Goal: Information Seeking & Learning: Find contact information

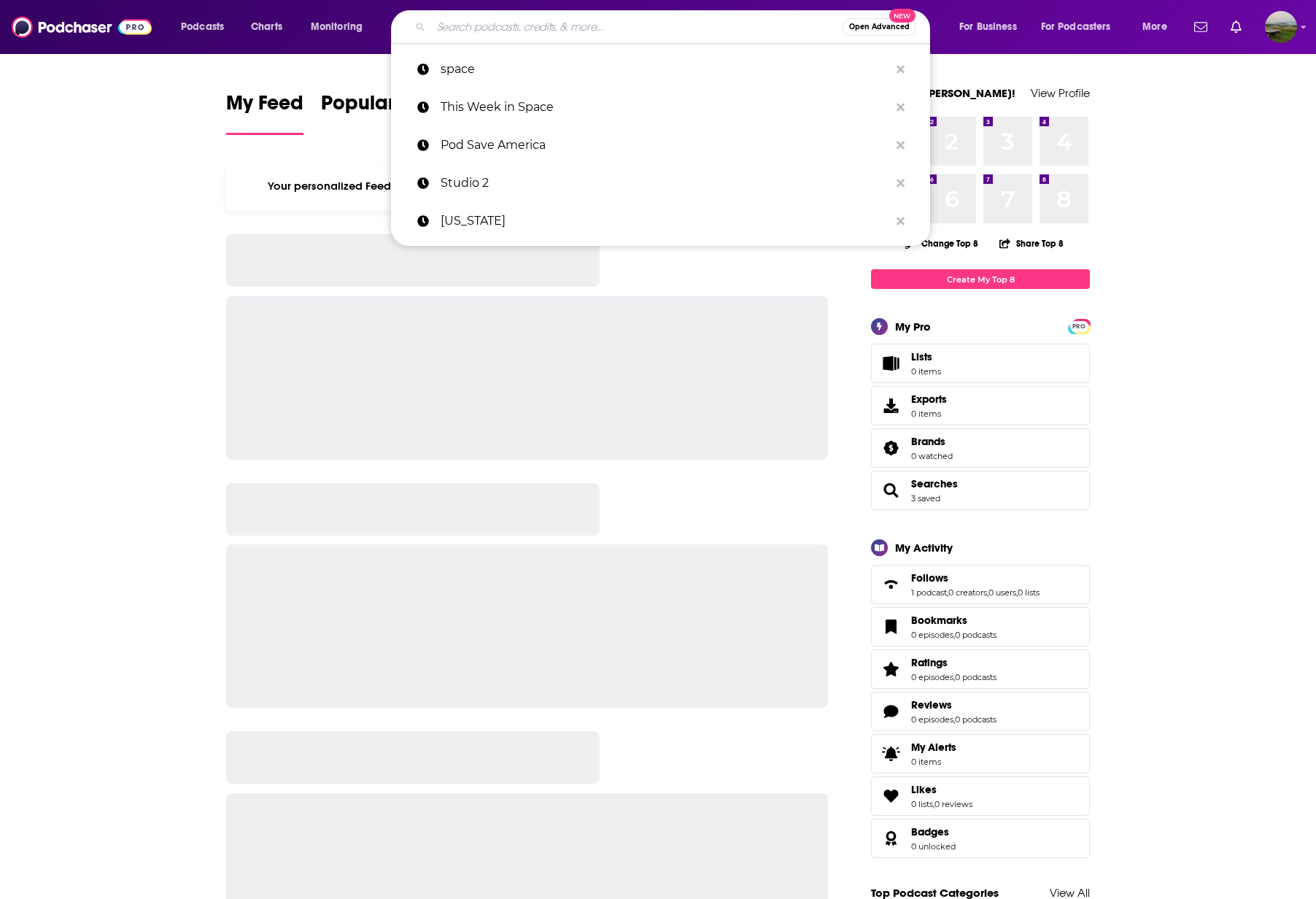
click at [516, 23] on input "Search podcasts, credits, & more..." at bounding box center [636, 27] width 411 height 24
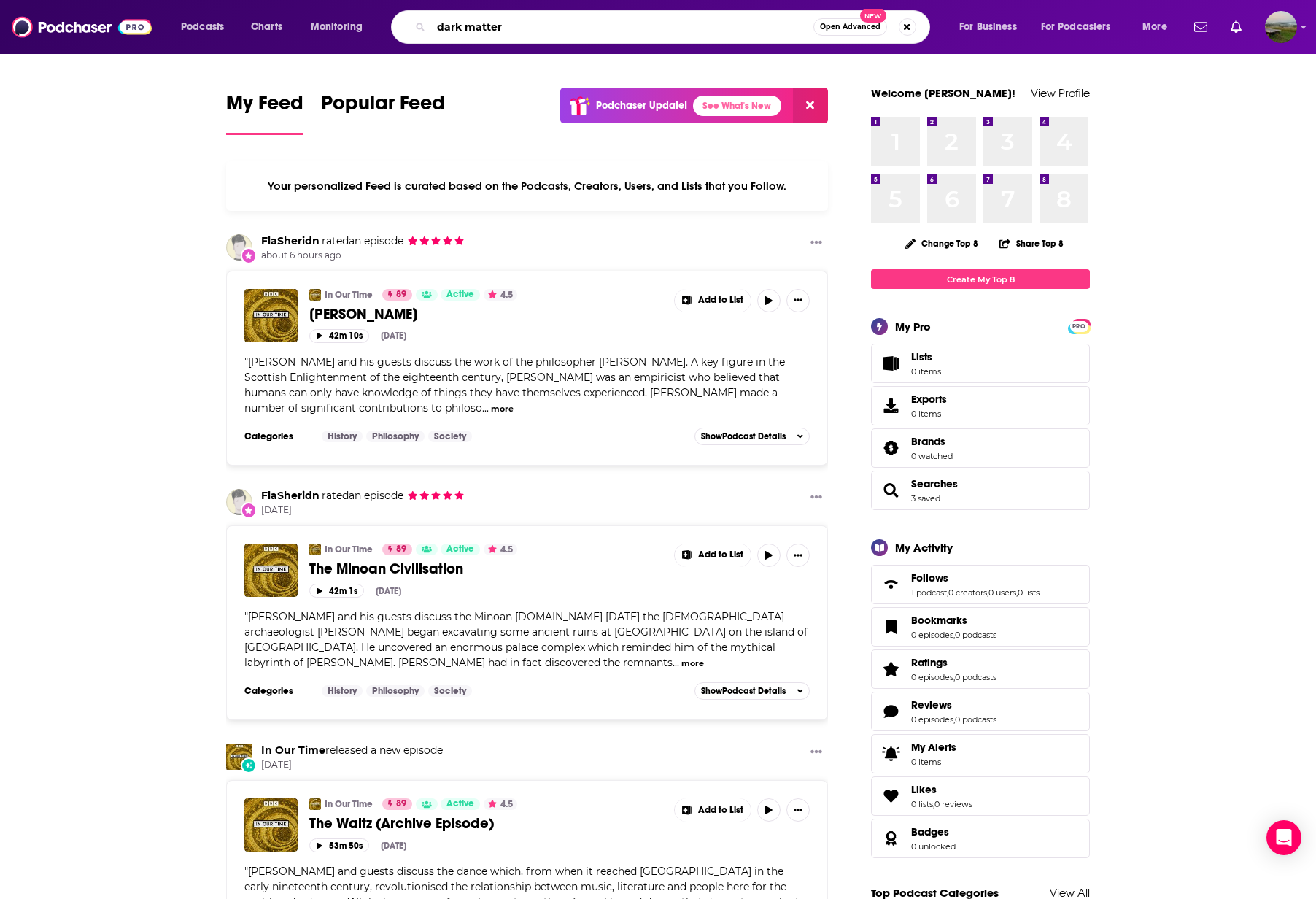
type input "dark matter"
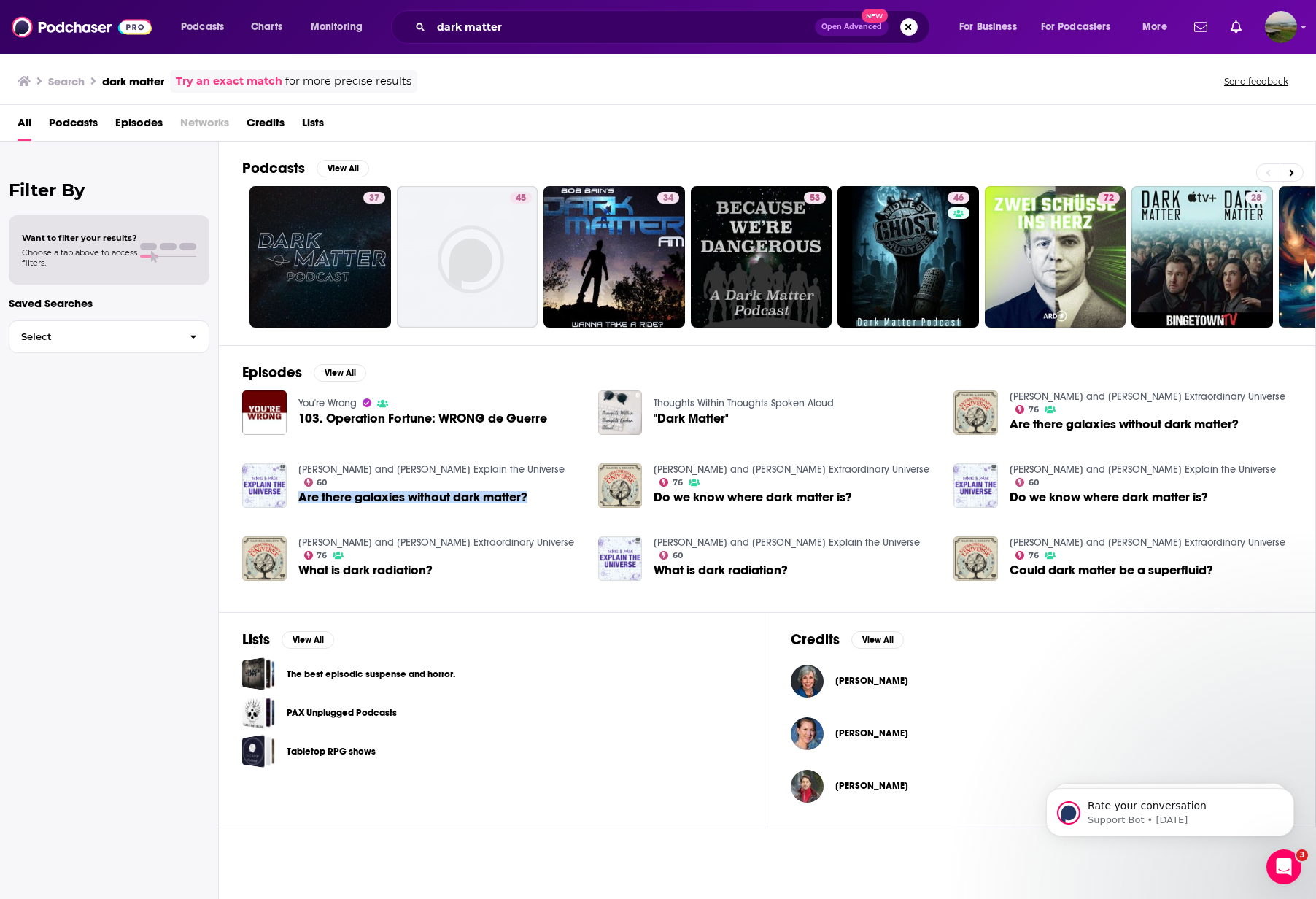
click at [24, 126] on span "All" at bounding box center [24, 126] width 14 height 30
click at [905, 24] on button "Search podcasts, credits, & more..." at bounding box center [909, 27] width 17 height 17
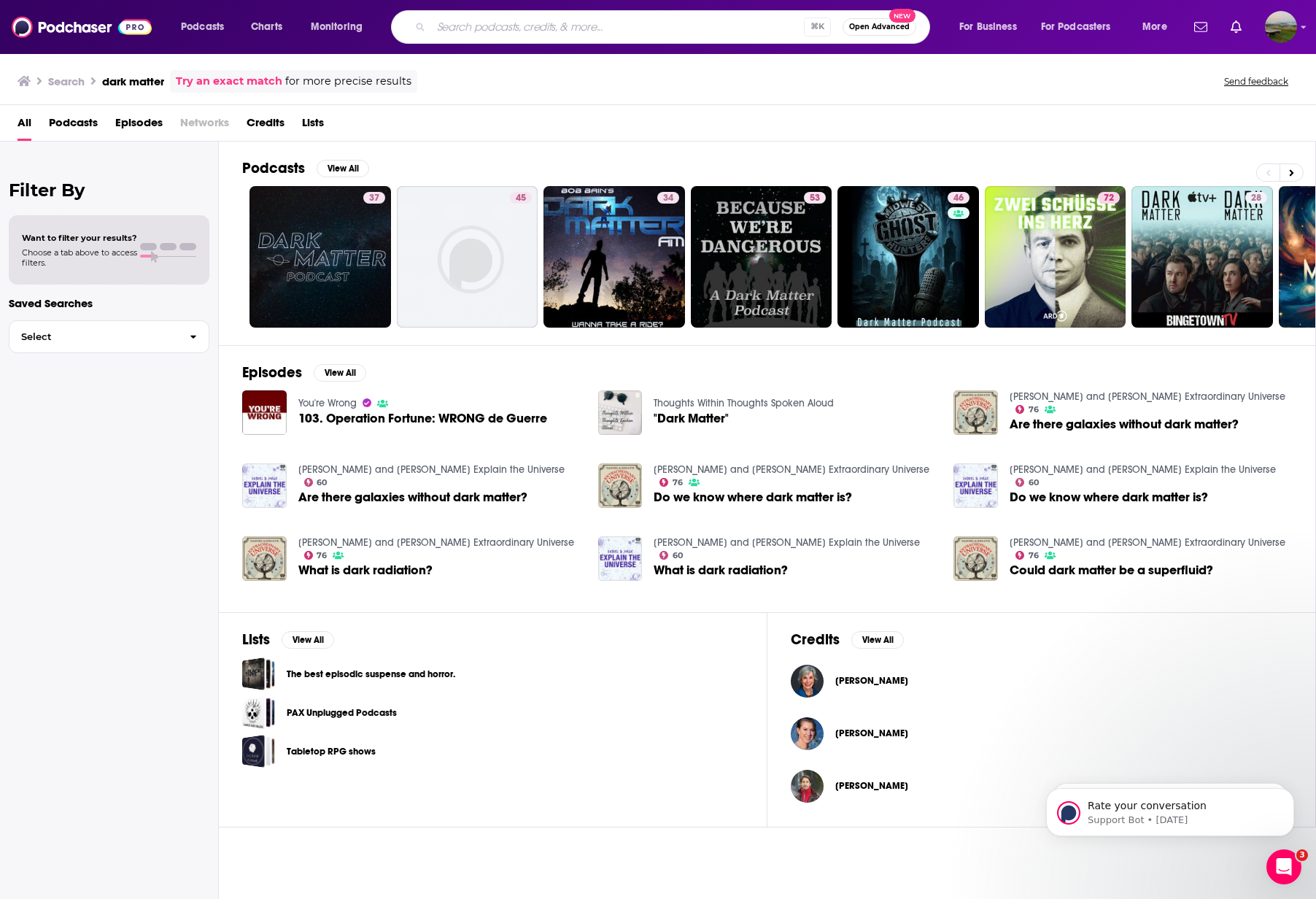
click at [78, 79] on h3 "Search" at bounding box center [66, 81] width 37 height 14
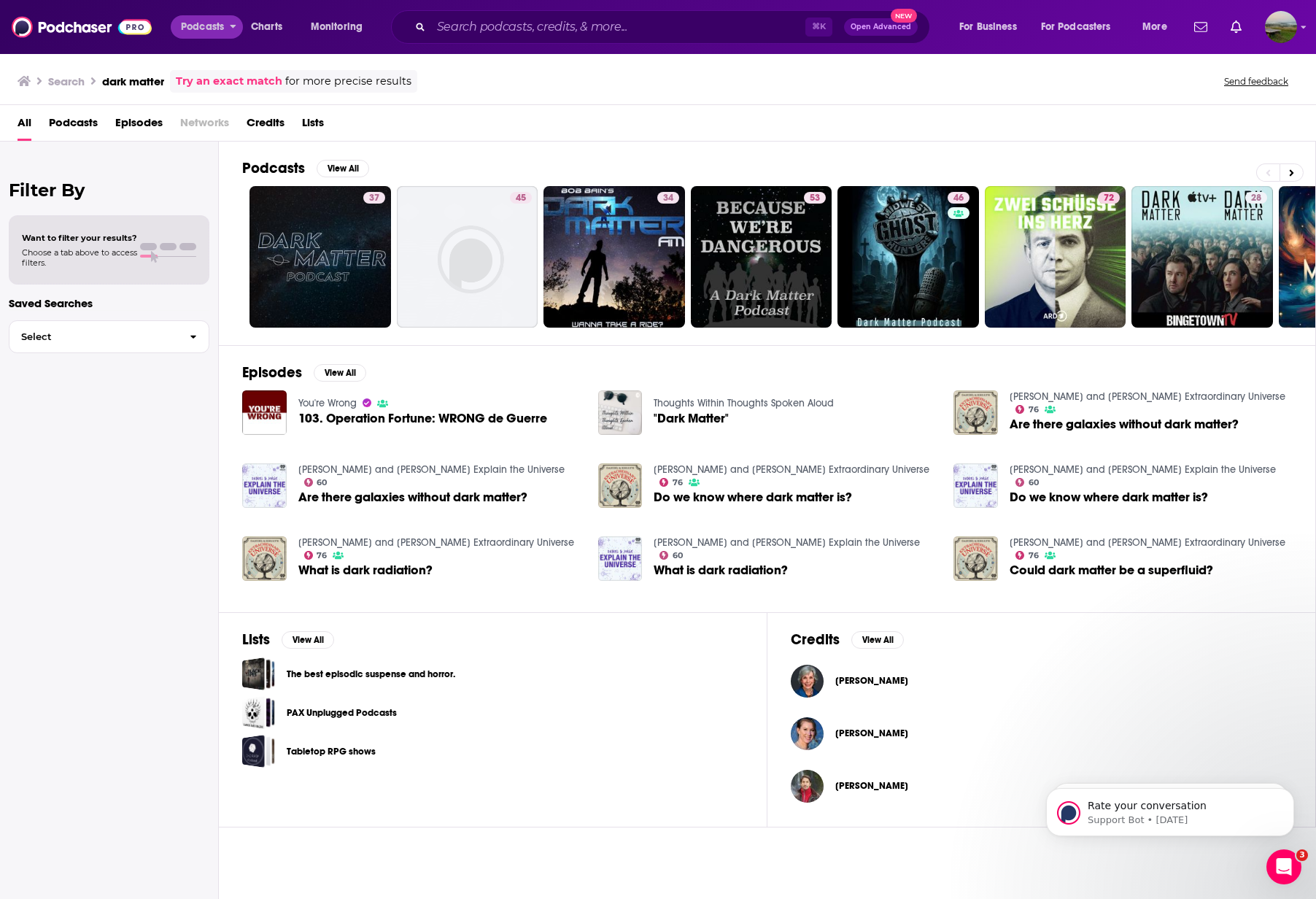
click at [219, 24] on span "Podcasts" at bounding box center [202, 26] width 43 height 20
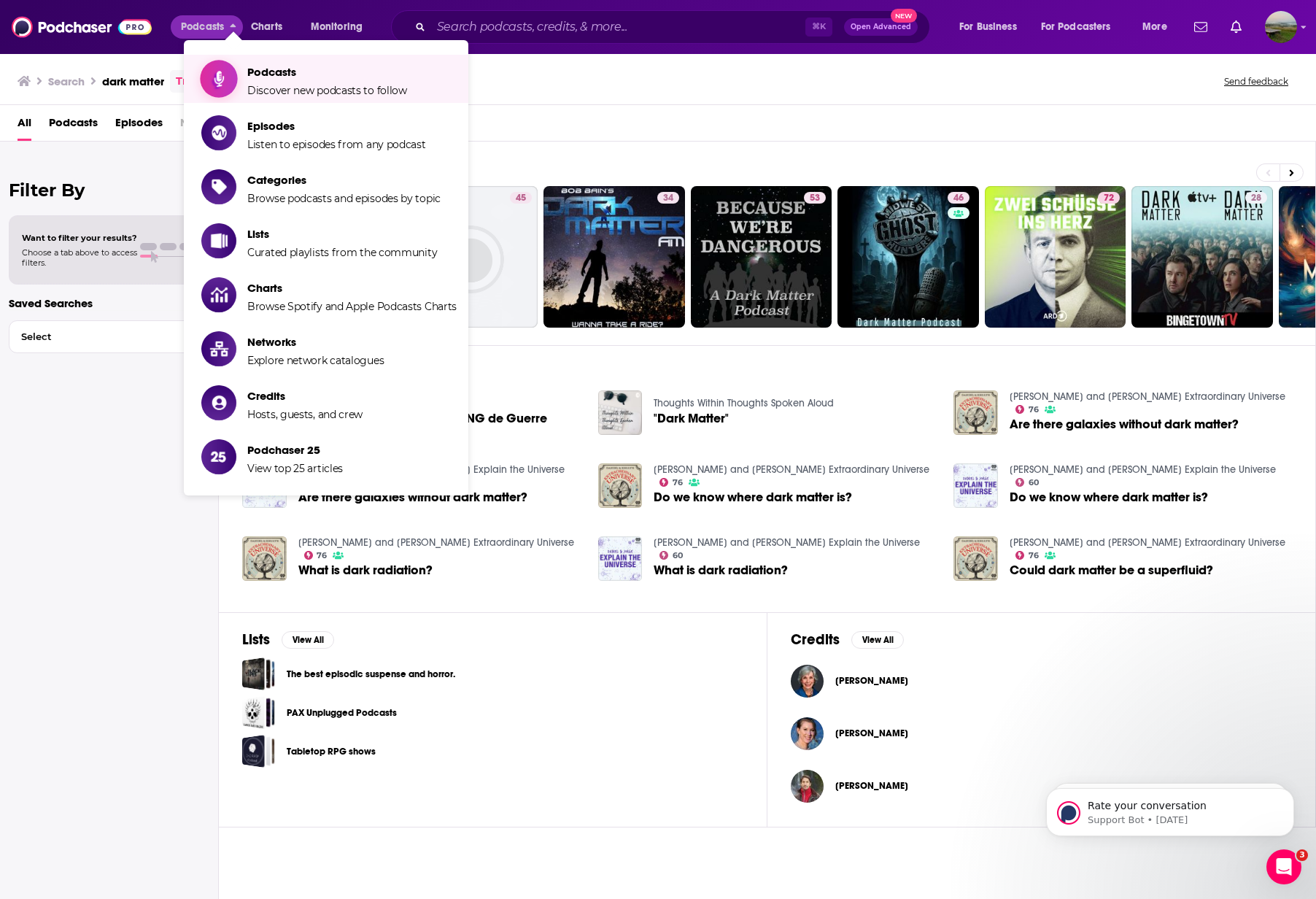
click at [275, 73] on span "Podcasts" at bounding box center [326, 72] width 160 height 14
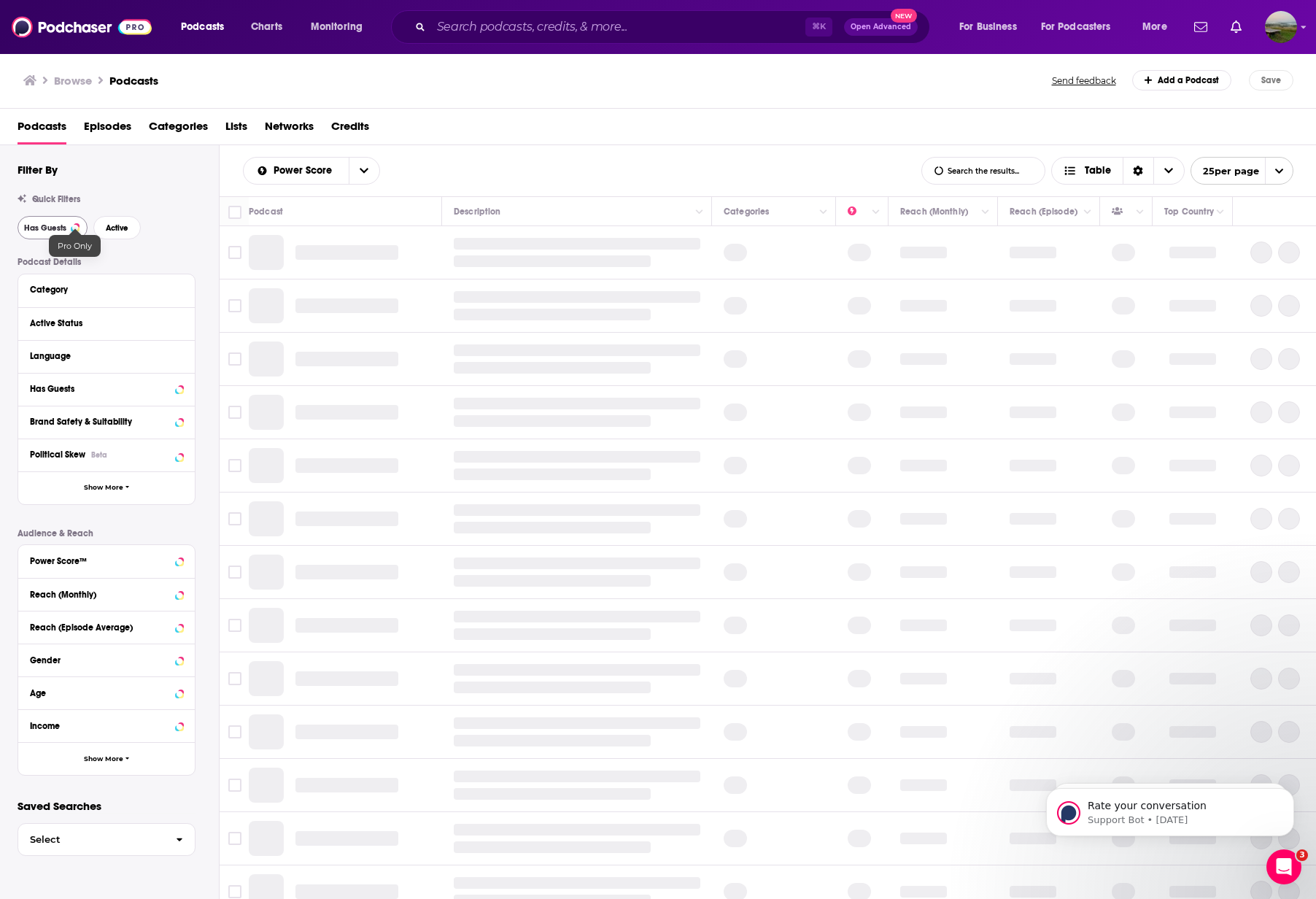
click at [57, 231] on span "Has Guests" at bounding box center [45, 228] width 42 height 8
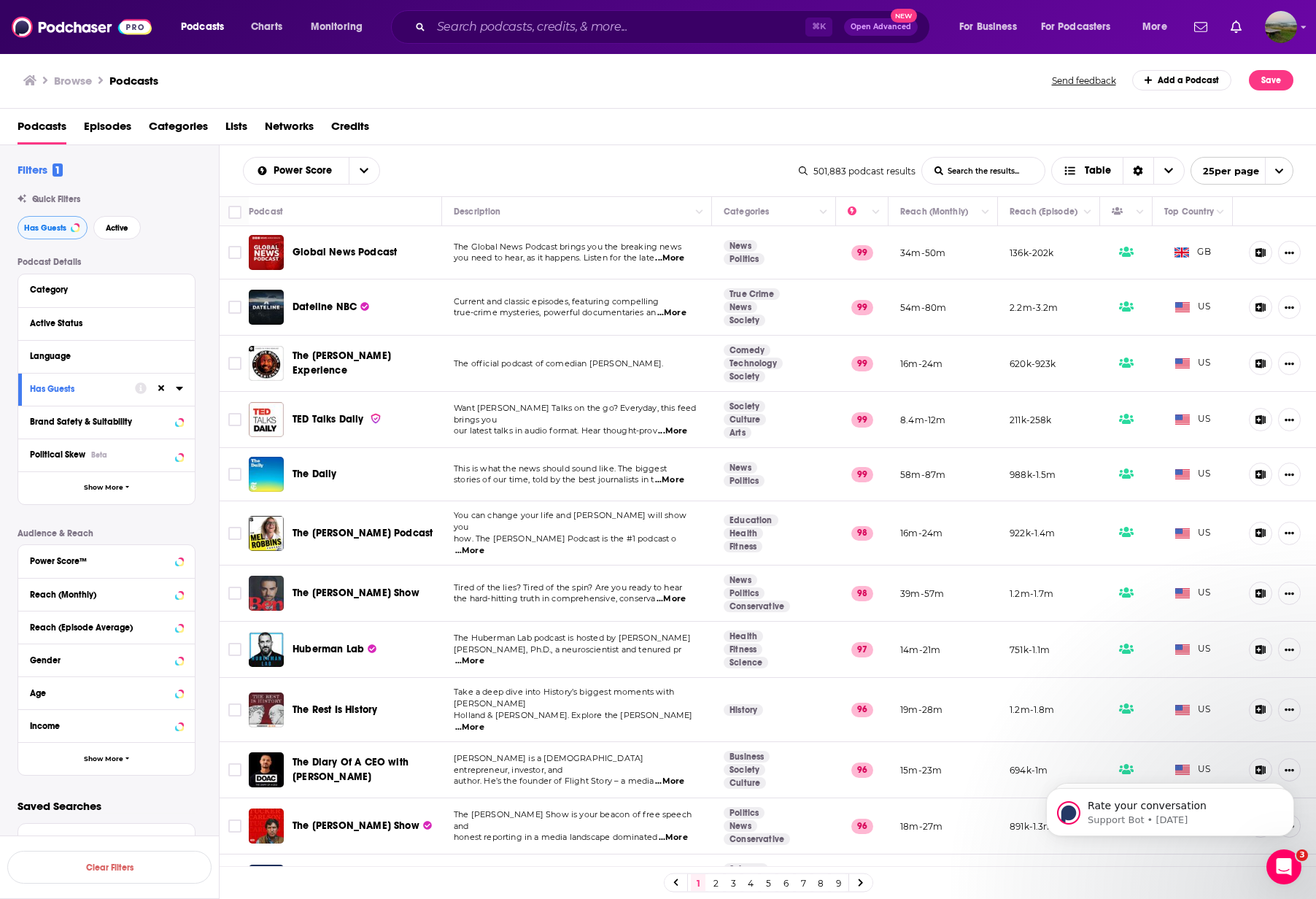
click at [57, 228] on span "Has Guests" at bounding box center [45, 228] width 42 height 8
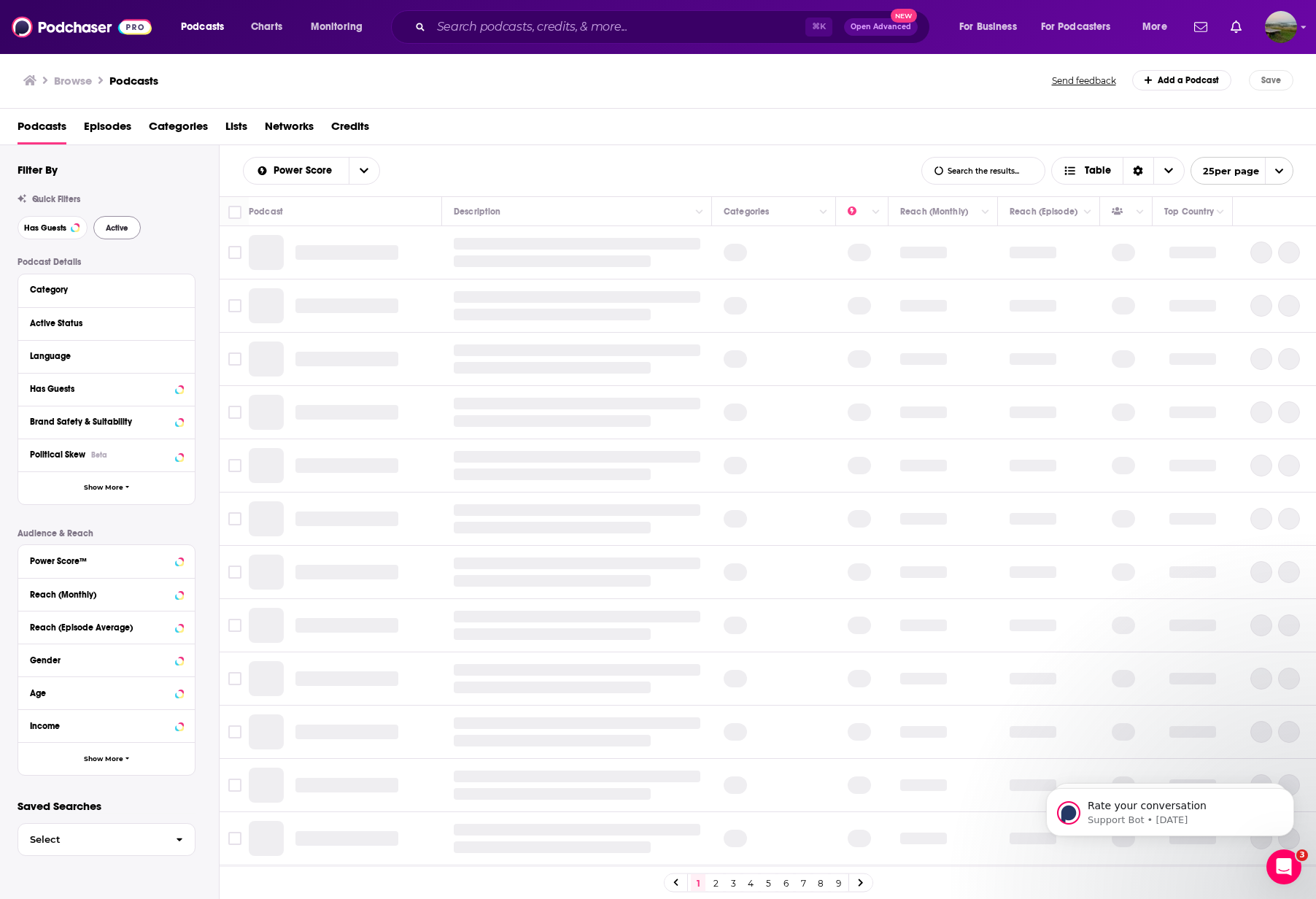
click at [126, 227] on span "Active" at bounding box center [117, 228] width 23 height 8
click at [184, 356] on div "Language" at bounding box center [106, 357] width 176 height 33
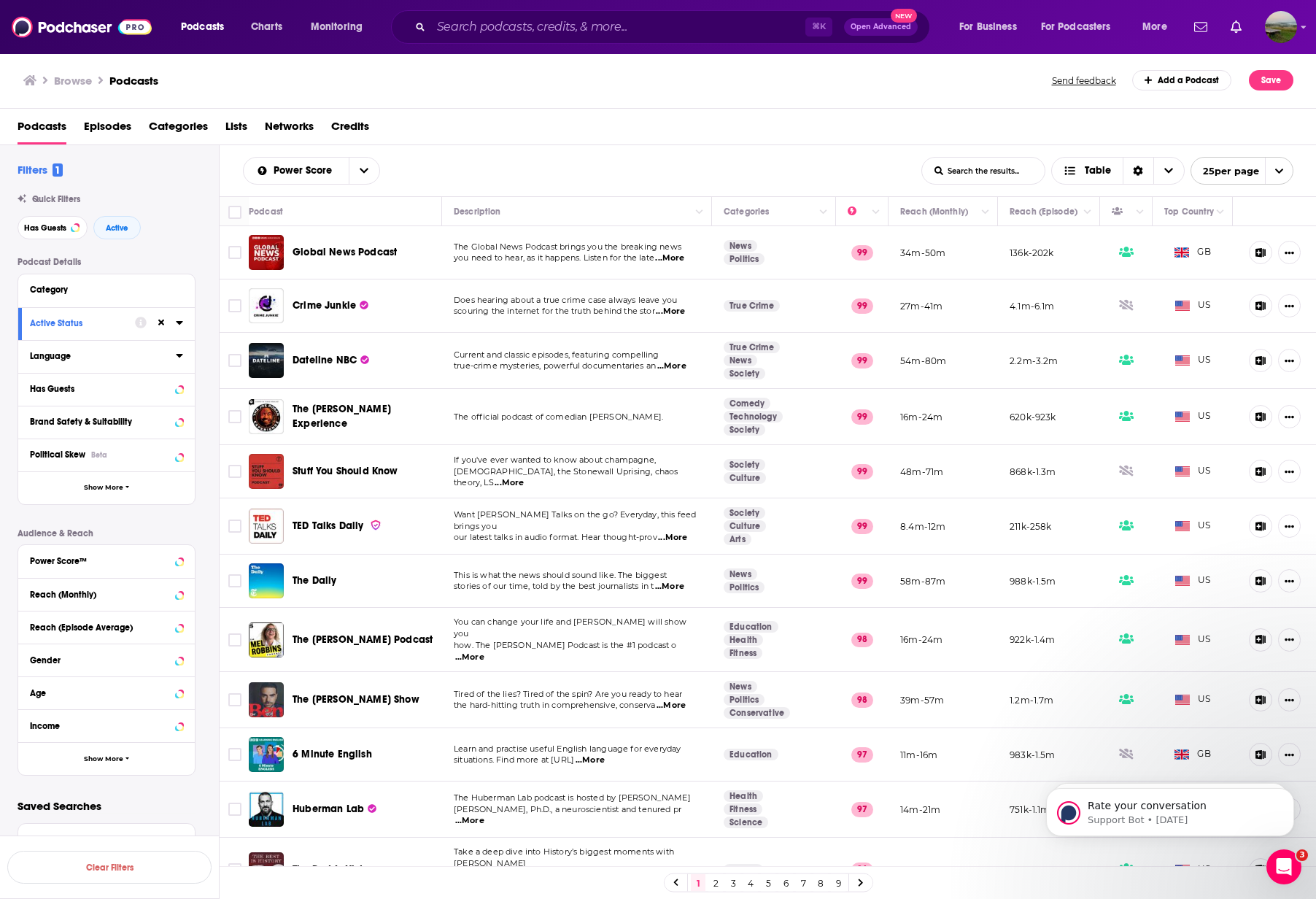
click at [177, 358] on icon at bounding box center [179, 354] width 7 height 11
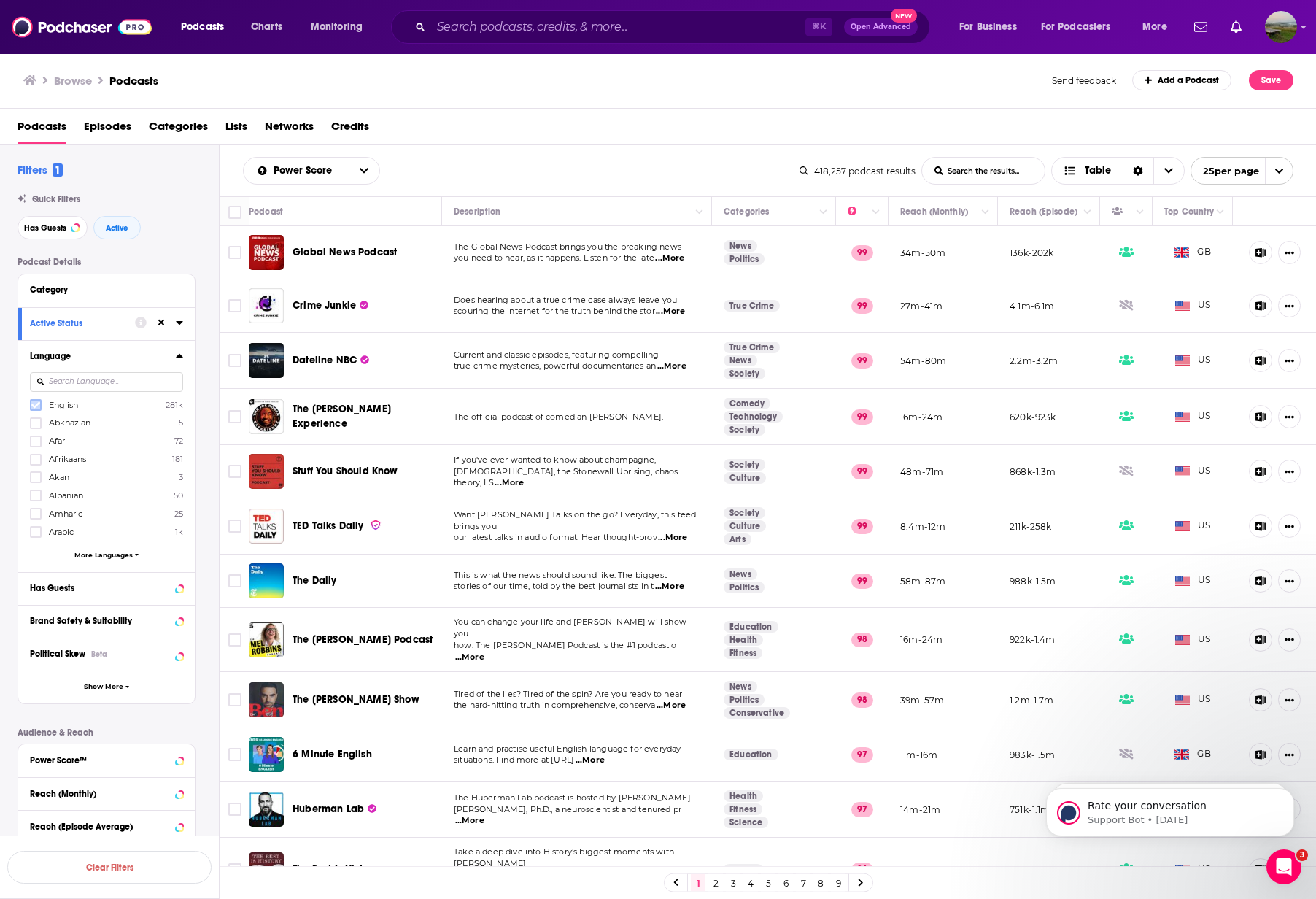
click at [33, 407] on icon at bounding box center [36, 406] width 9 height 7
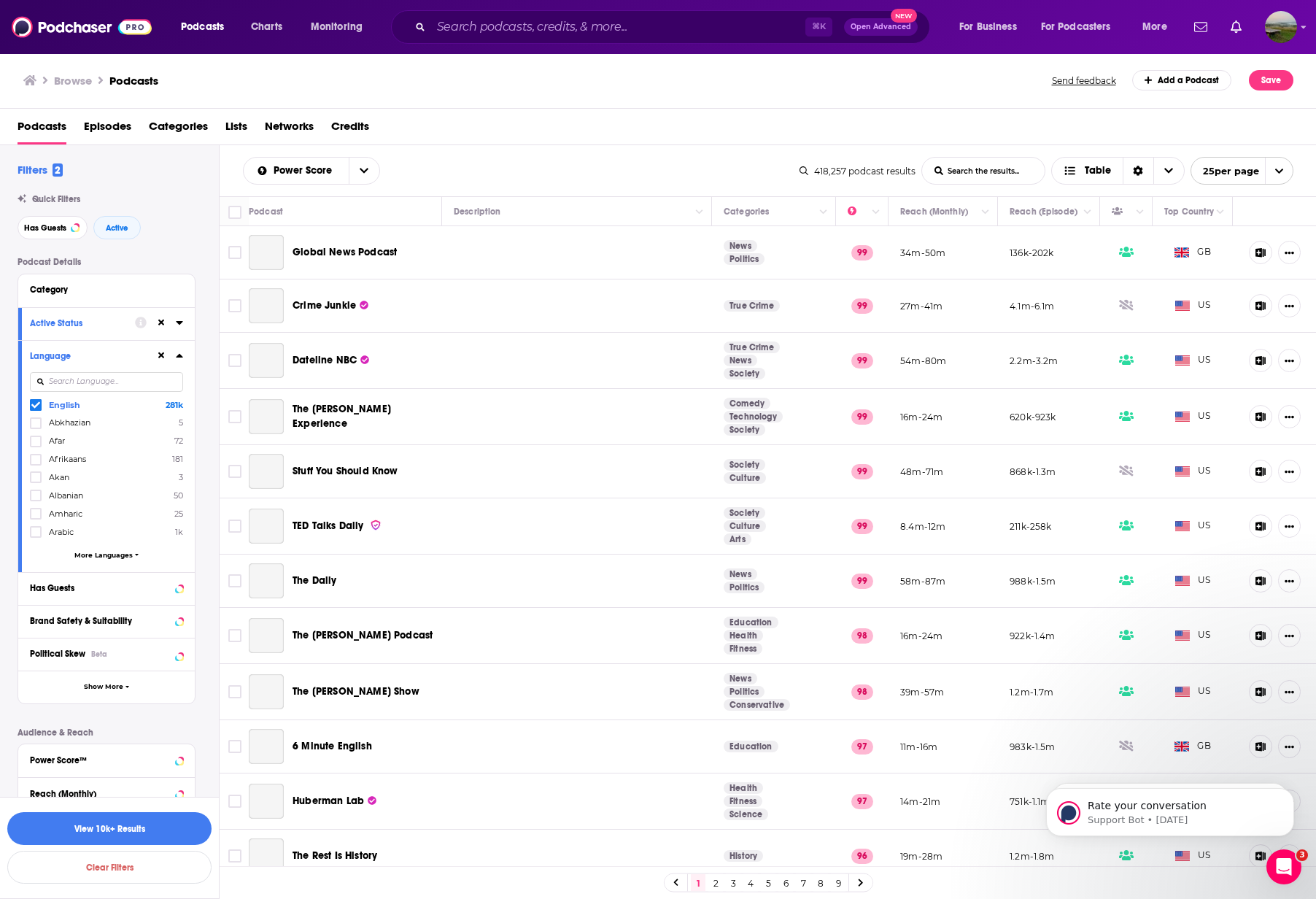
click at [184, 358] on div "Language English 281k Abkhazian 5 Afar 72 Afrikaans 181 Akan 3 Albanian 50 Amha…" at bounding box center [106, 456] width 176 height 232
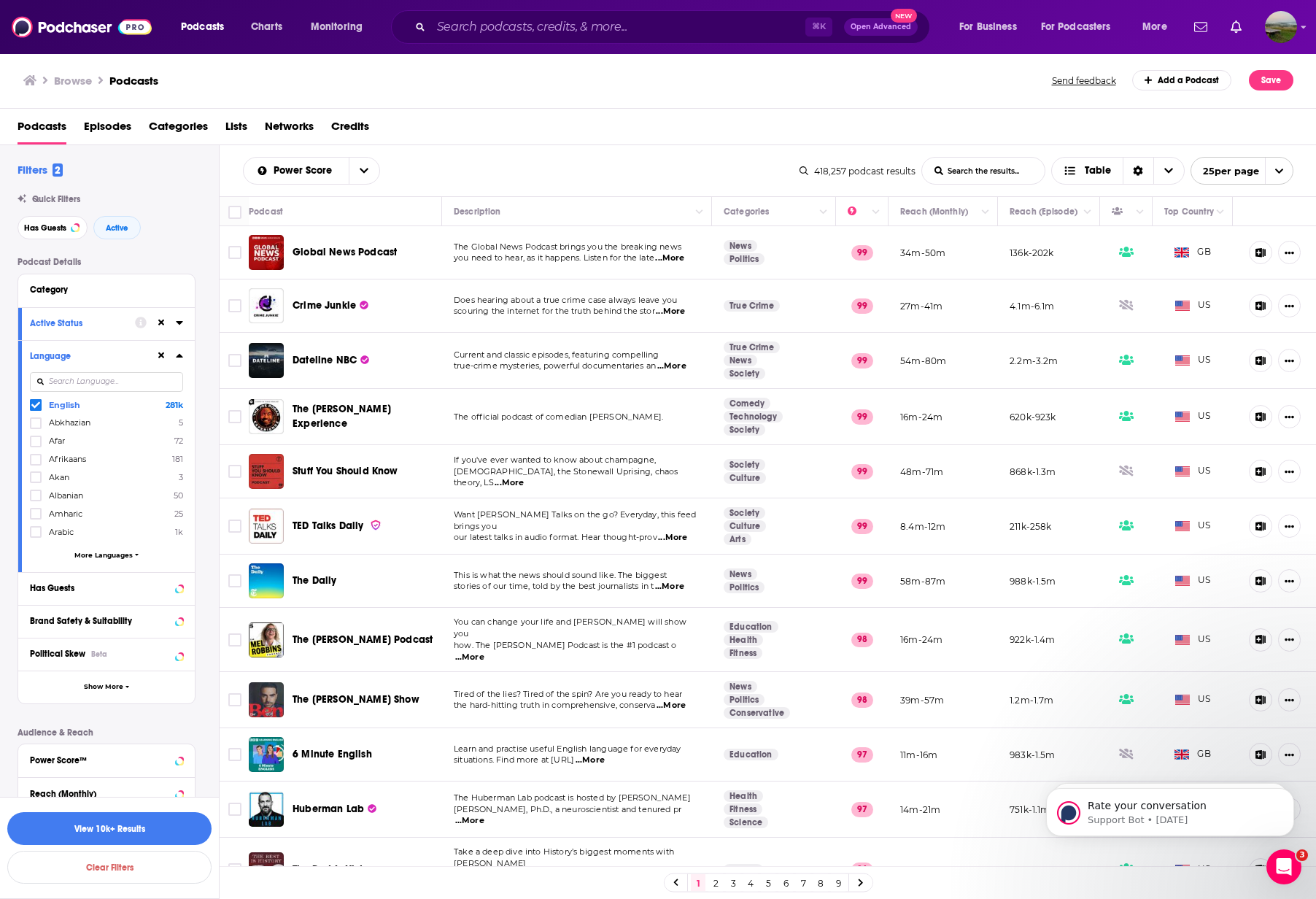
click at [179, 358] on icon at bounding box center [179, 354] width 7 height 11
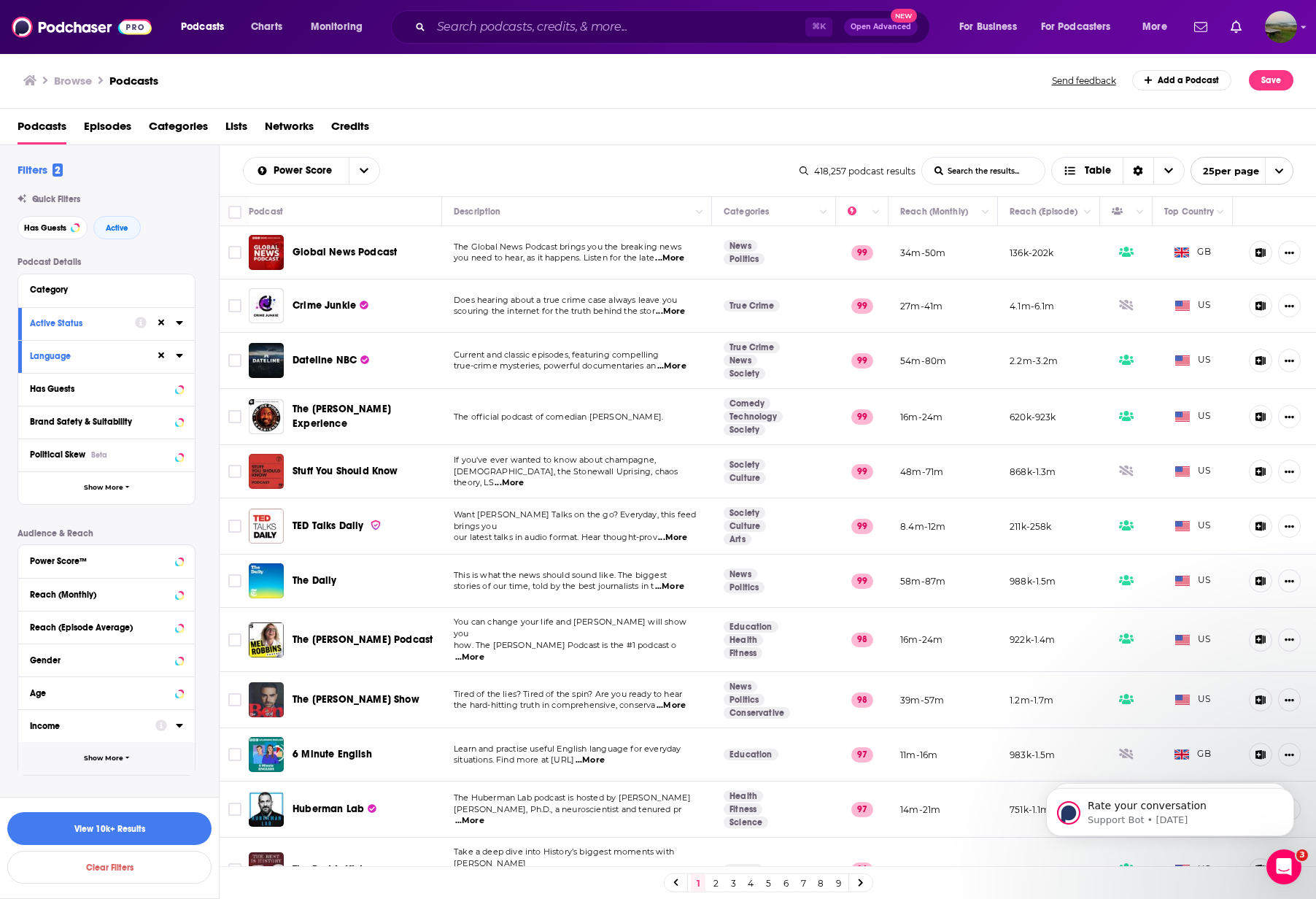
click at [96, 755] on span "Show More" at bounding box center [103, 758] width 39 height 8
click at [122, 484] on span "Show More" at bounding box center [103, 487] width 39 height 8
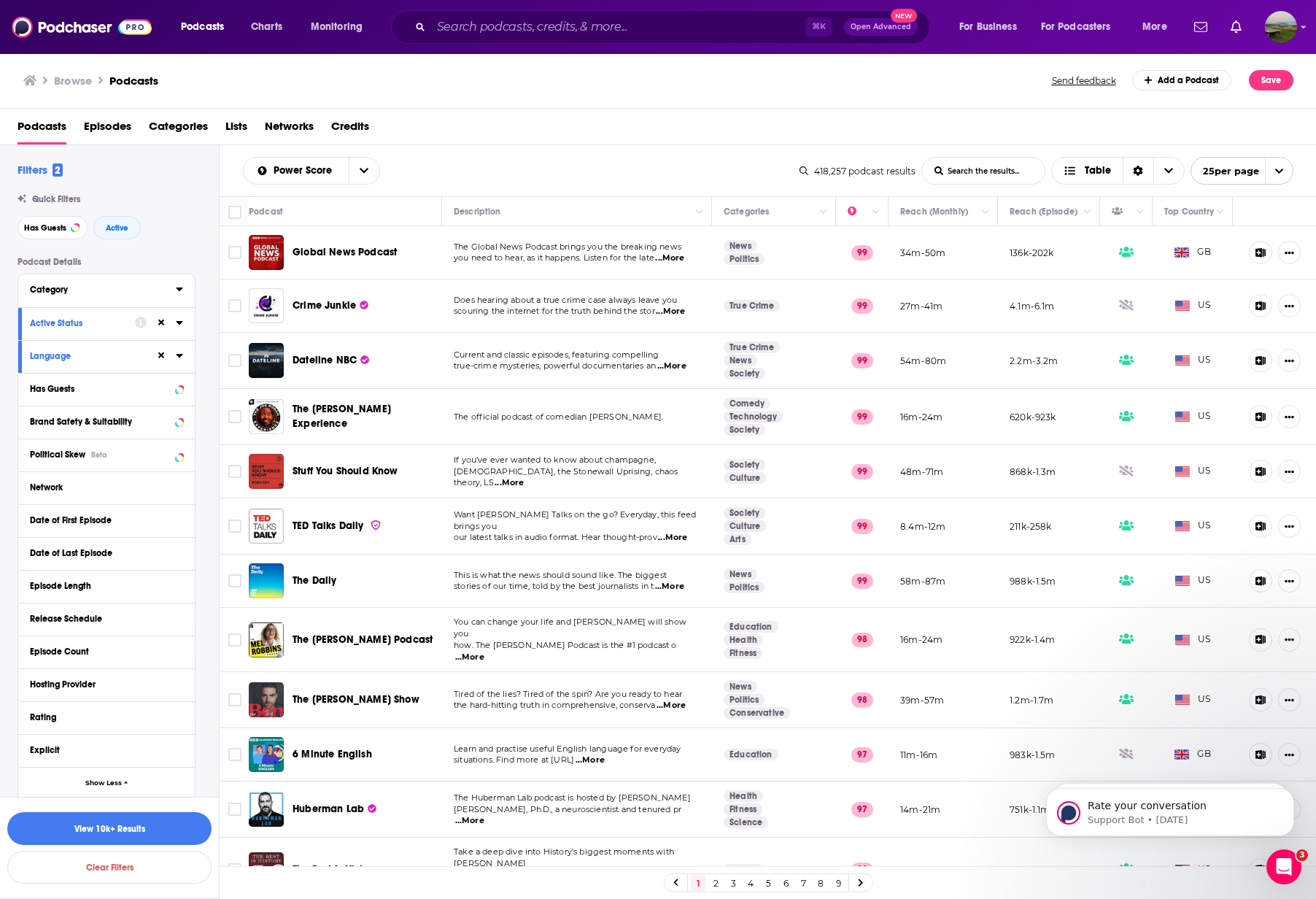
click at [106, 295] on button "Category" at bounding box center [102, 289] width 146 height 18
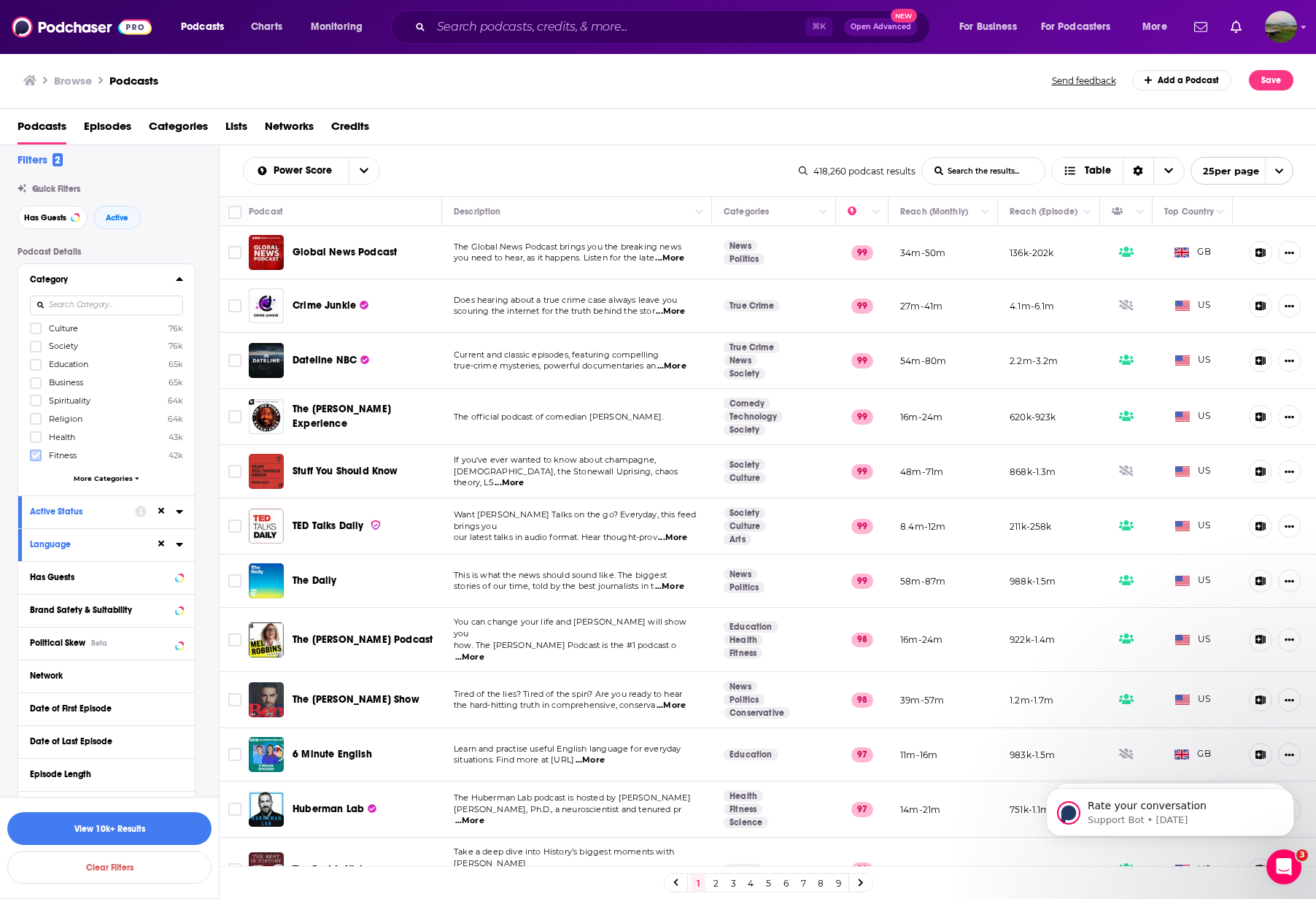
scroll to position [13, 0]
click at [112, 474] on span "More Categories" at bounding box center [103, 475] width 59 height 8
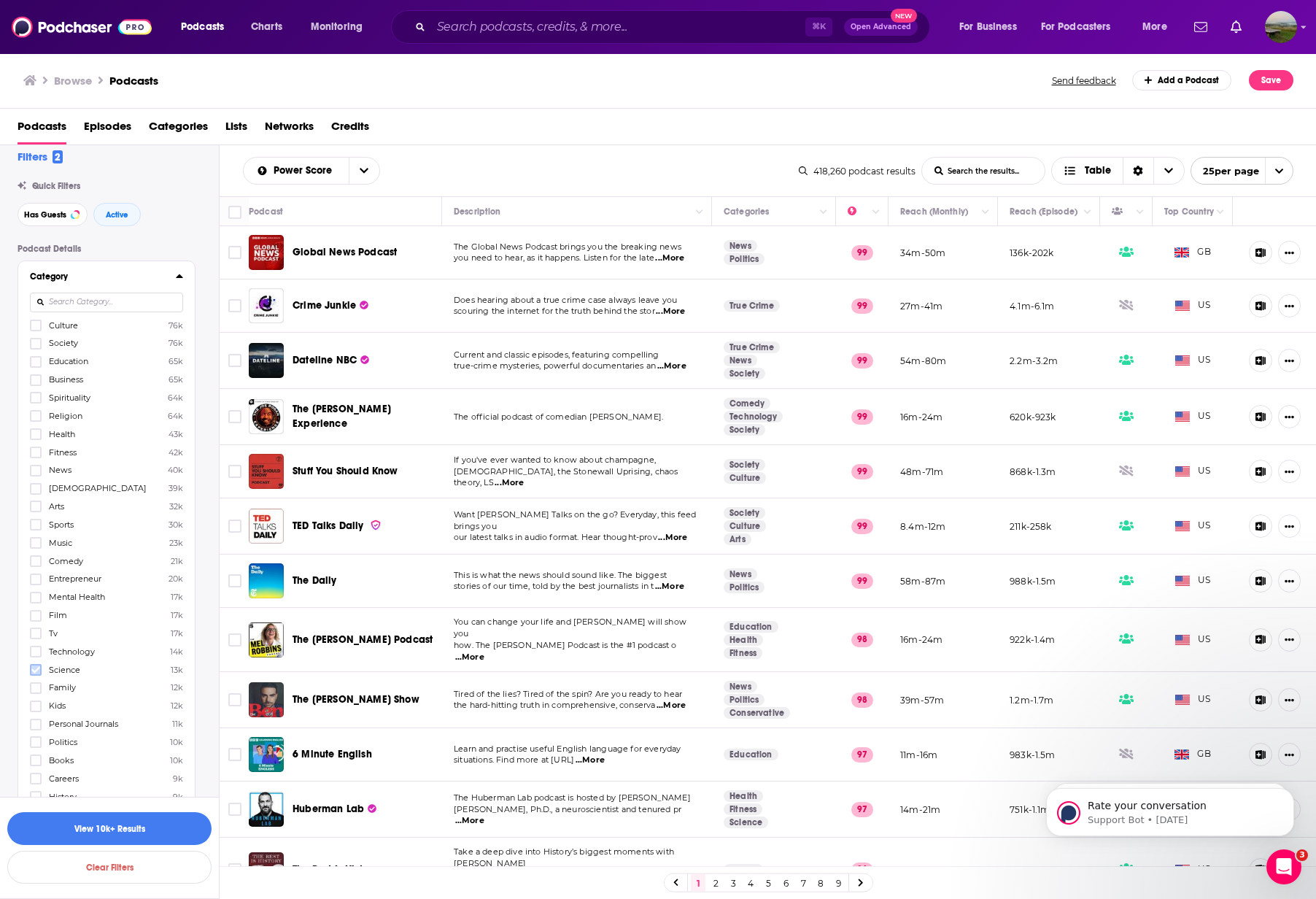
click at [31, 671] on icon at bounding box center [36, 669] width 9 height 9
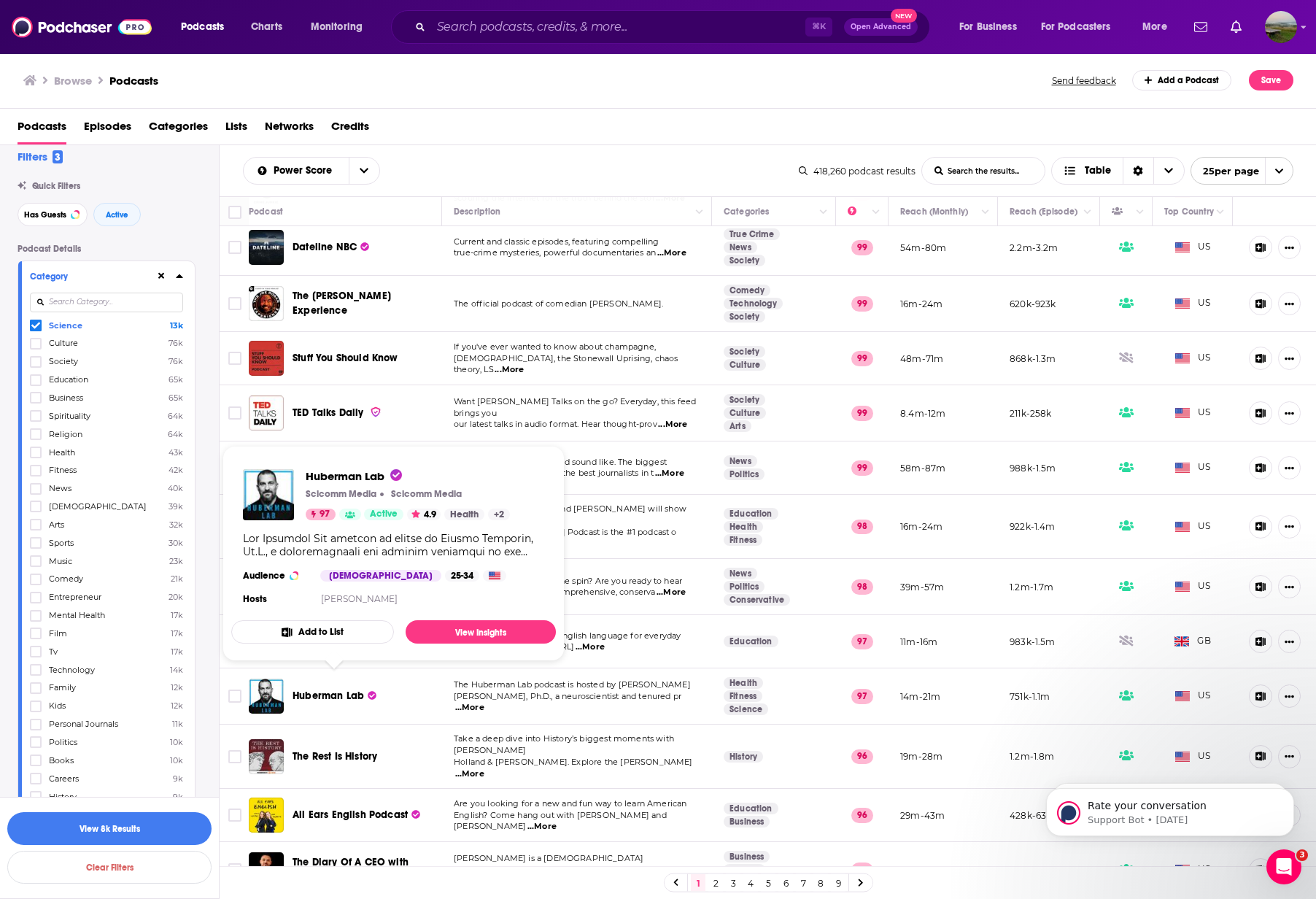
scroll to position [119, 0]
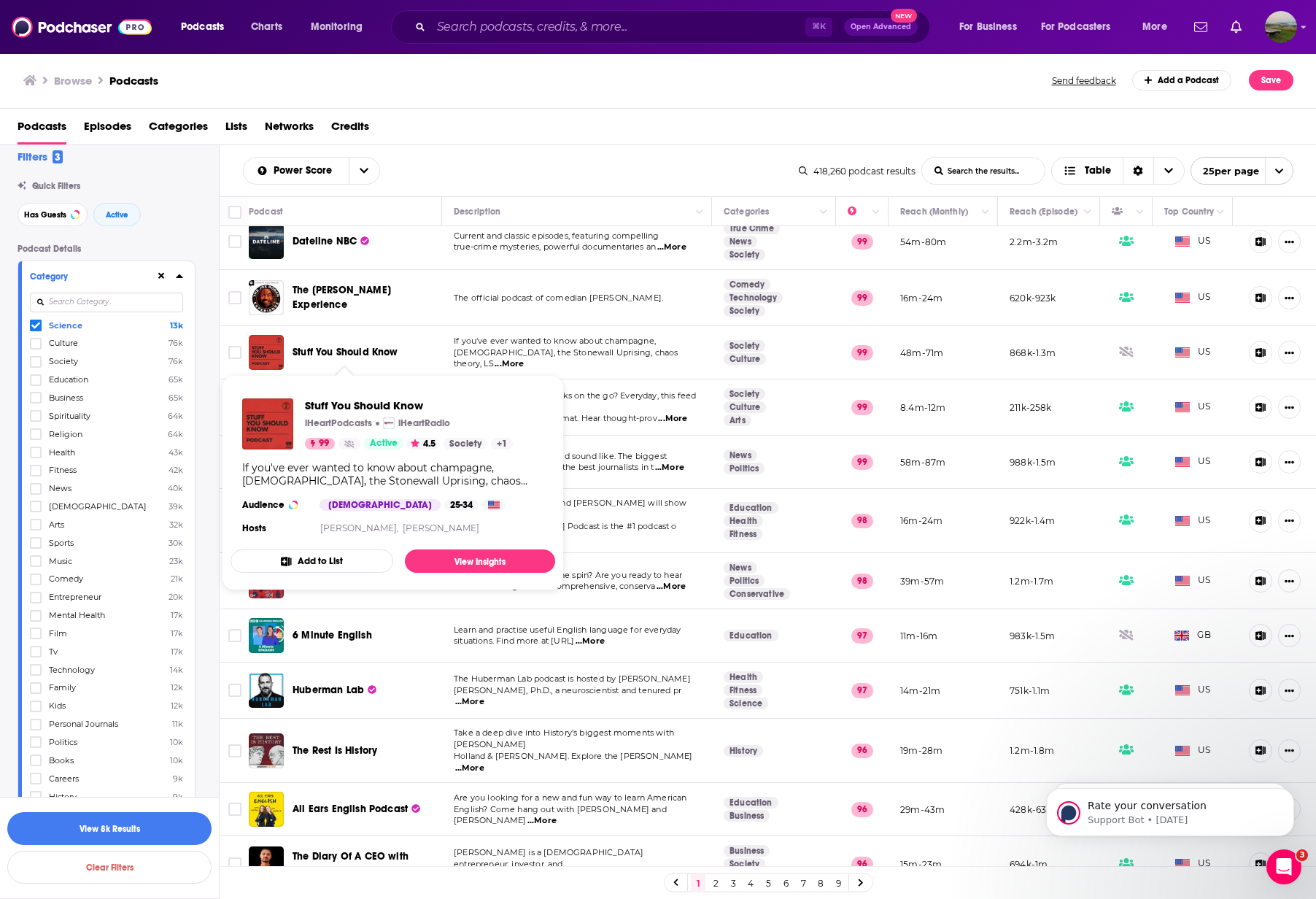
click at [527, 156] on div "Power Score List Search Input Search the results... Table 418,260 podcast resul…" at bounding box center [768, 170] width 1097 height 51
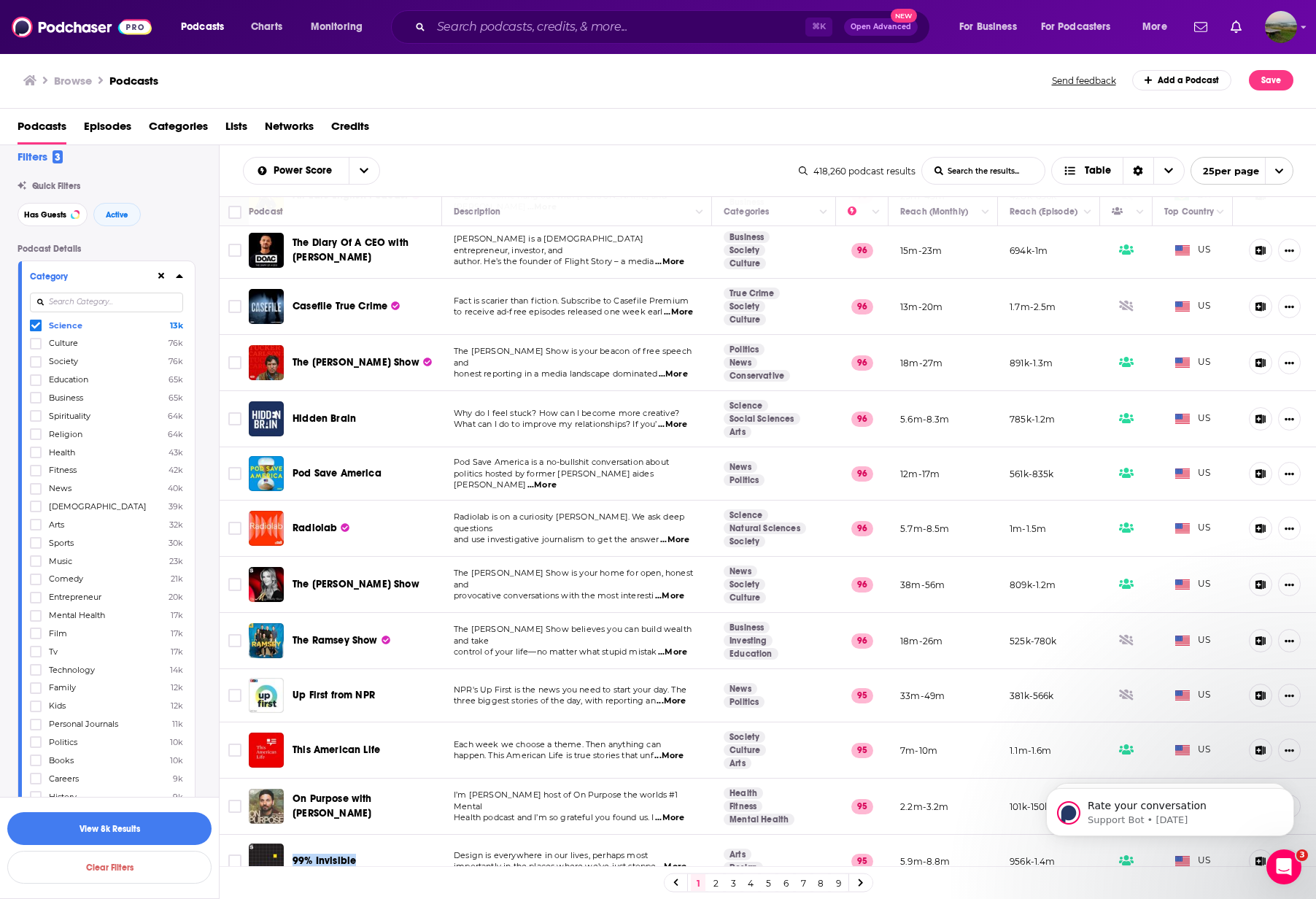
scroll to position [0, 0]
click at [716, 882] on link "2" at bounding box center [716, 882] width 15 height 17
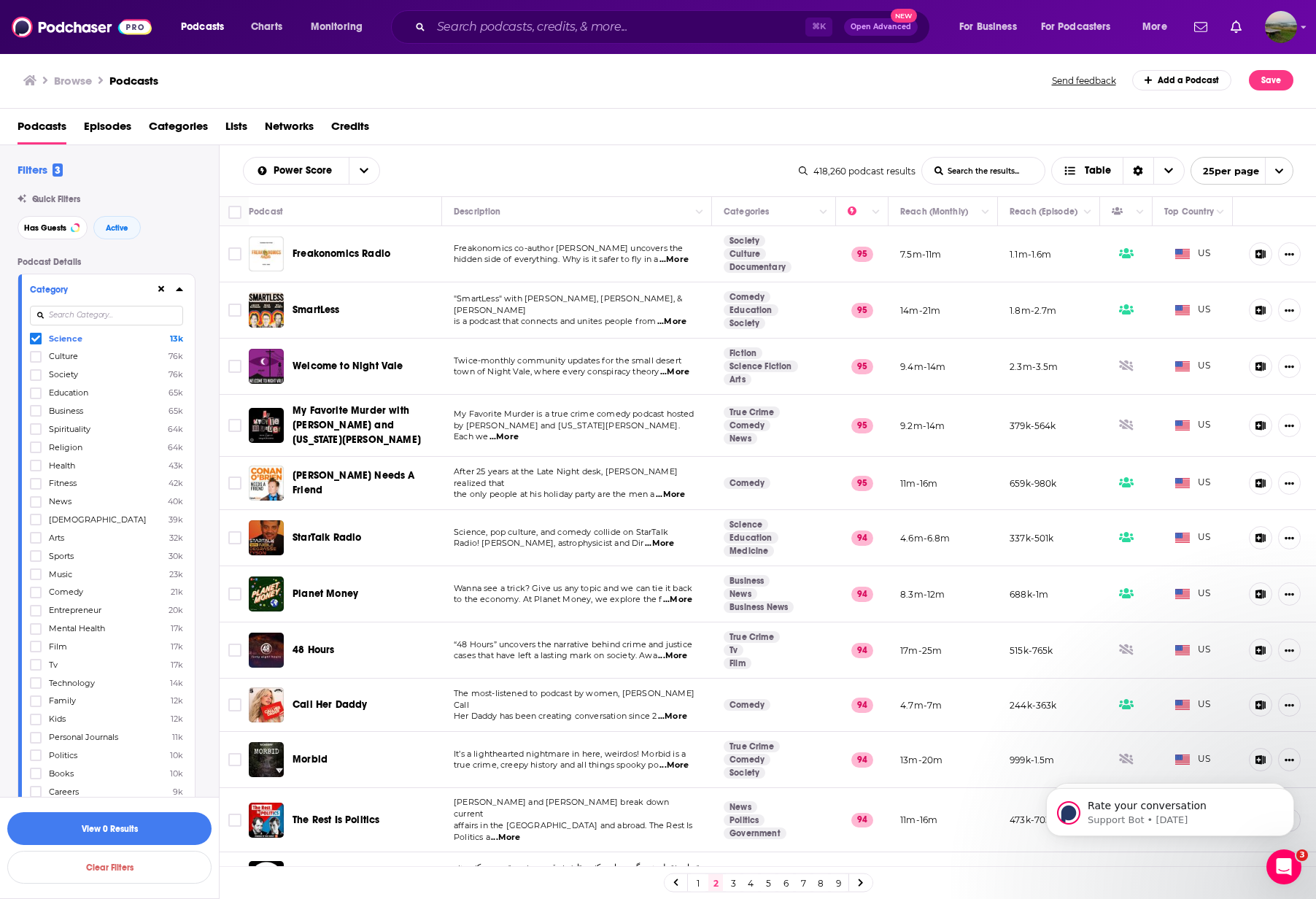
click at [989, 171] on input "List Search Input" at bounding box center [984, 171] width 122 height 26
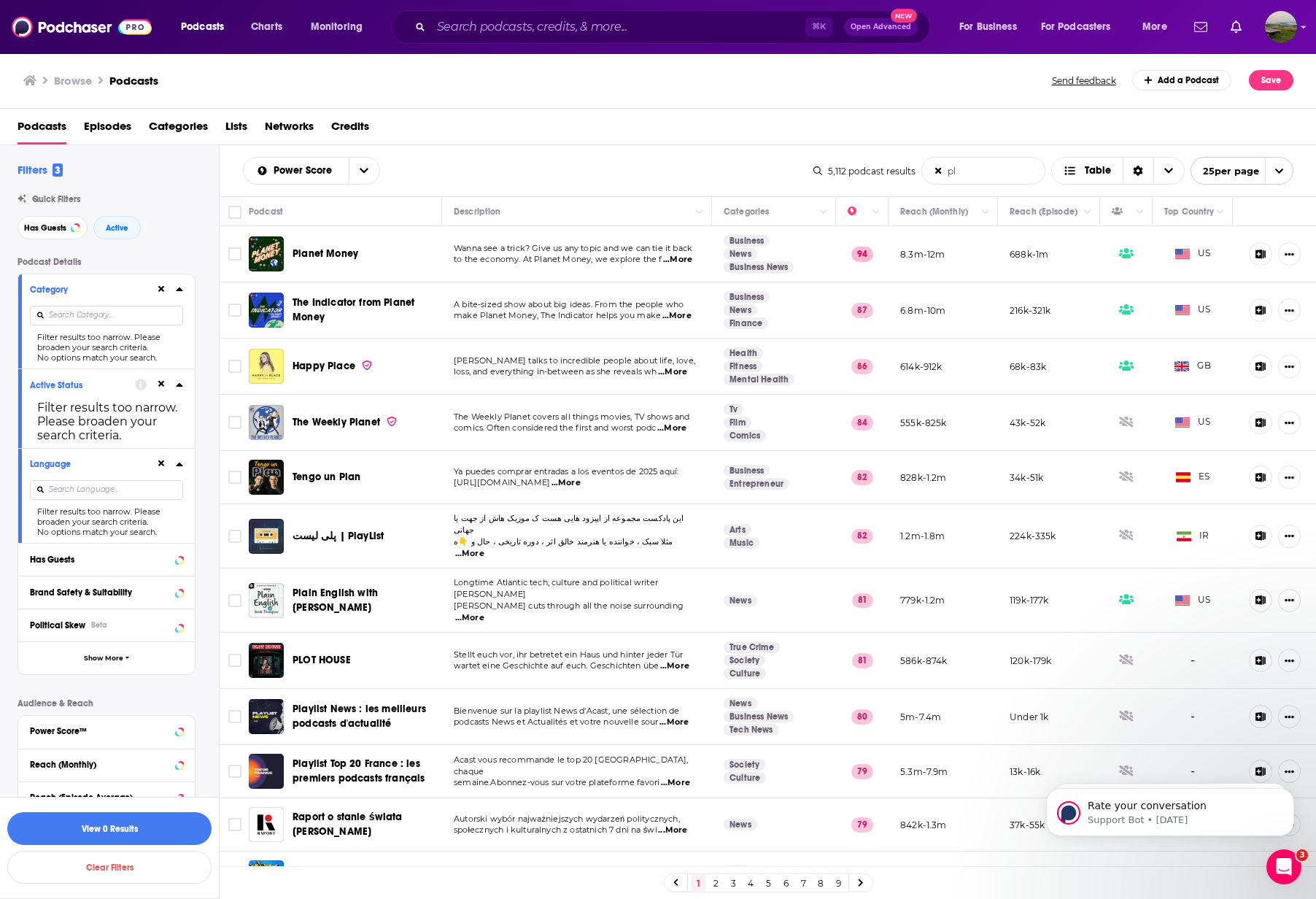
click at [990, 177] on input "pl" at bounding box center [984, 171] width 122 height 26
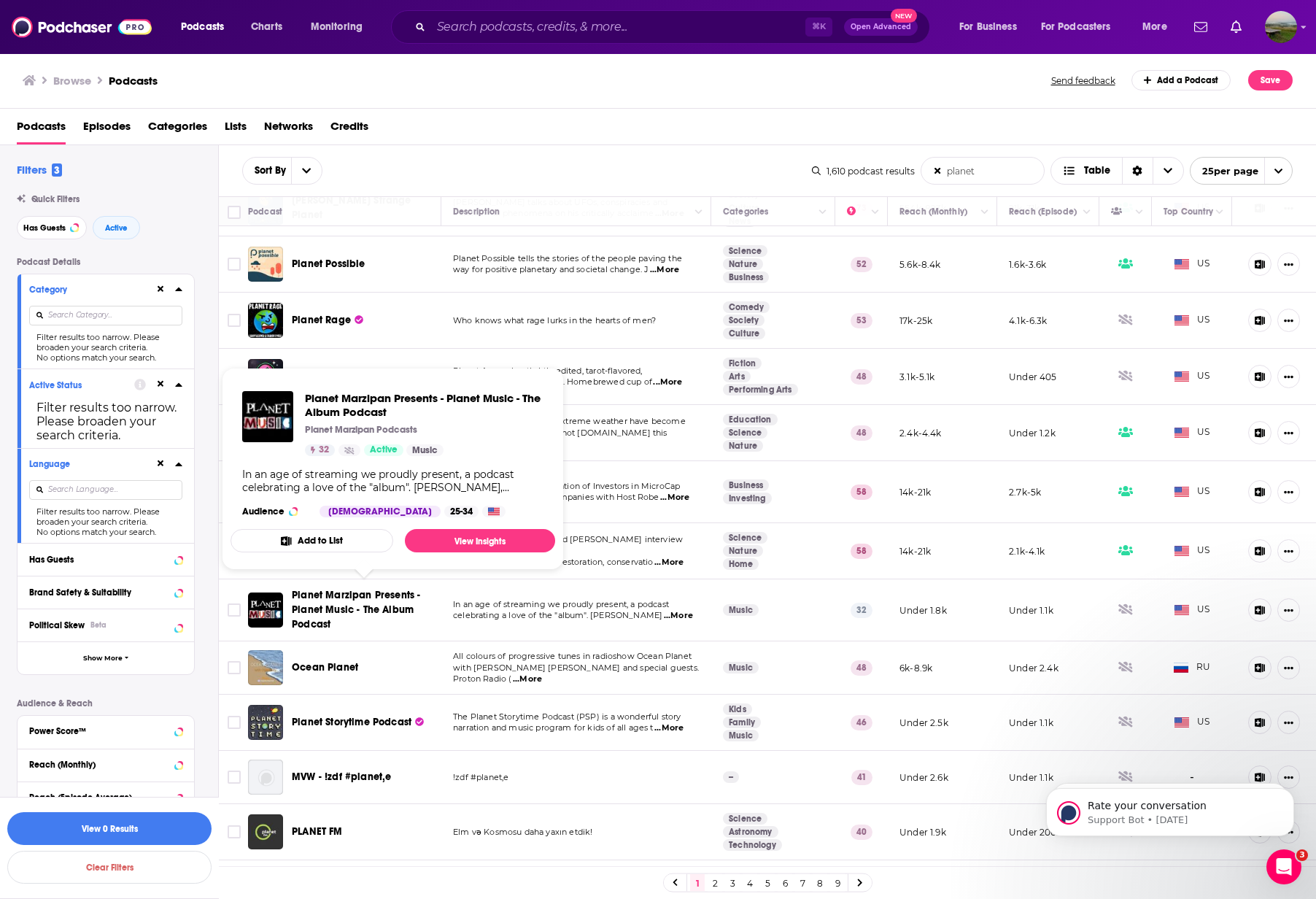
scroll to position [552, 0]
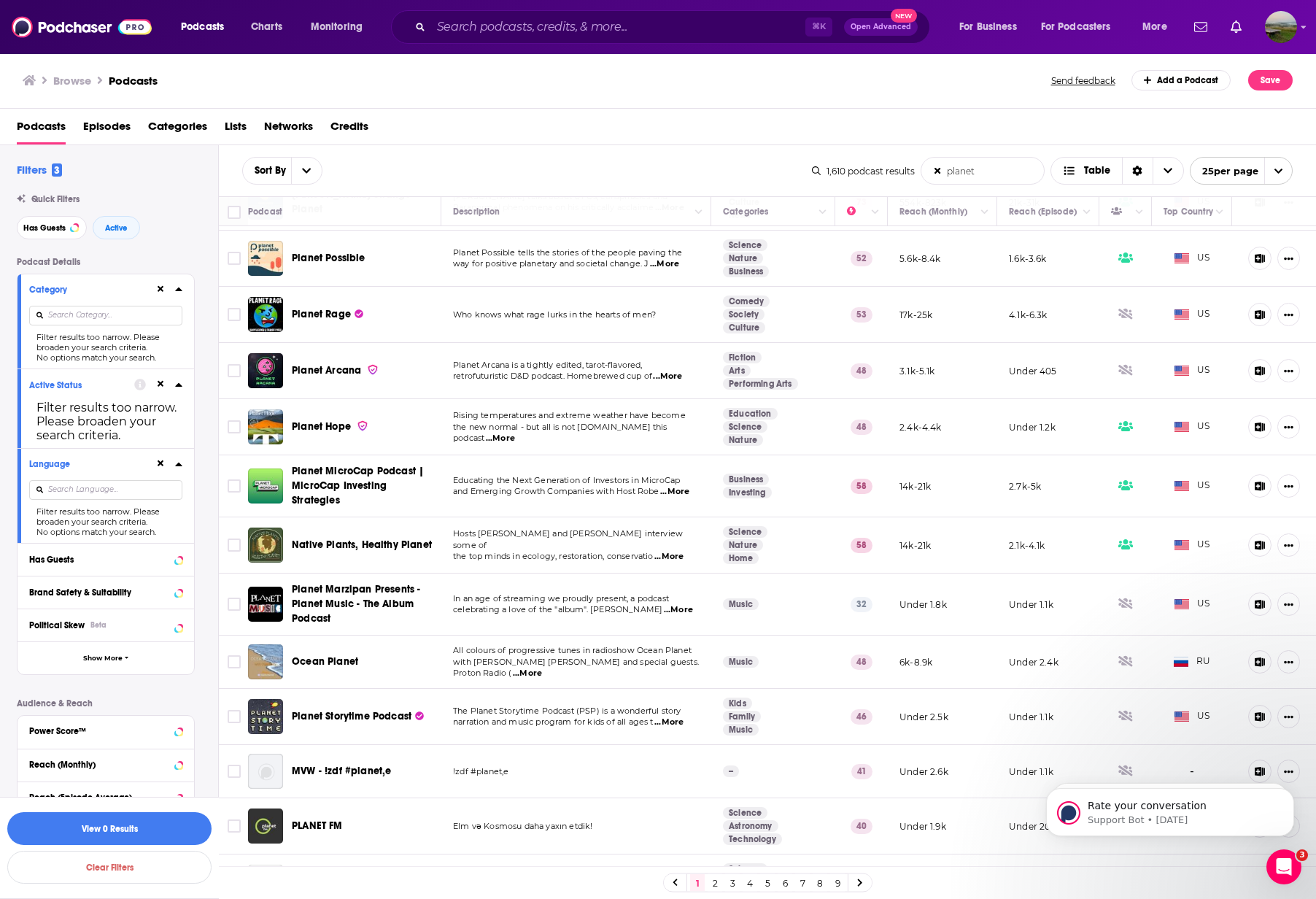
drag, startPoint x: 993, startPoint y: 174, endPoint x: 905, endPoint y: 168, distance: 88.2
click at [905, 168] on div "1,610 podcast results planet List Search Input Search the results... Table 25 p…" at bounding box center [1052, 171] width 481 height 28
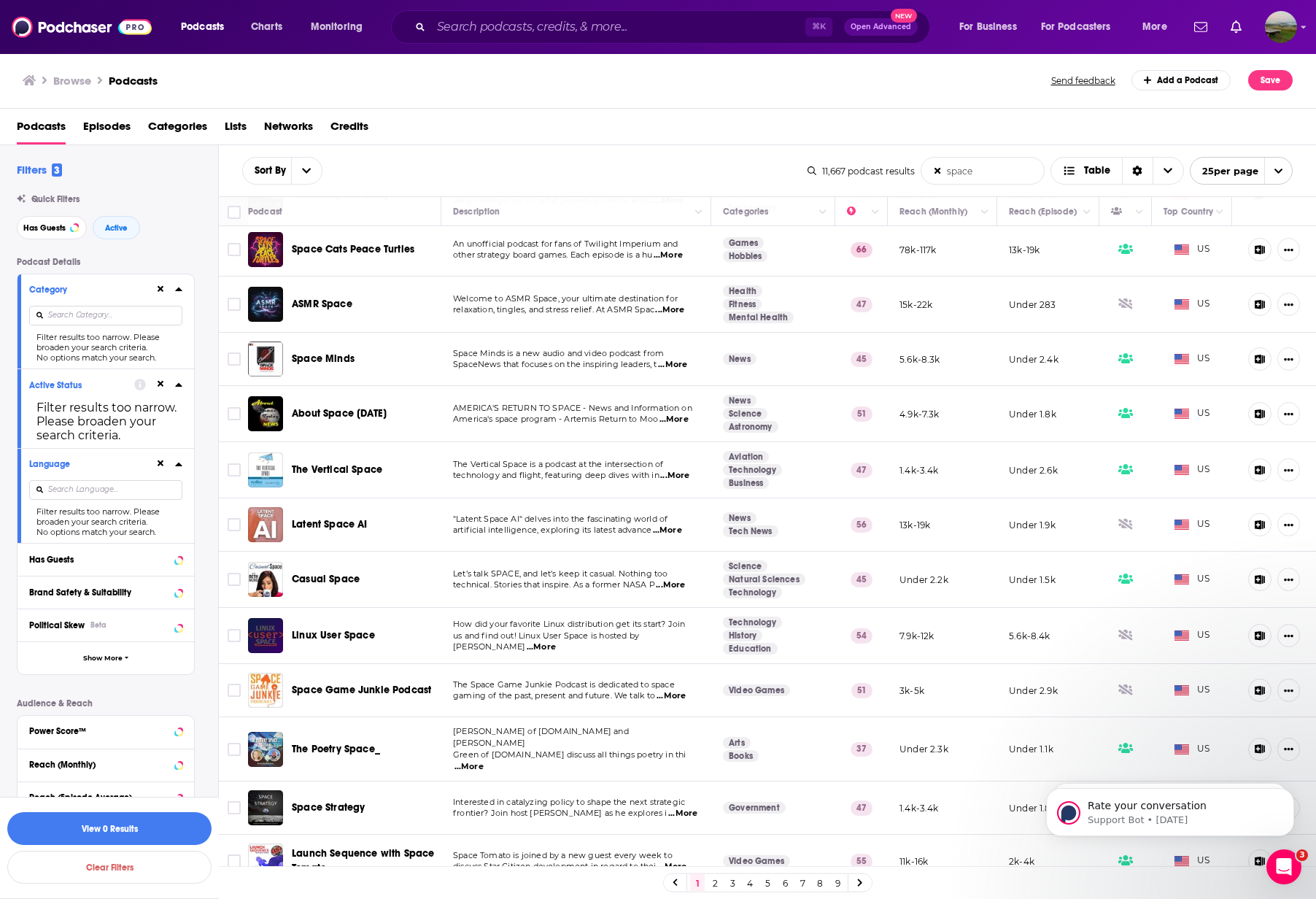
scroll to position [0, 1]
type input "space"
click at [97, 316] on input at bounding box center [106, 315] width 154 height 20
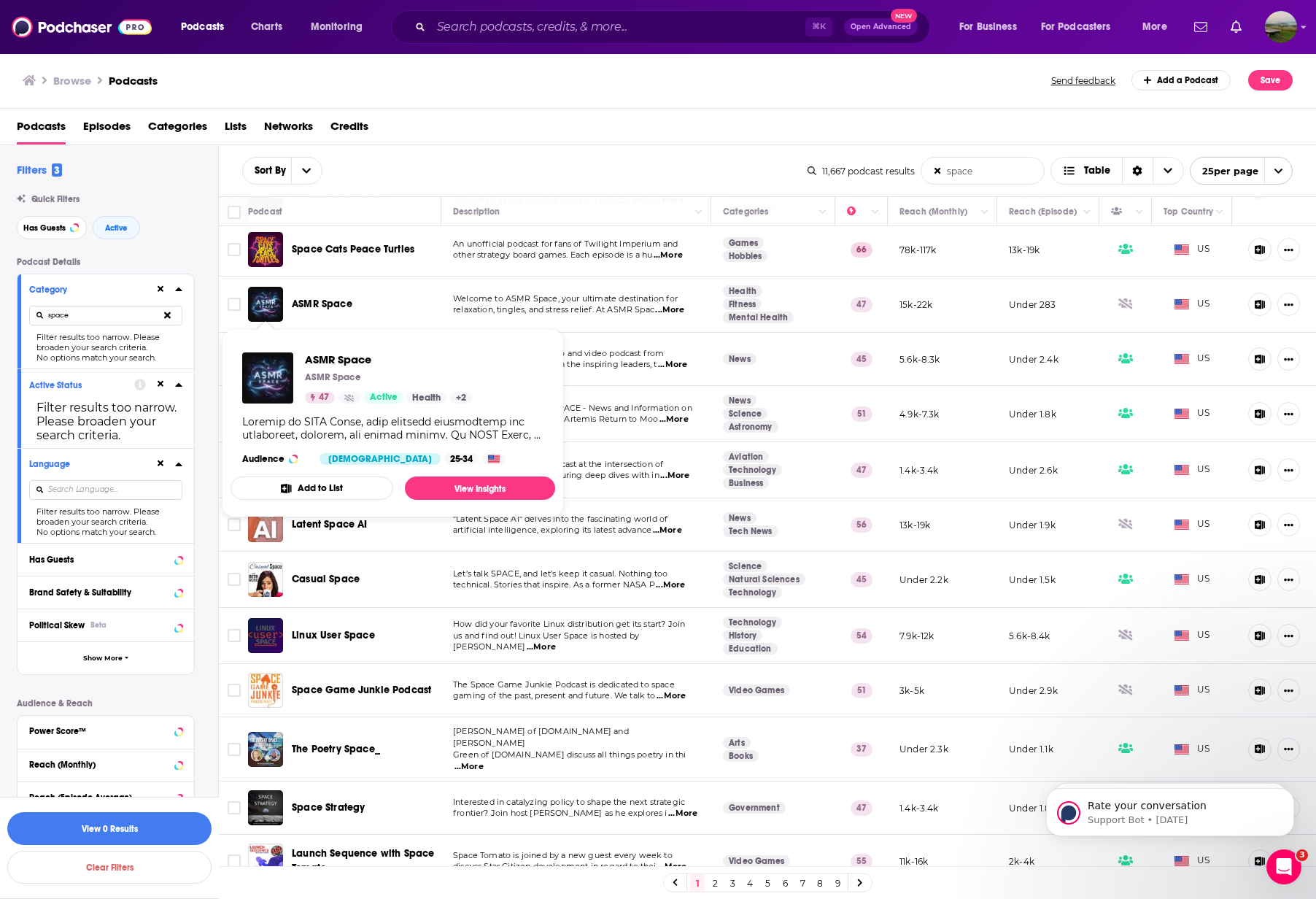
type input "space"
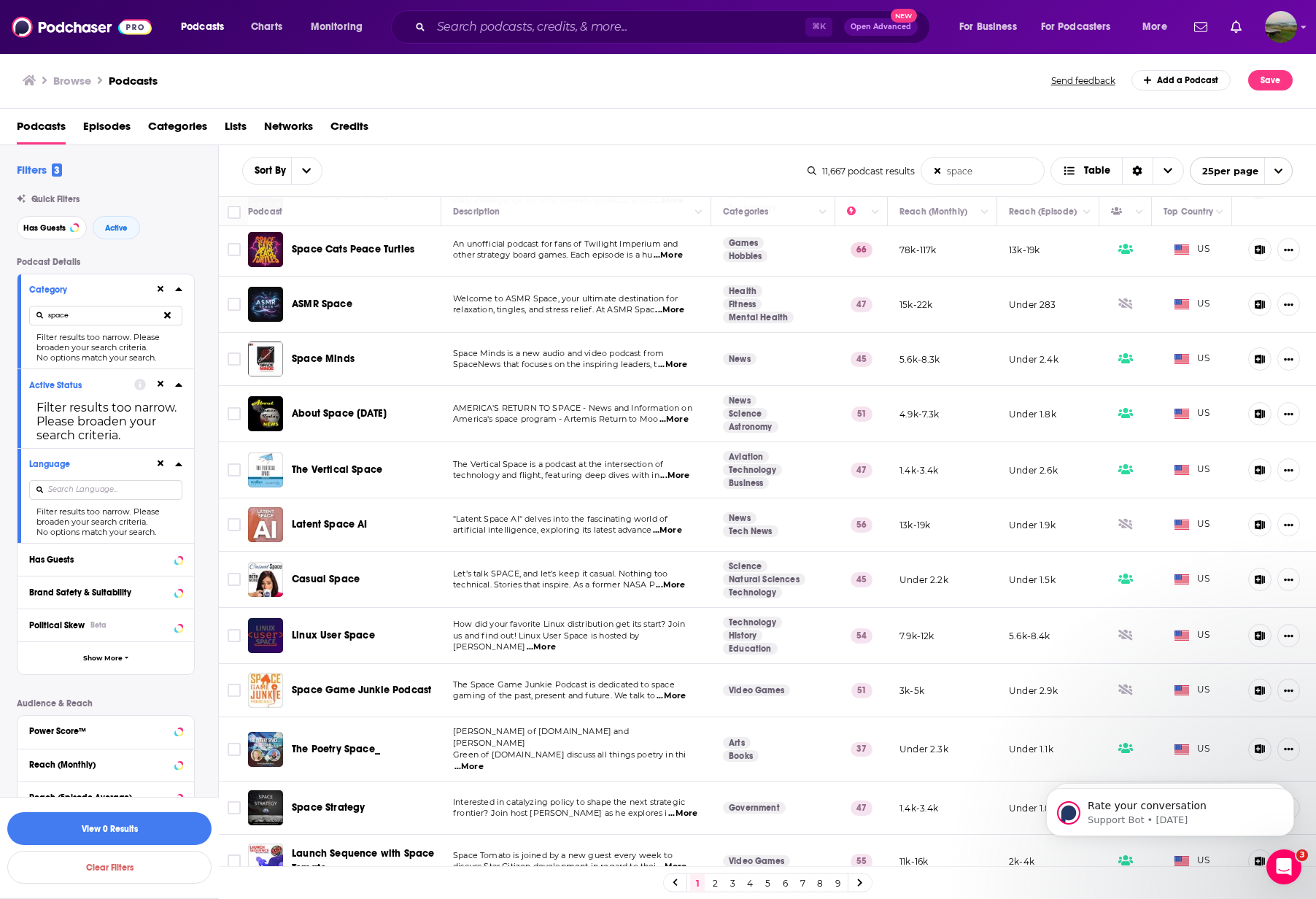
click at [938, 170] on icon at bounding box center [937, 170] width 6 height 6
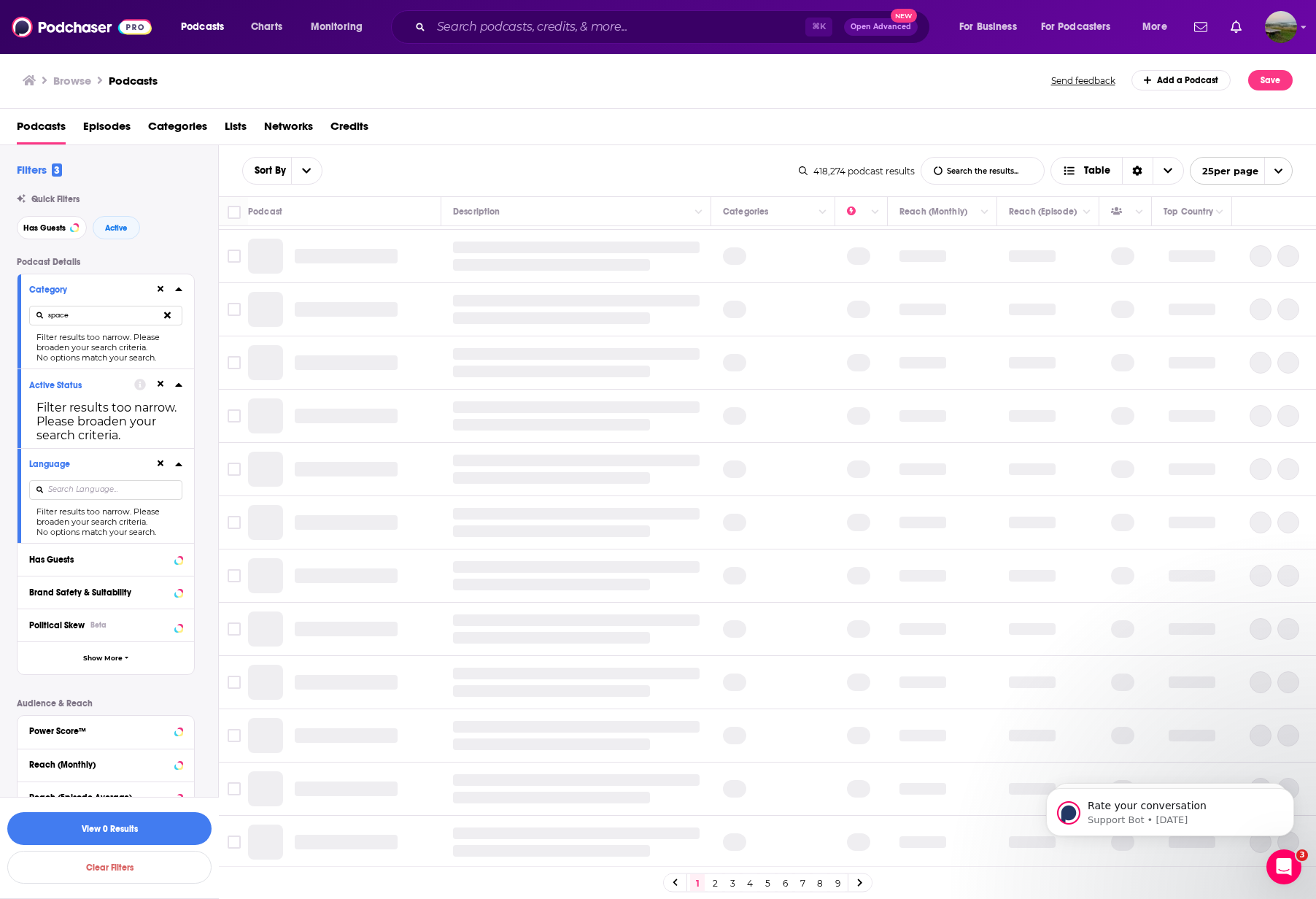
click at [68, 318] on input "space" at bounding box center [106, 315] width 154 height 20
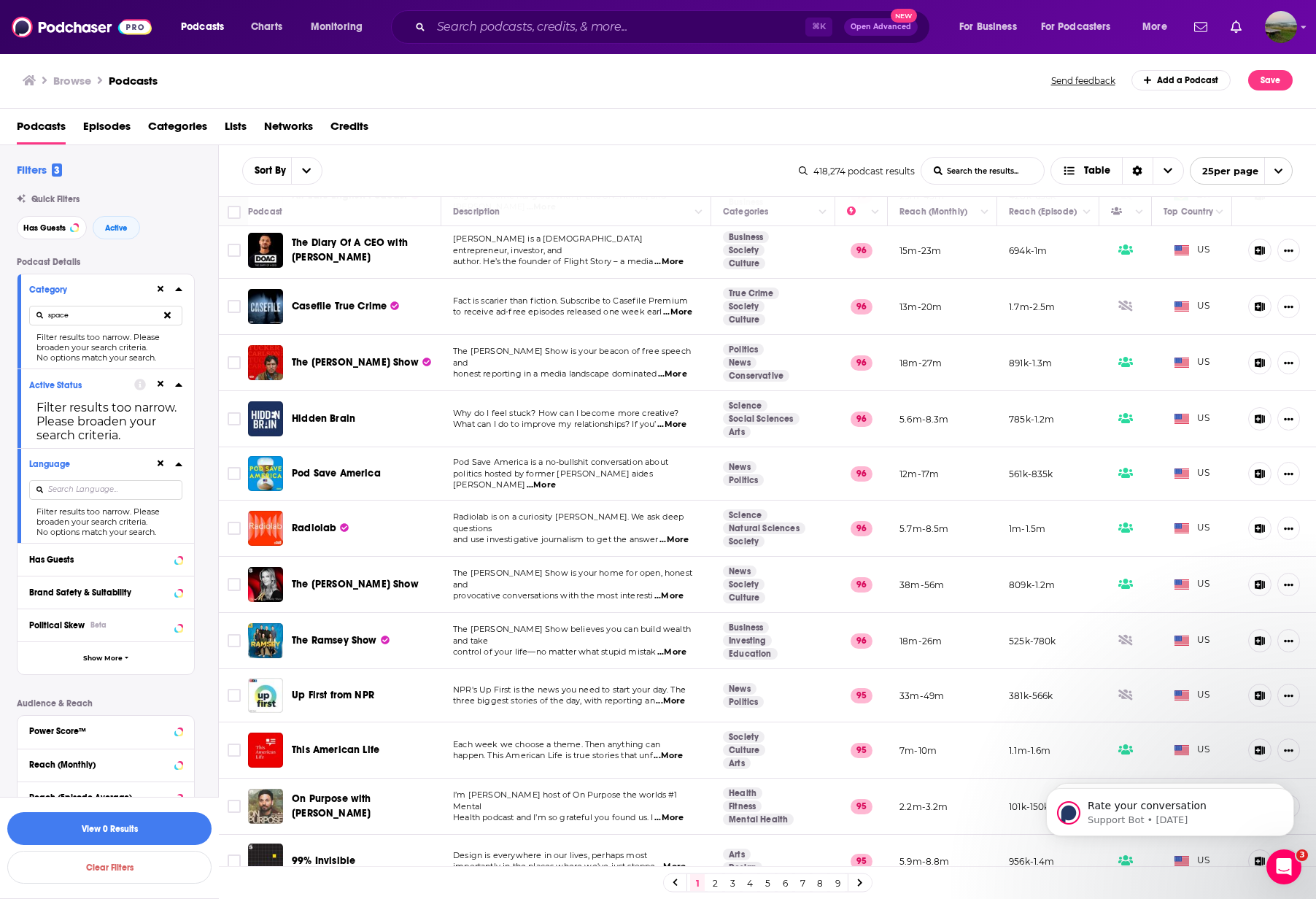
click at [109, 318] on input "space" at bounding box center [106, 315] width 154 height 20
click at [121, 827] on button "View 0 Results" at bounding box center [109, 828] width 204 height 33
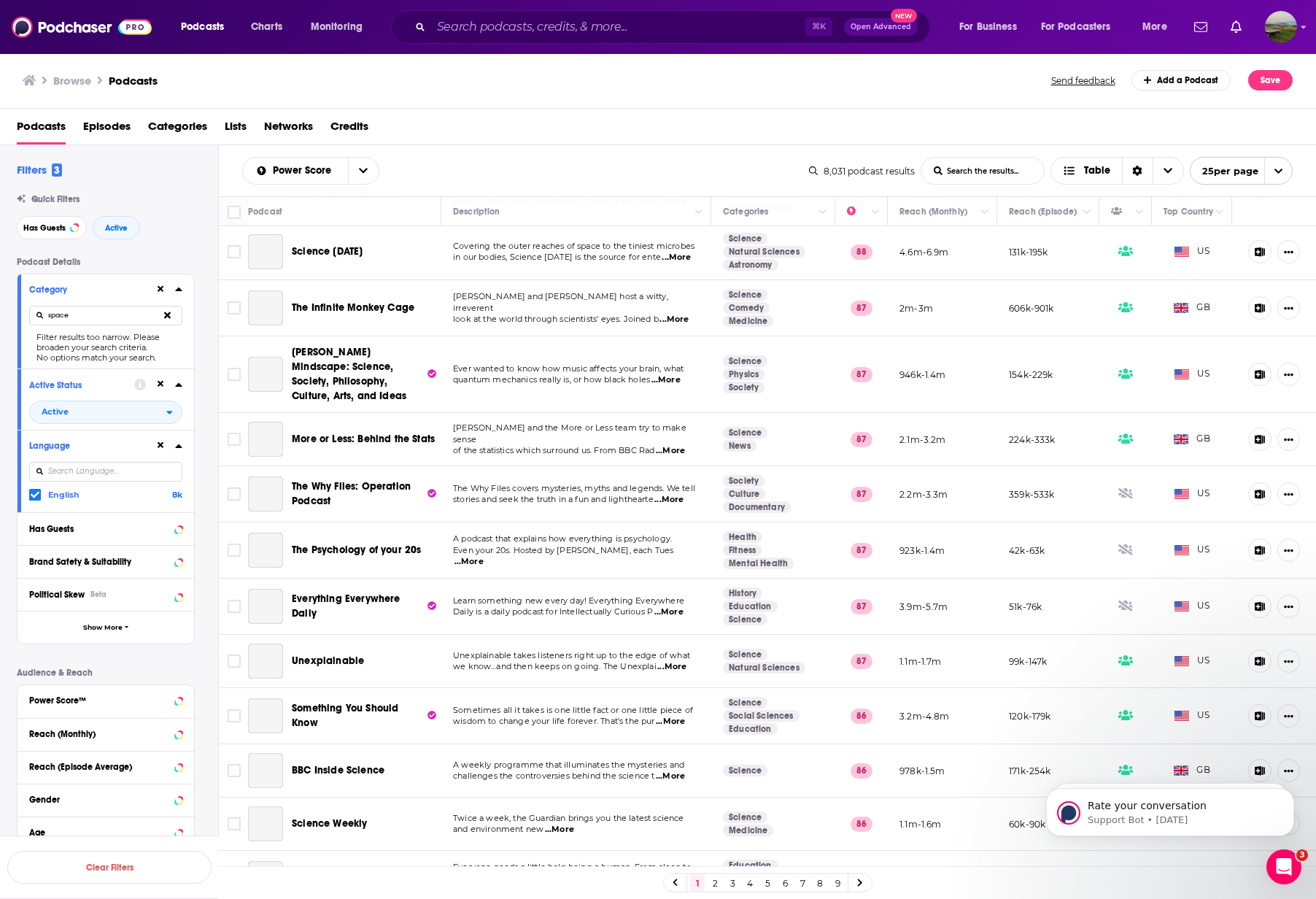
click at [91, 317] on input "space" at bounding box center [106, 315] width 154 height 20
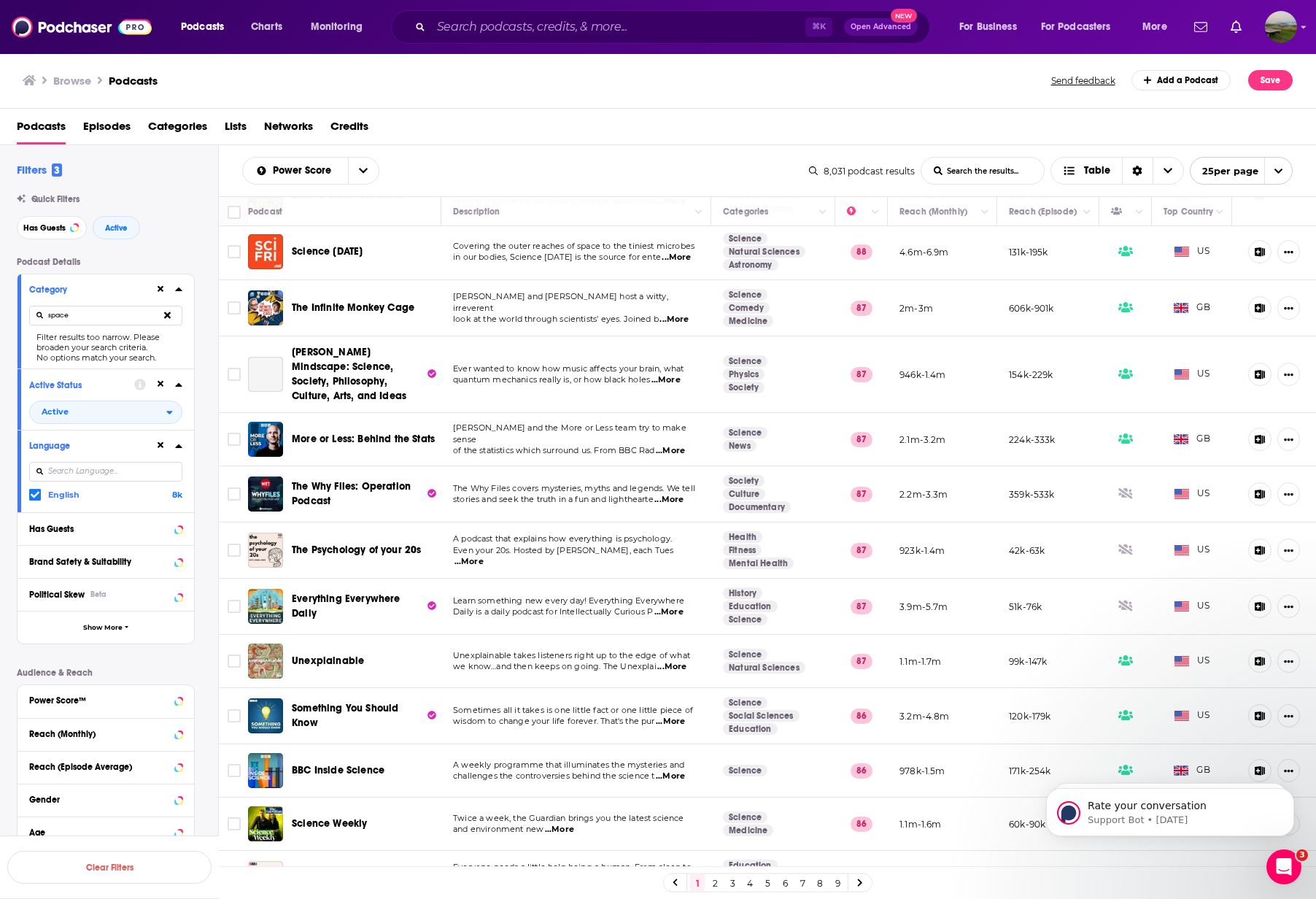
drag, startPoint x: 91, startPoint y: 317, endPoint x: 19, endPoint y: 318, distance: 72.0
click at [19, 318] on div "Category space Filter results too narrow. Please broaden your search criteria. …" at bounding box center [106, 321] width 176 height 94
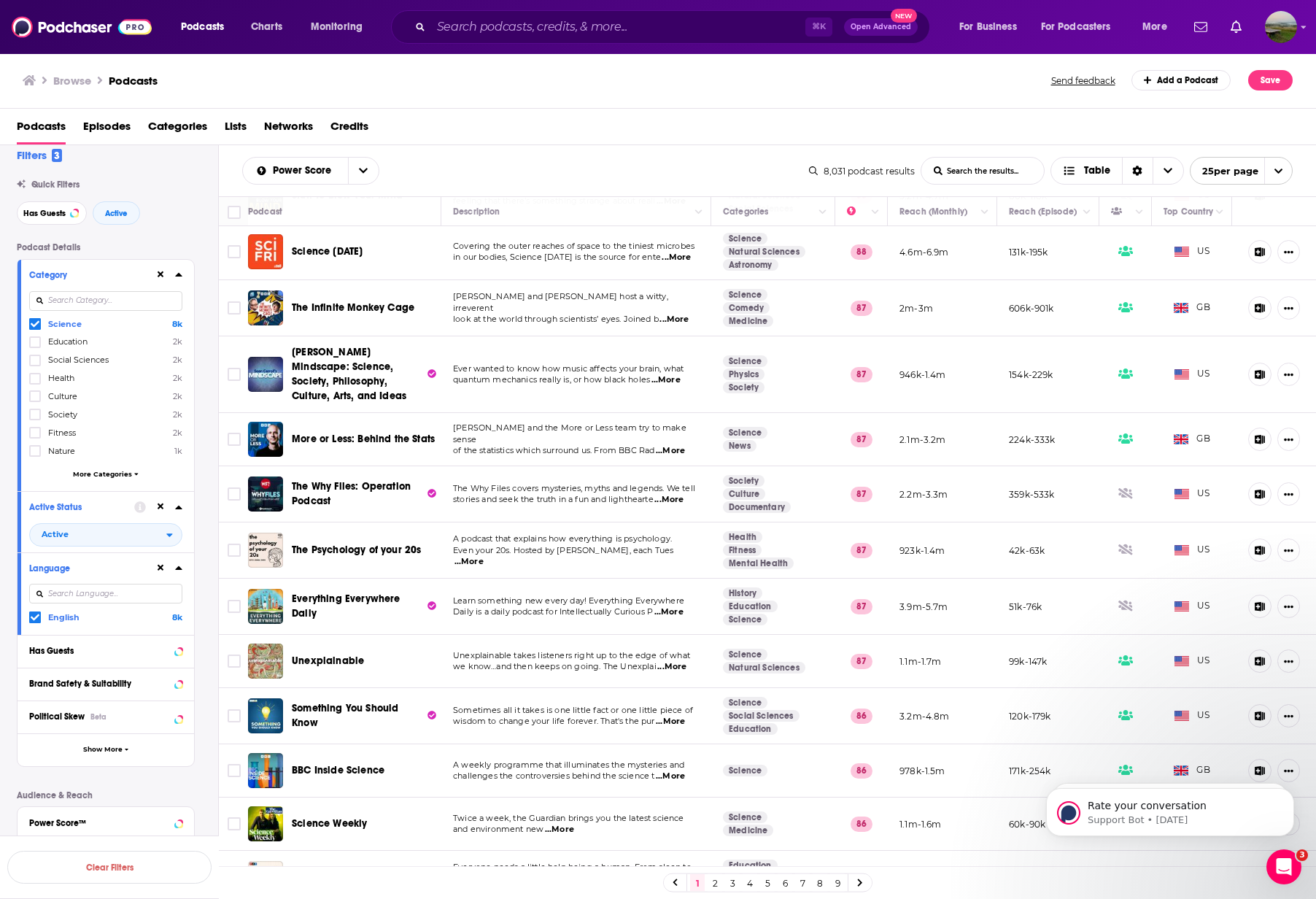
scroll to position [18, 0]
click at [106, 472] on span "More Categories" at bounding box center [103, 470] width 59 height 8
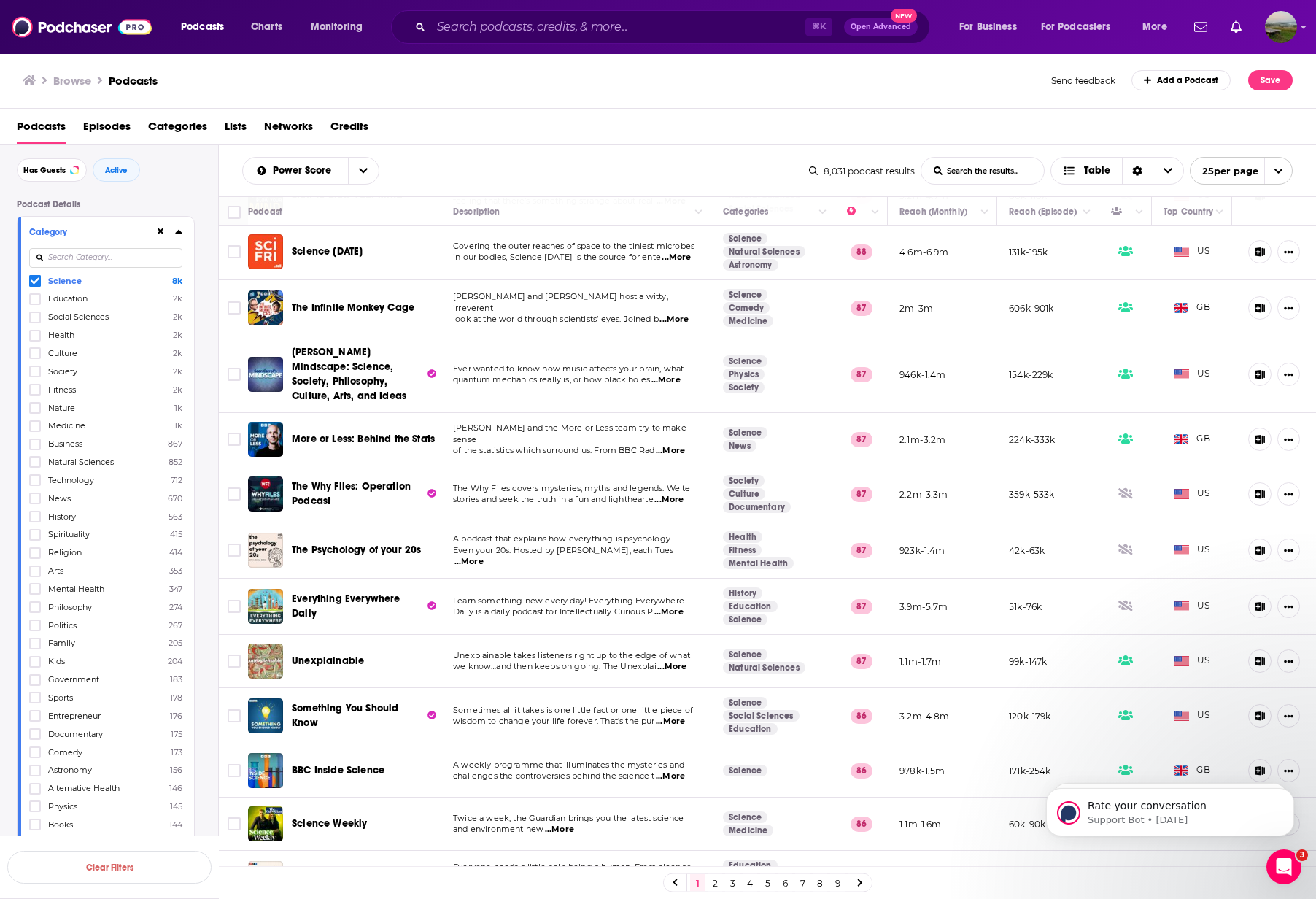
scroll to position [60, 0]
click at [34, 772] on icon at bounding box center [35, 768] width 9 height 9
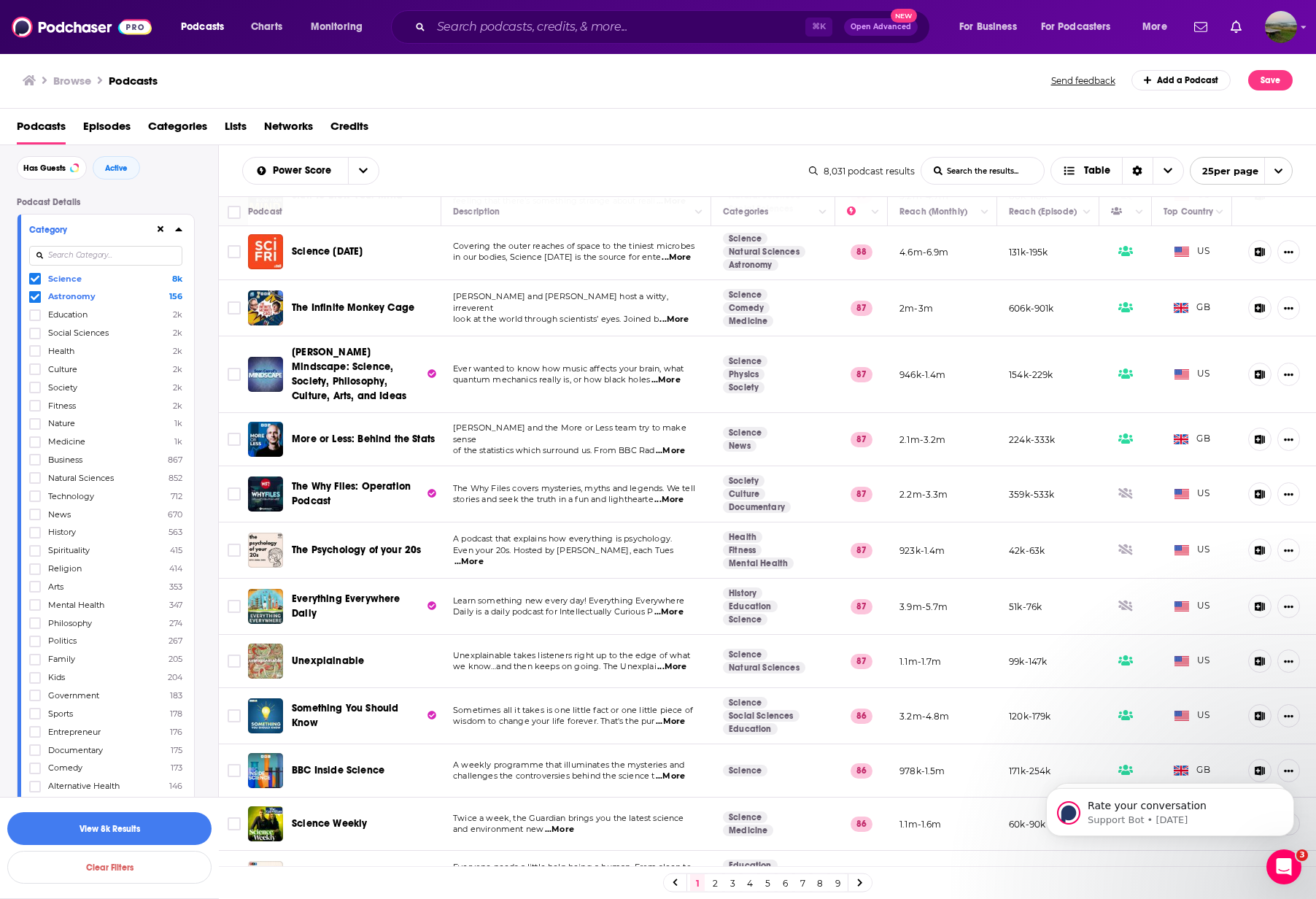
click at [37, 278] on icon at bounding box center [35, 279] width 9 height 7
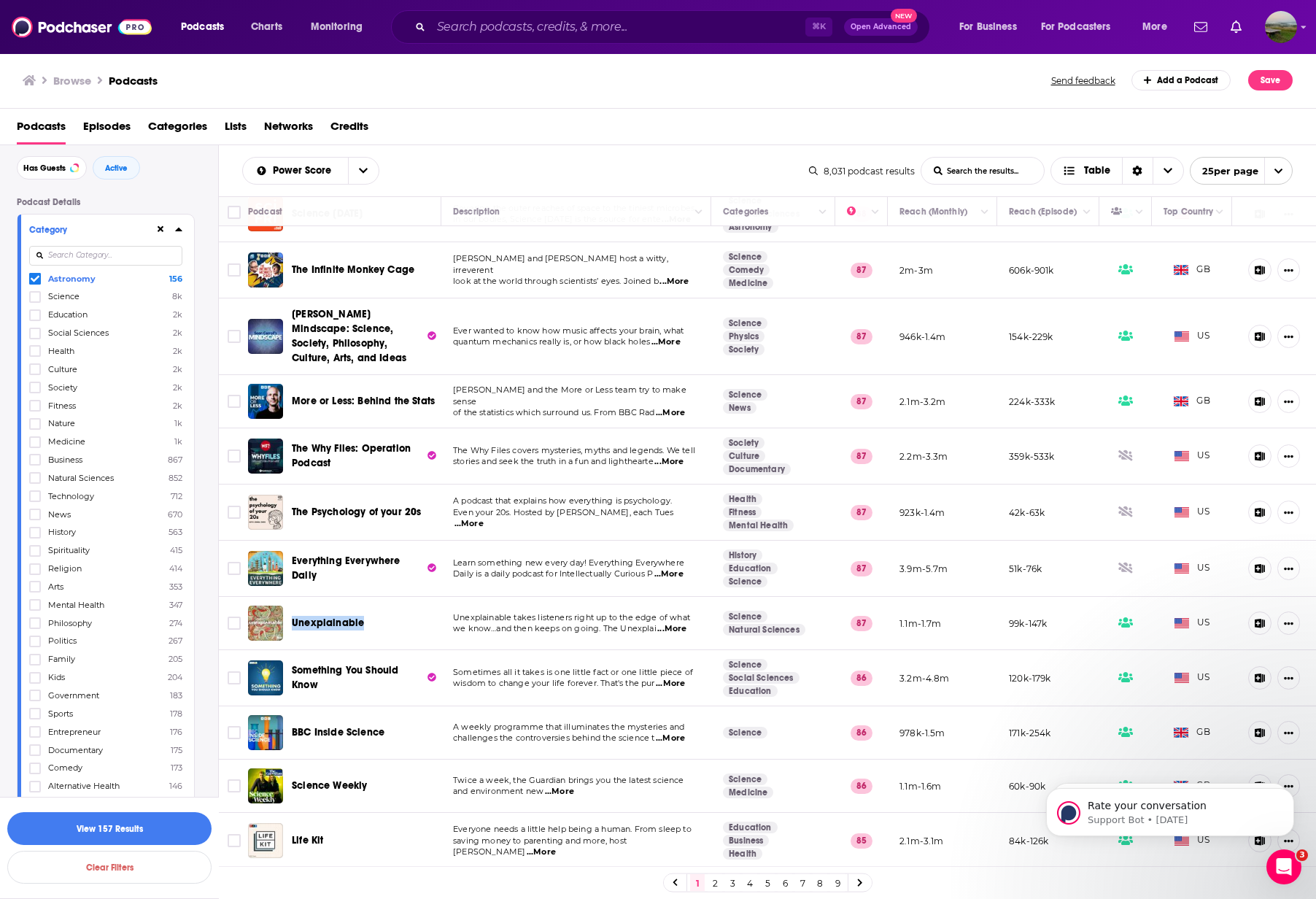
scroll to position [0, 1]
click at [713, 882] on link "2" at bounding box center [715, 882] width 15 height 17
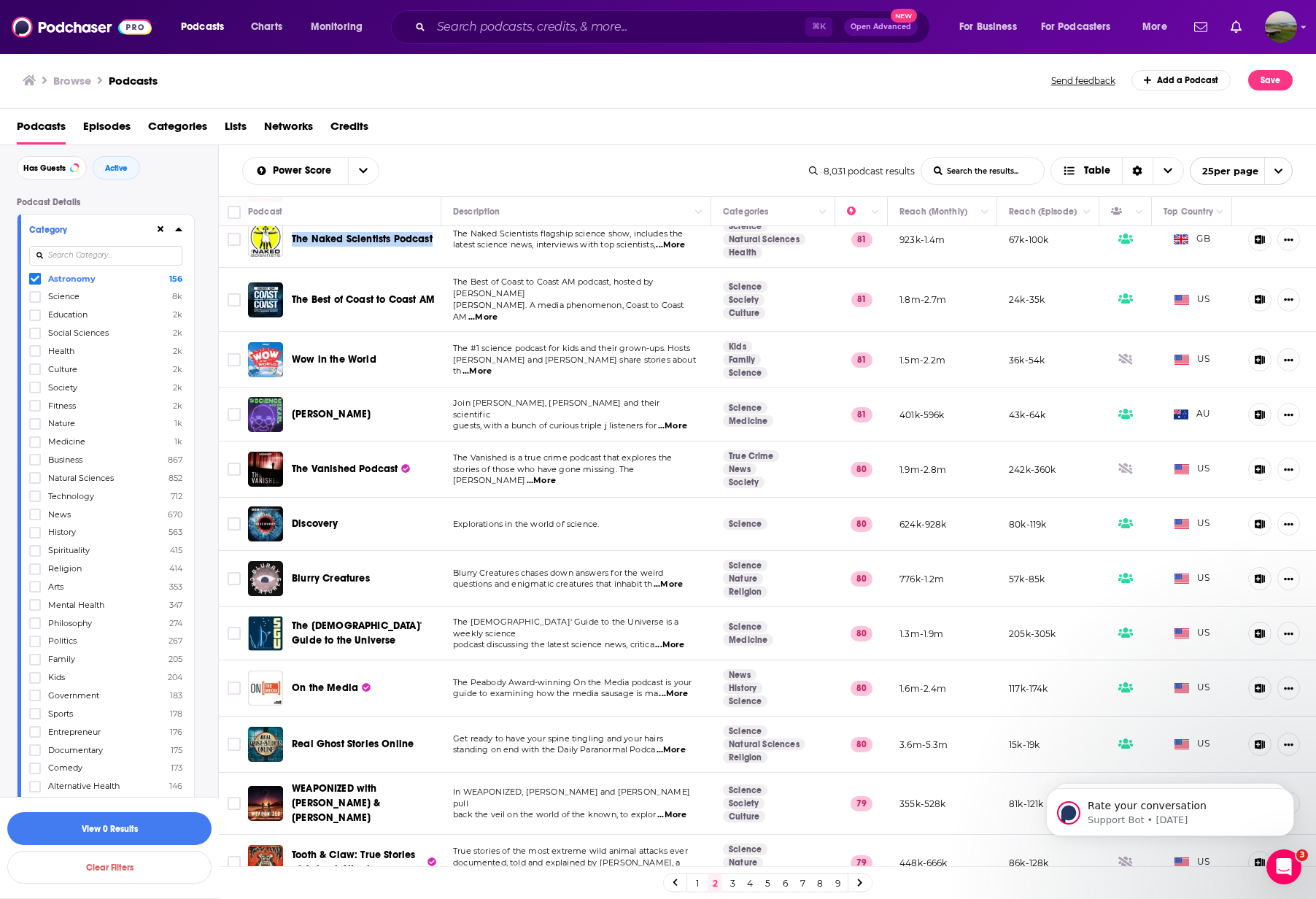
scroll to position [0, 1]
click at [730, 884] on link "3" at bounding box center [732, 882] width 15 height 17
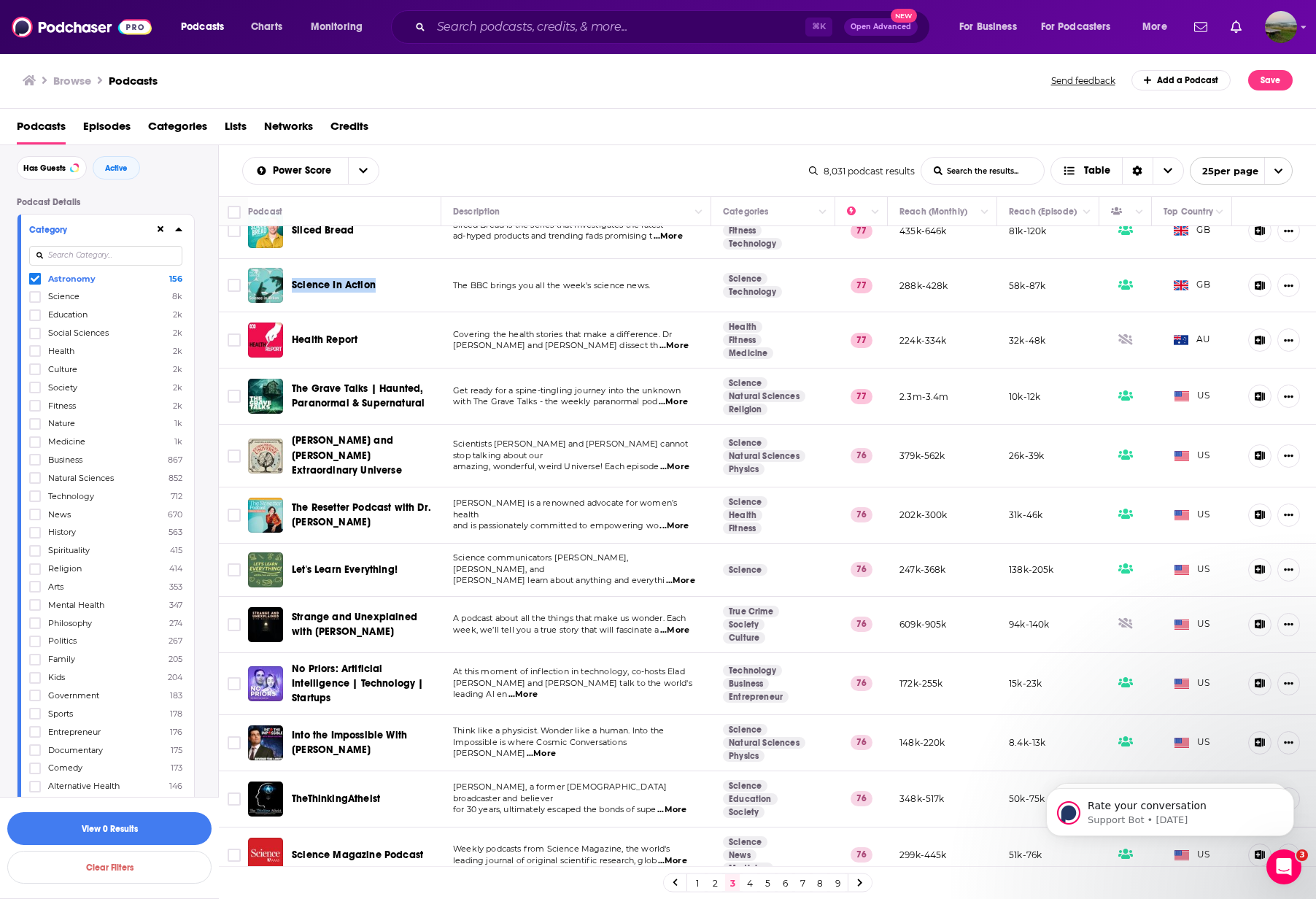
scroll to position [0, 1]
click at [746, 886] on link "4" at bounding box center [750, 882] width 15 height 17
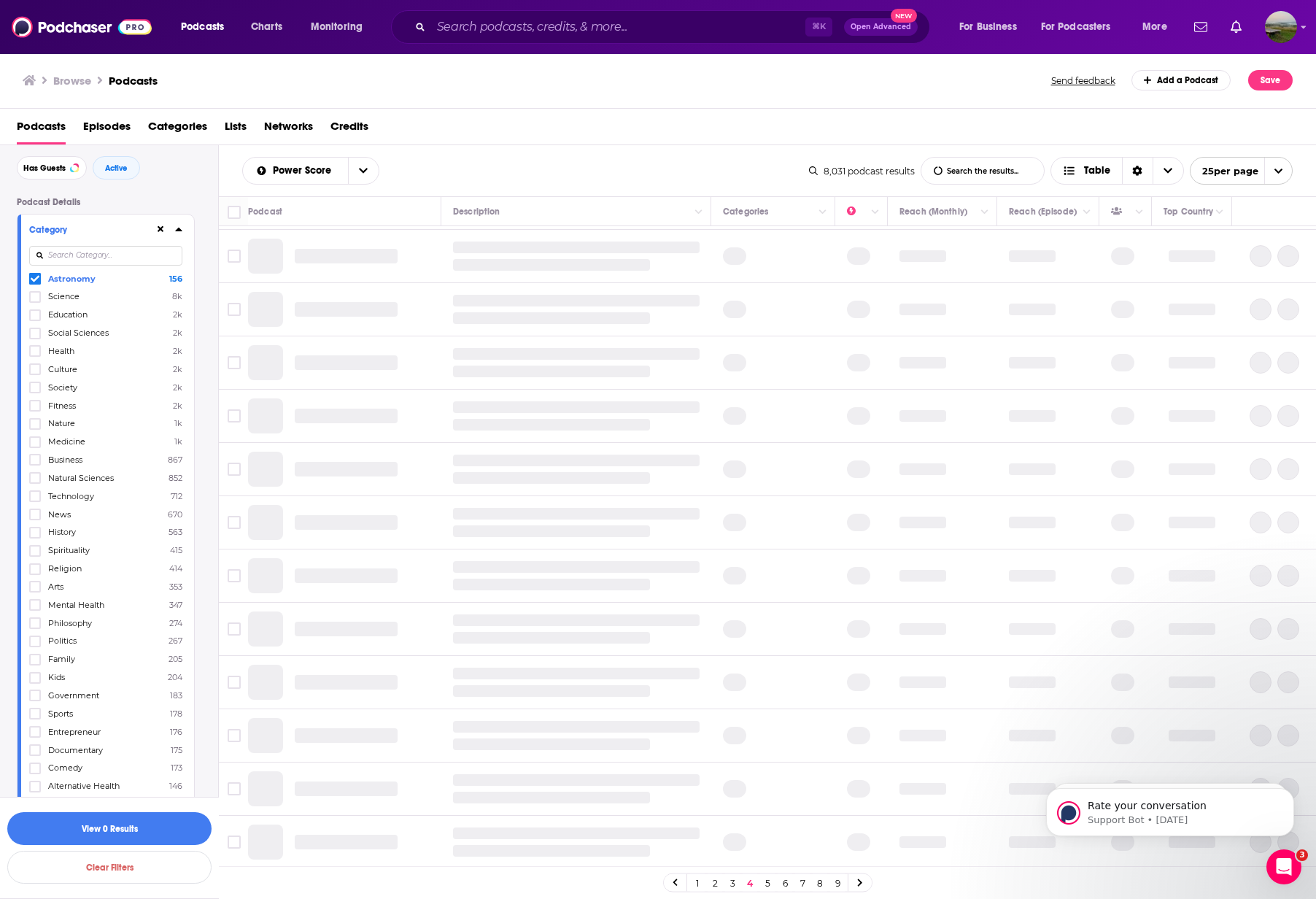
click at [750, 883] on link "4" at bounding box center [750, 882] width 15 height 17
click at [751, 887] on link "4" at bounding box center [750, 882] width 15 height 17
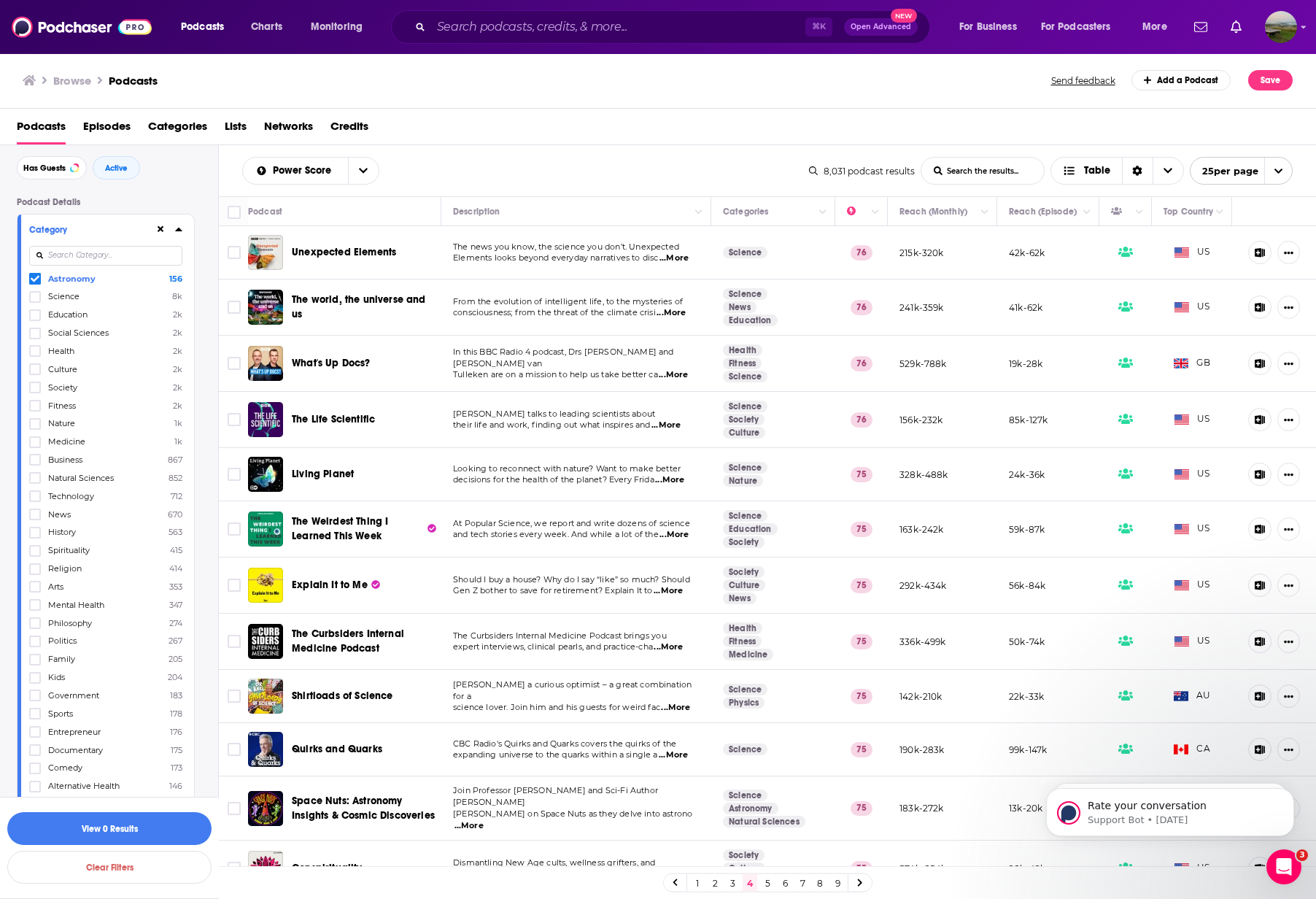
drag, startPoint x: 388, startPoint y: 686, endPoint x: 364, endPoint y: 821, distance: 137.1
click at [364, 821] on div "Space Nuts: Astronomy Insights & Cosmic Discoveries" at bounding box center [367, 808] width 152 height 35
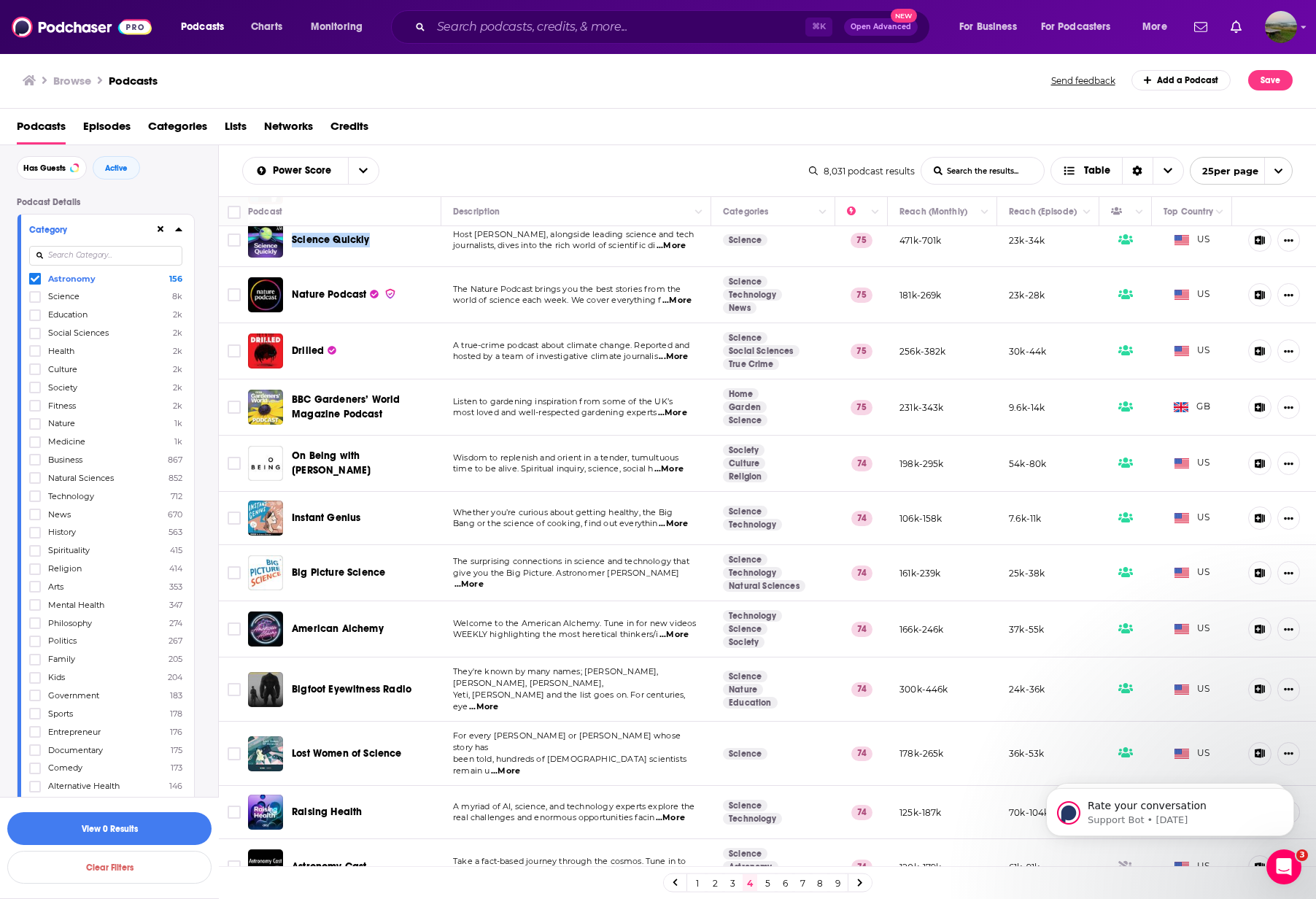
scroll to position [736, 0]
click at [1172, 3] on div "Podcasts Charts Monitoring ⌘ K Open Advanced New For Business For Podcasters Mo…" at bounding box center [658, 27] width 1316 height 54
click at [774, 883] on link "5" at bounding box center [767, 882] width 15 height 17
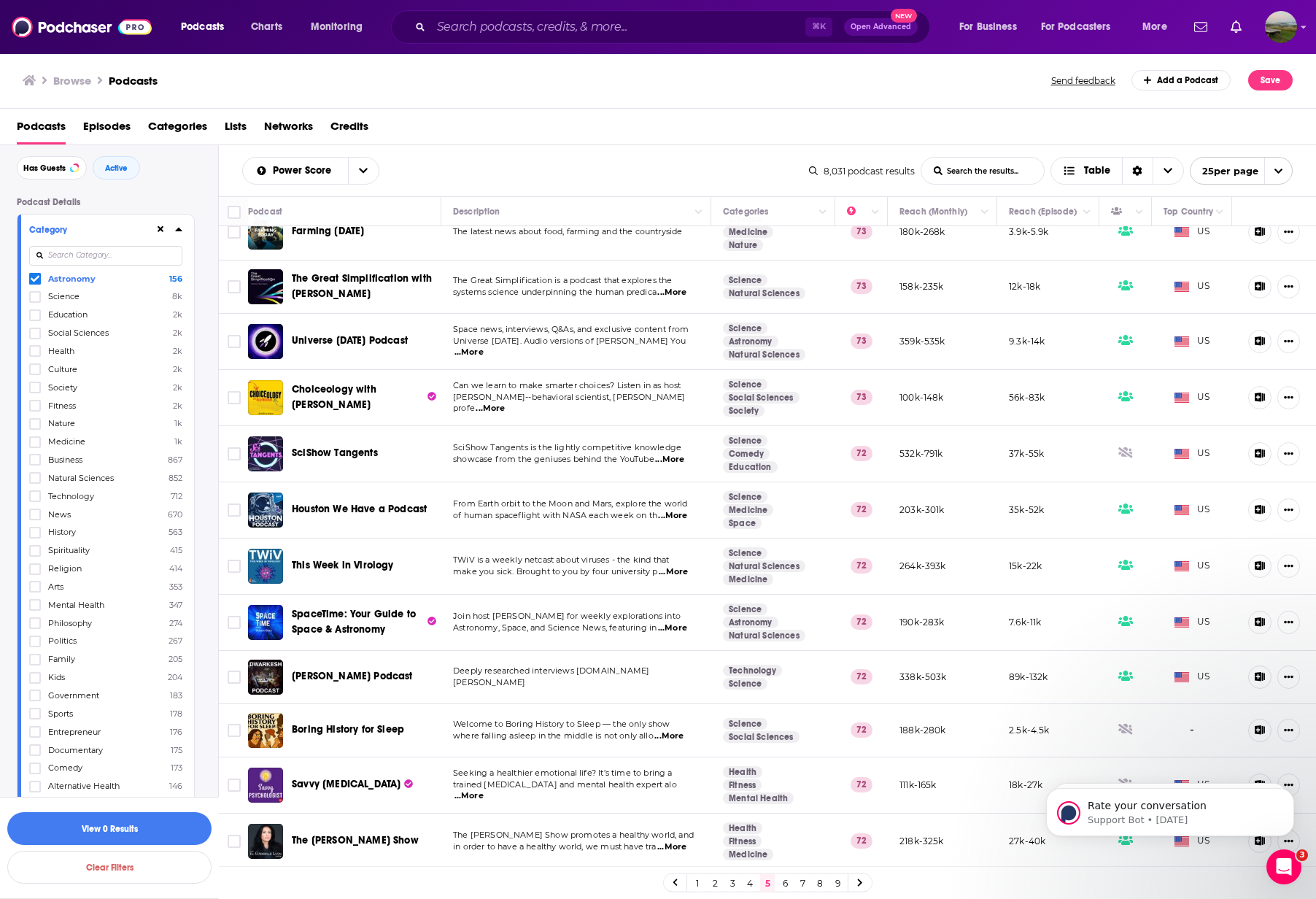
scroll to position [0, 1]
click at [790, 879] on link "6" at bounding box center [785, 882] width 15 height 17
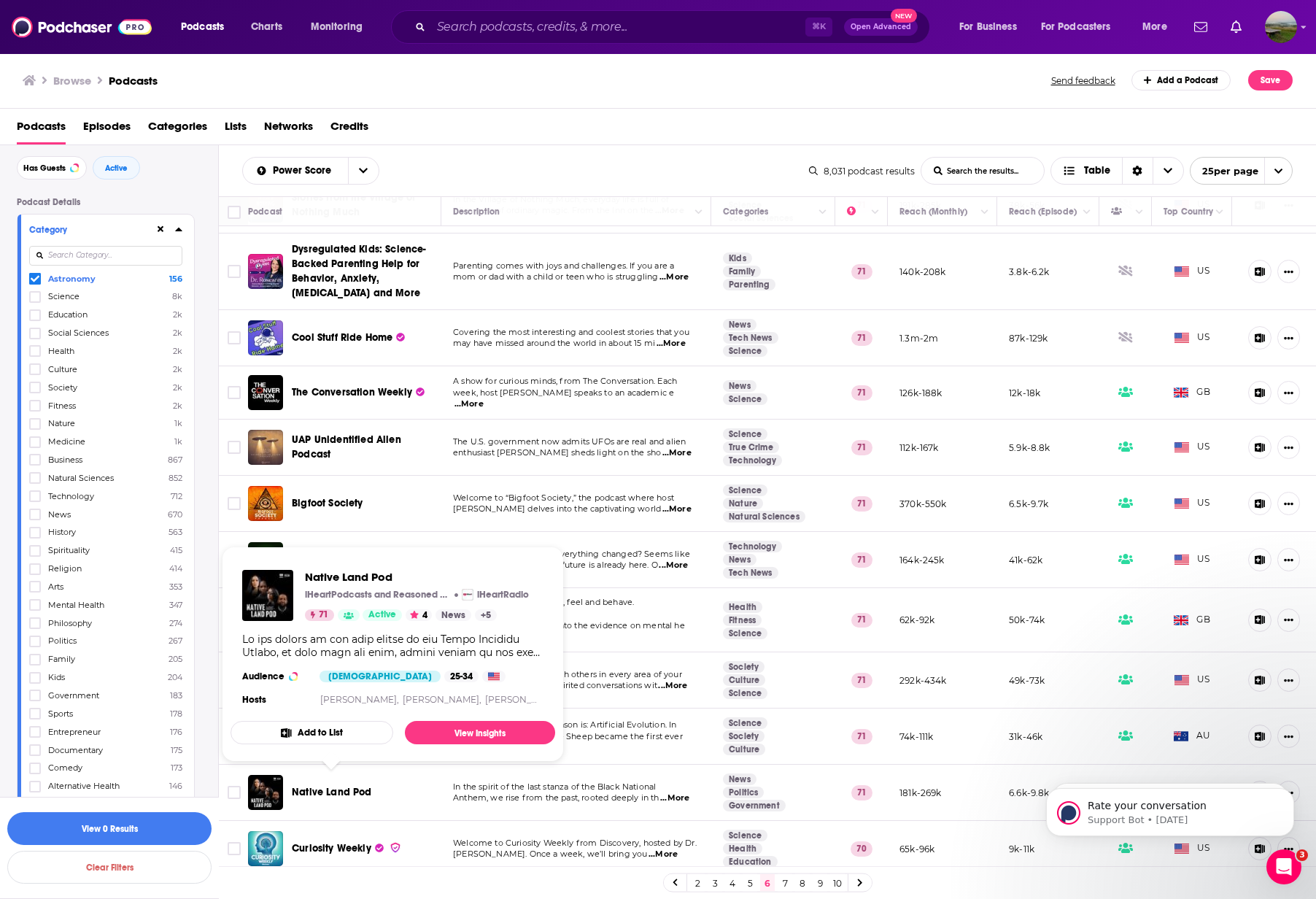
scroll to position [0, 1]
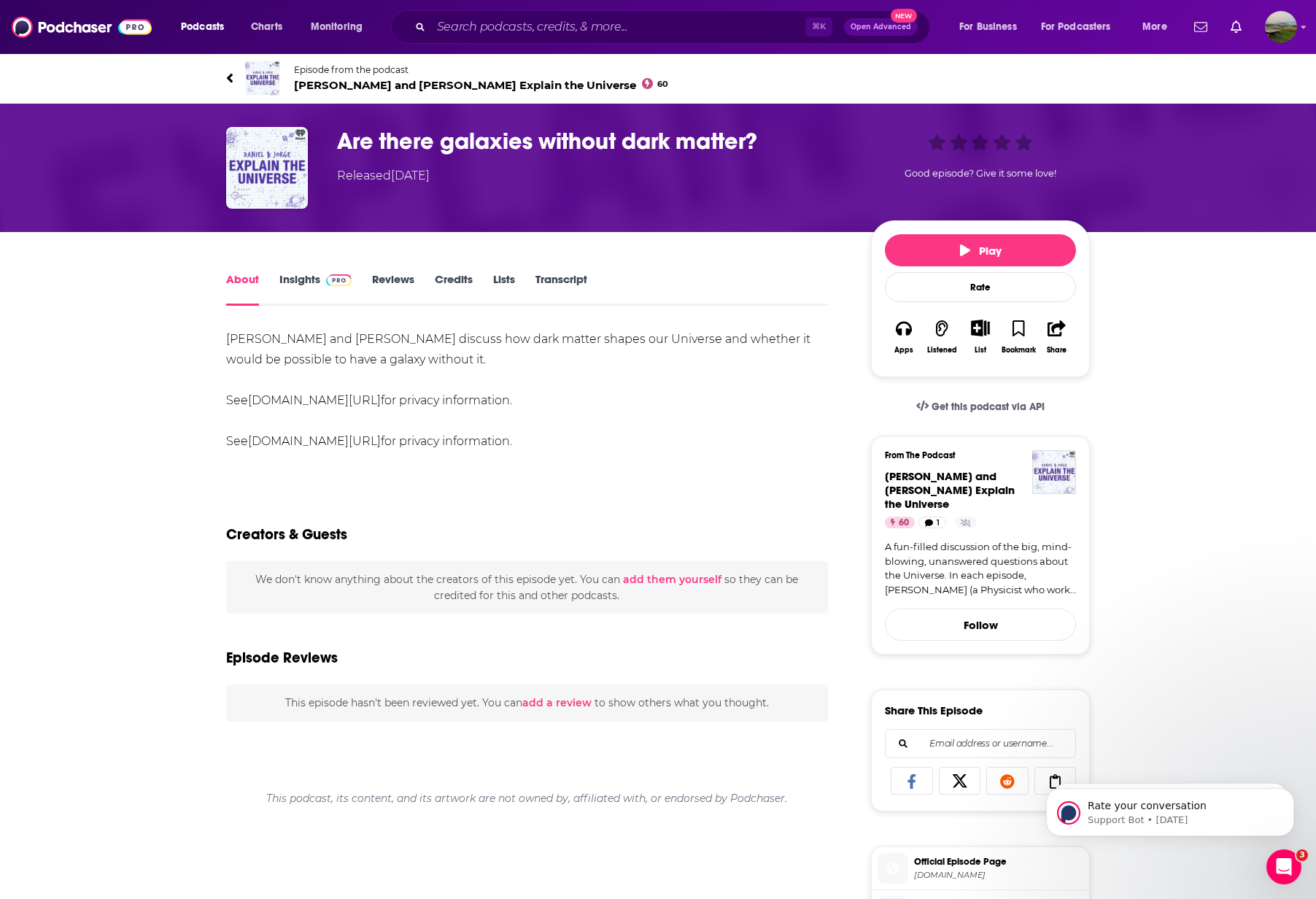
click at [316, 86] on span "Daniel and Jorge Explain the Universe 60" at bounding box center [481, 85] width 374 height 14
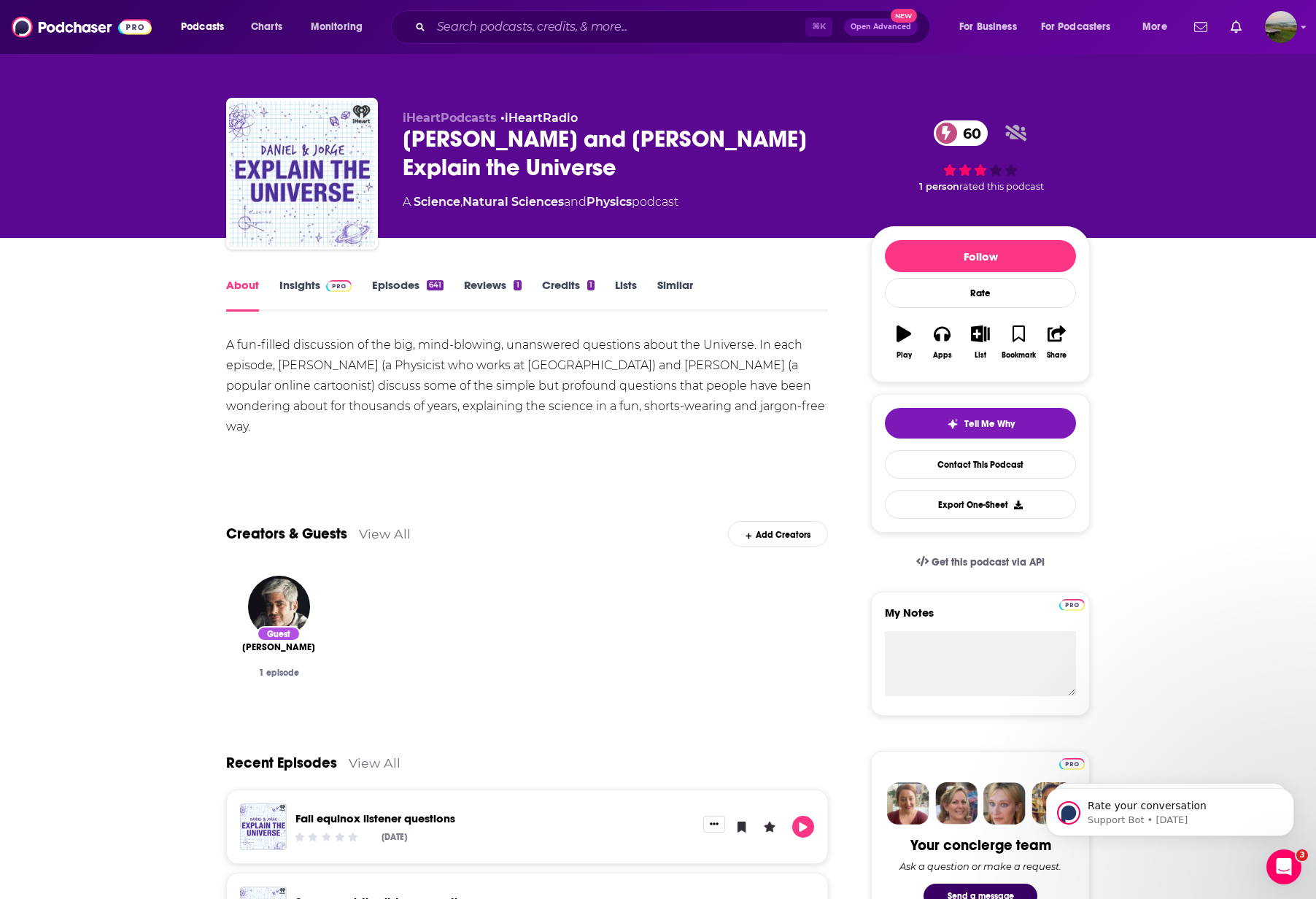
scroll to position [3, 0]
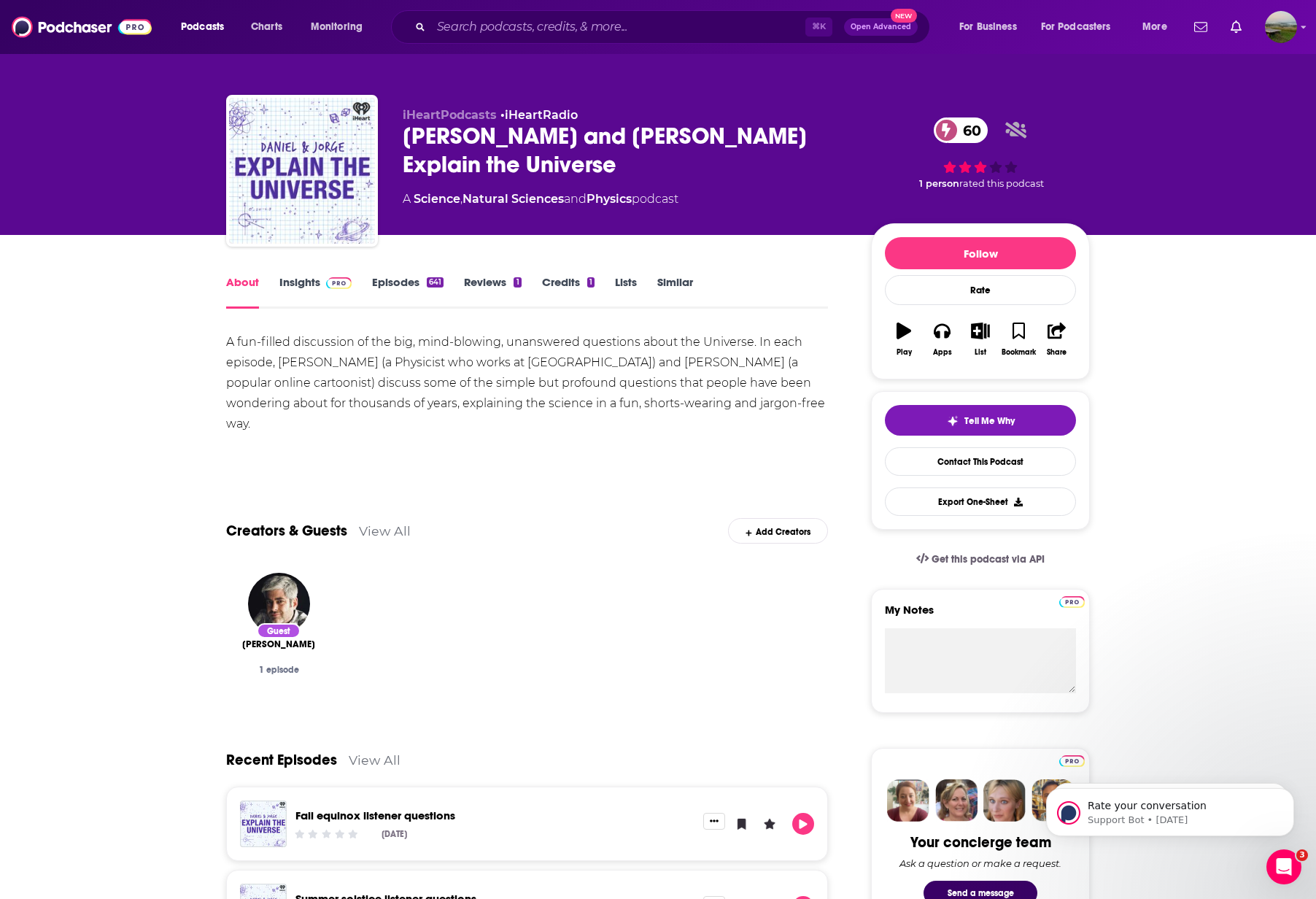
click at [305, 278] on link "Insights" at bounding box center [315, 292] width 72 height 33
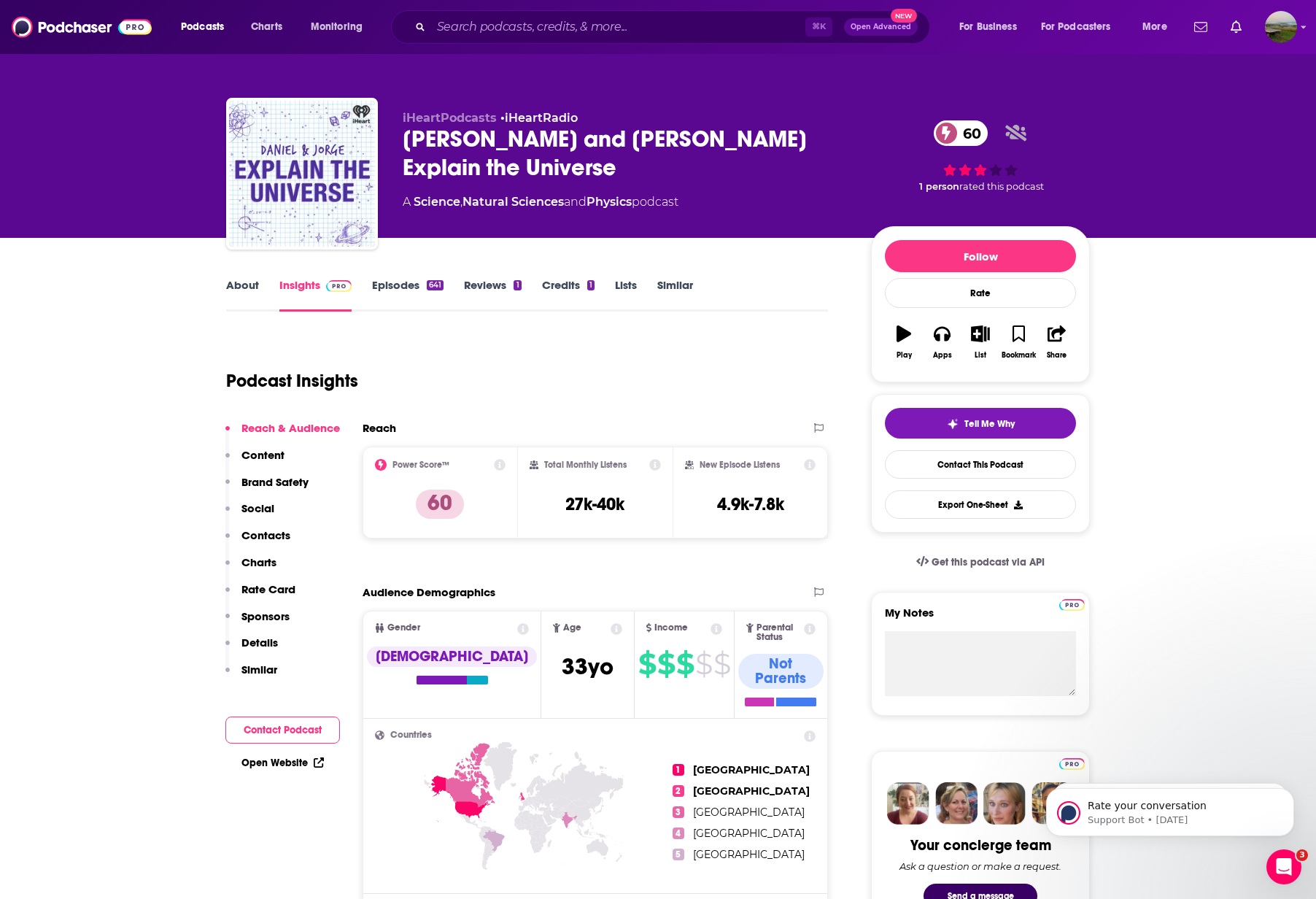
click at [267, 526] on button "Social" at bounding box center [250, 514] width 49 height 27
click at [271, 533] on p "Contacts" at bounding box center [266, 535] width 49 height 14
click at [244, 296] on link "About" at bounding box center [243, 295] width 33 height 33
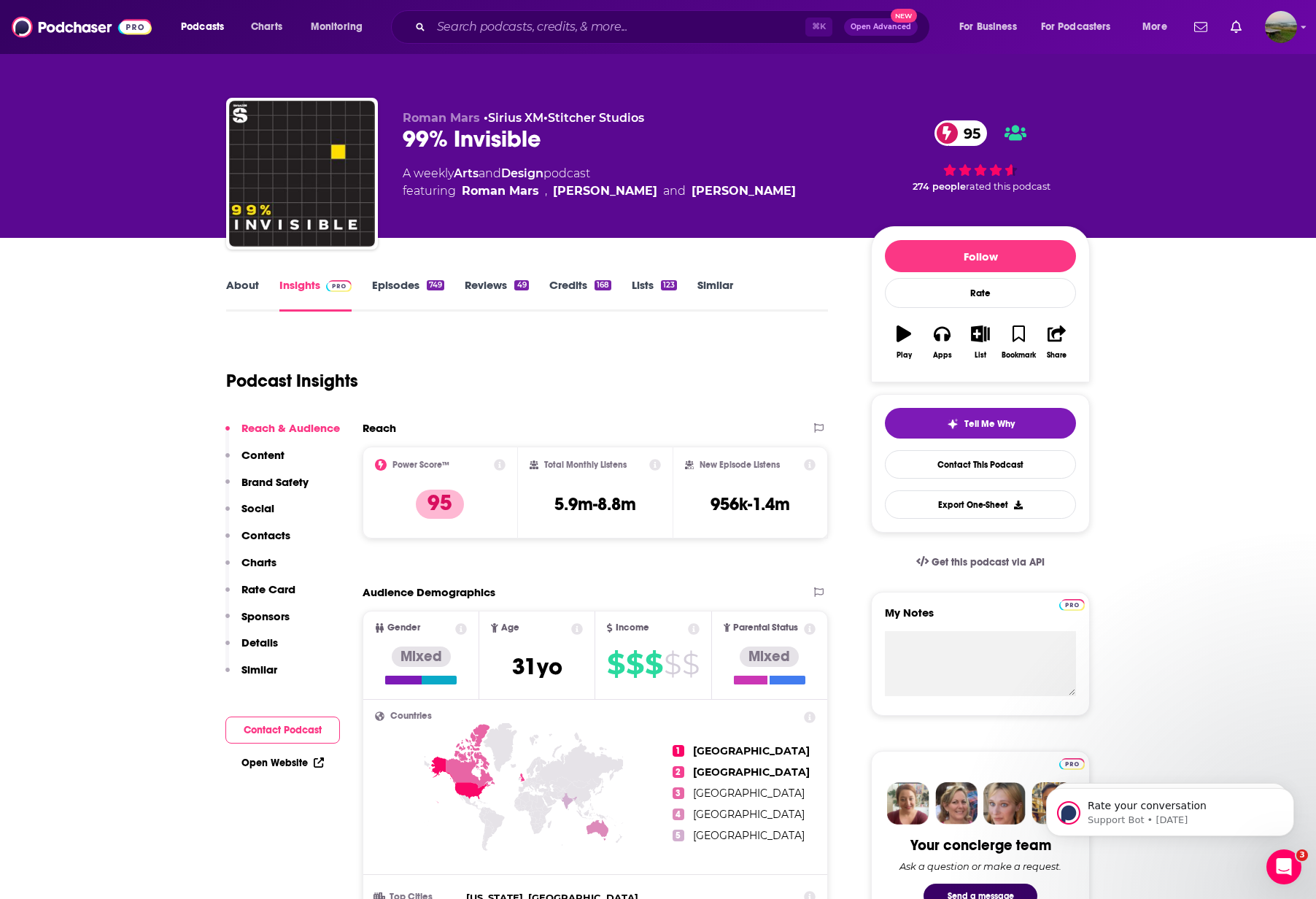
click at [410, 288] on link "Episodes 749" at bounding box center [408, 295] width 72 height 33
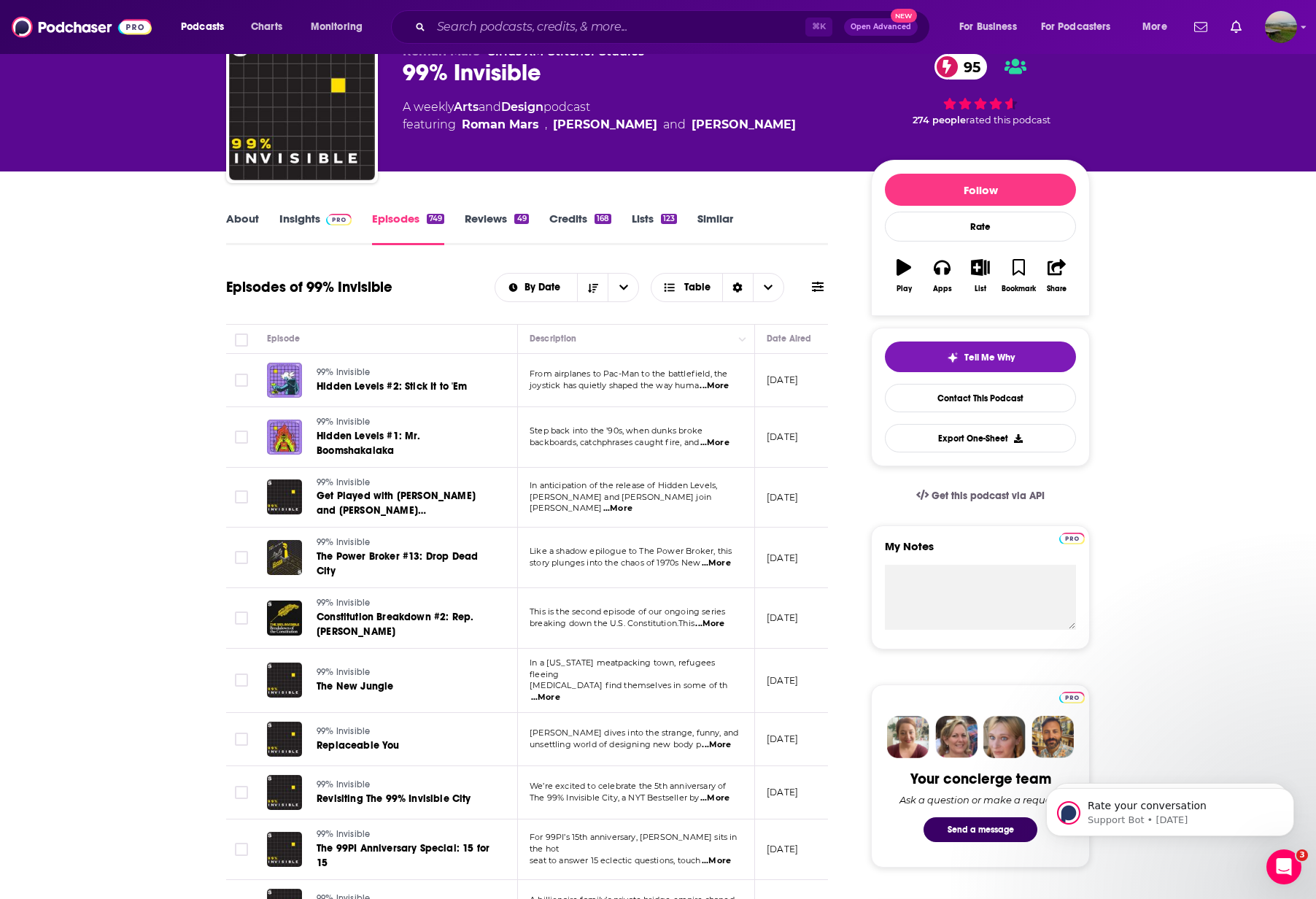
scroll to position [71, 0]
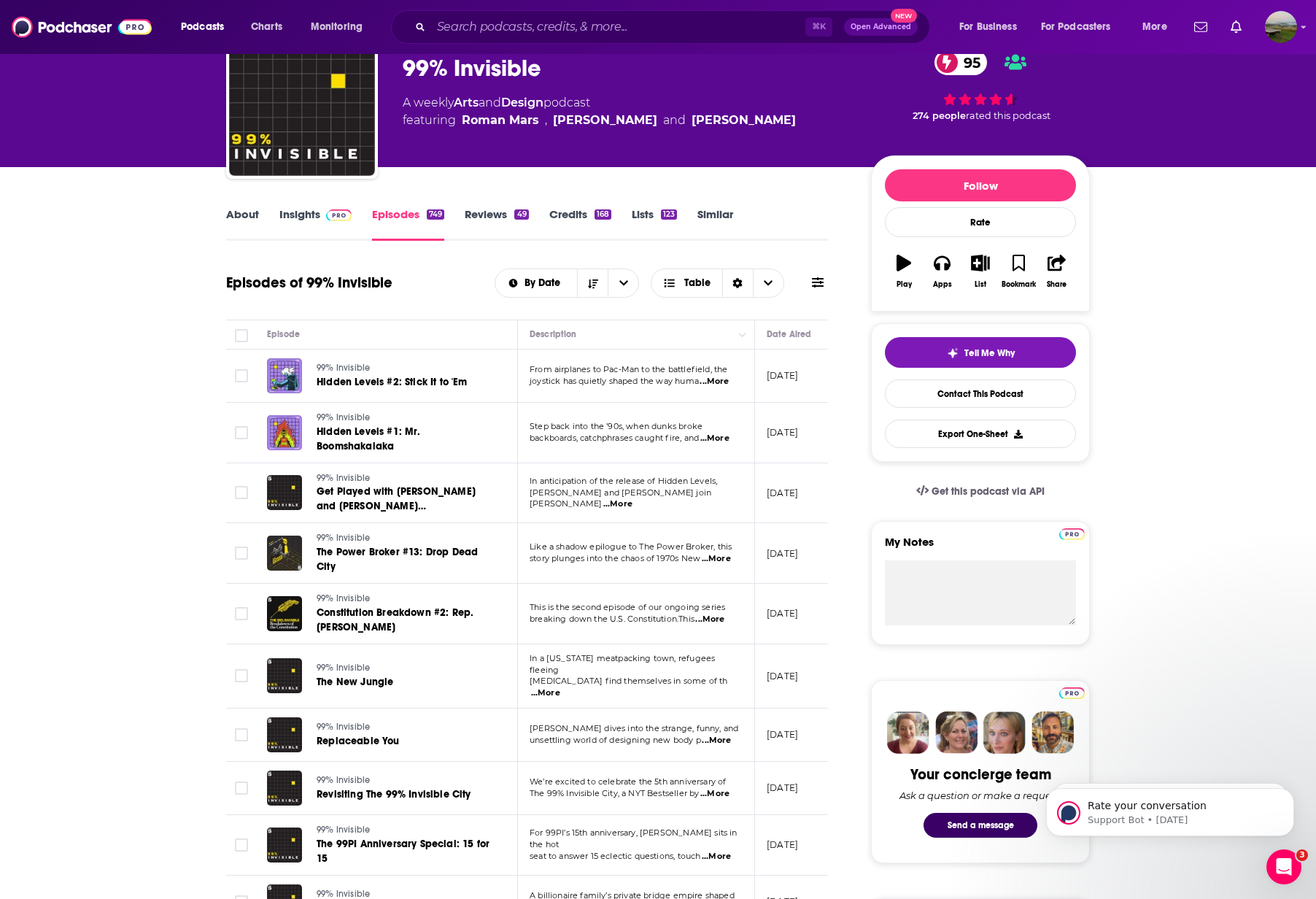
click at [560, 687] on span "...More" at bounding box center [545, 692] width 29 height 11
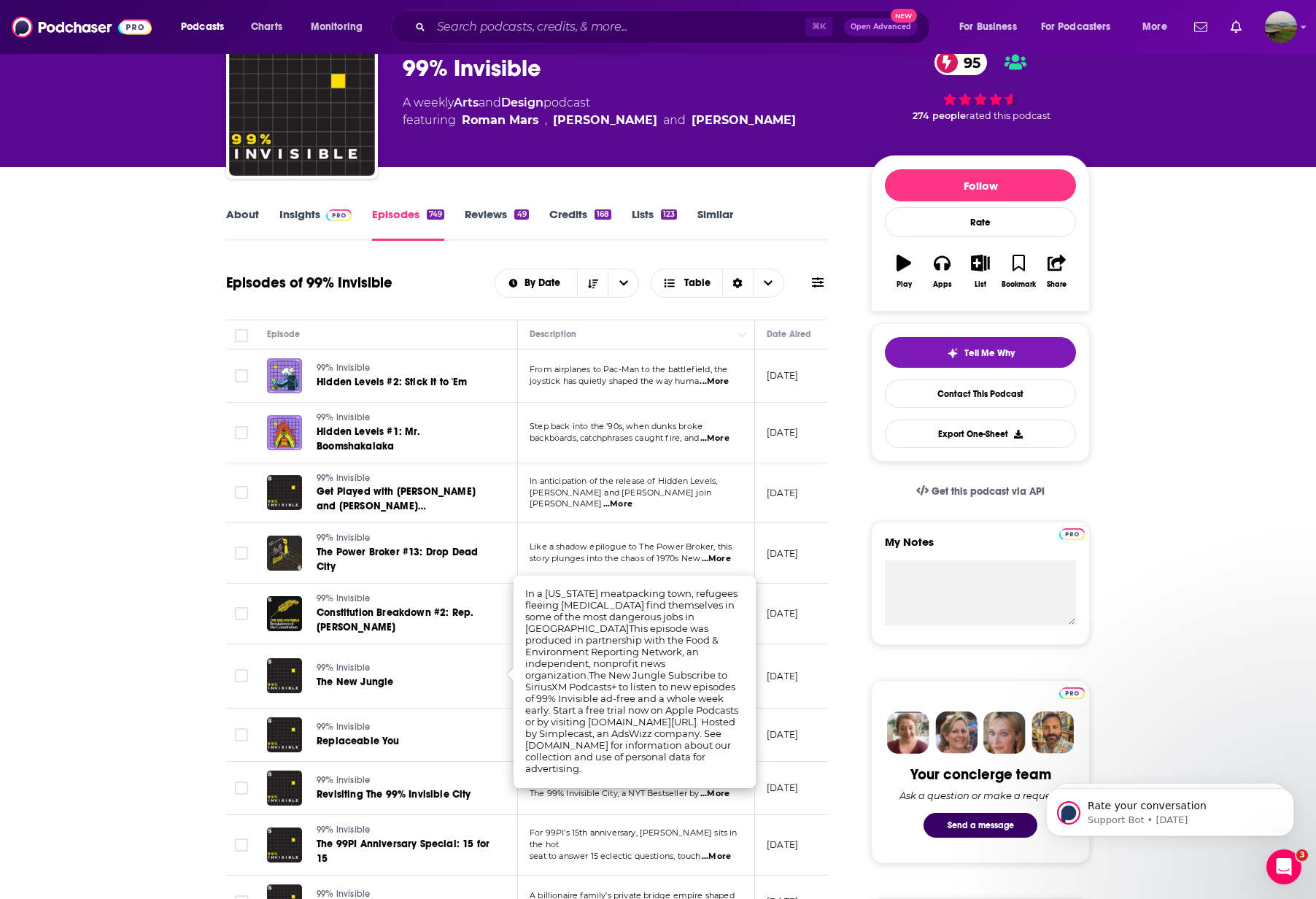
click at [396, 736] on div "99% Invisible Replaceable You" at bounding box center [403, 735] width 174 height 35
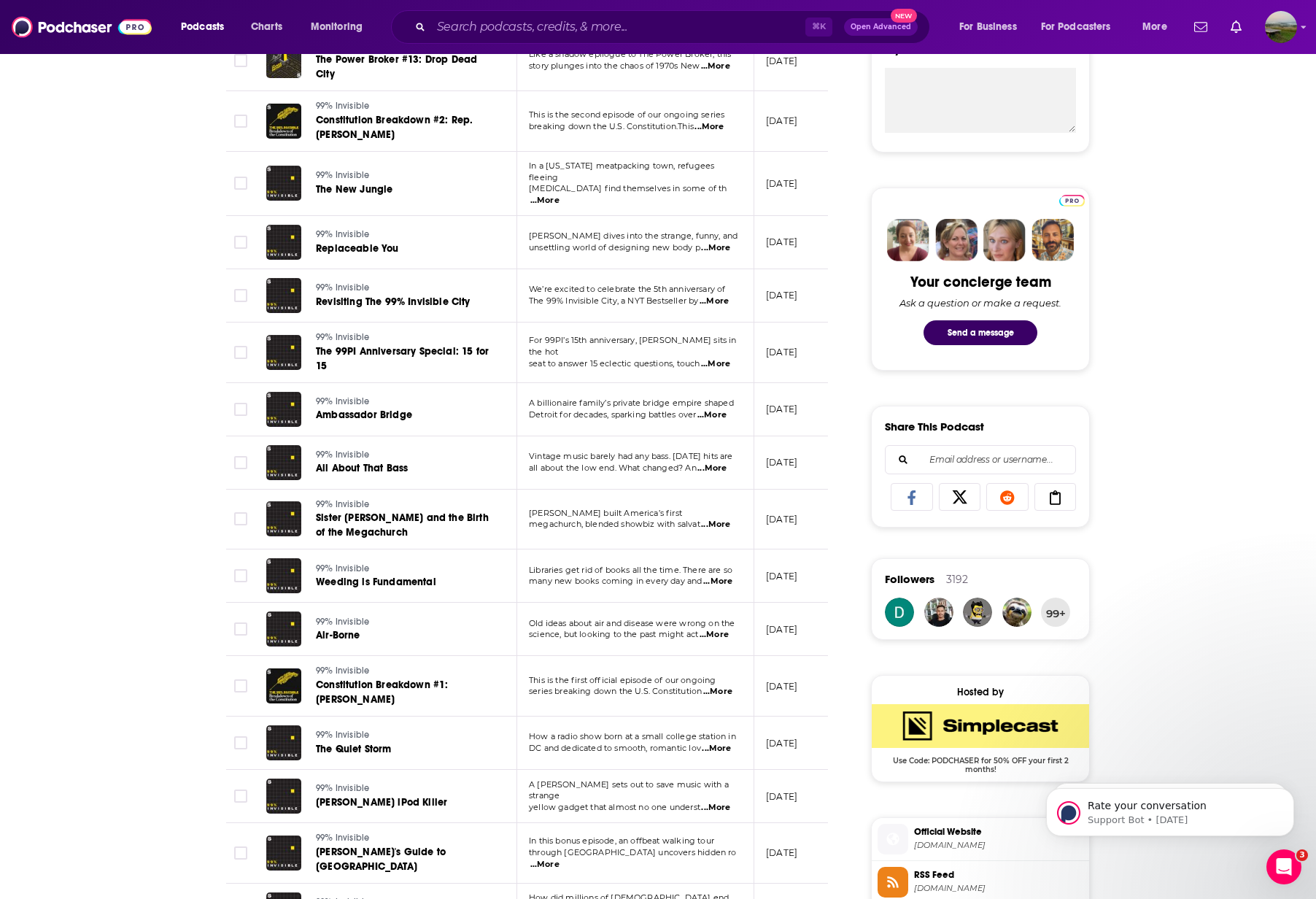
scroll to position [576, 0]
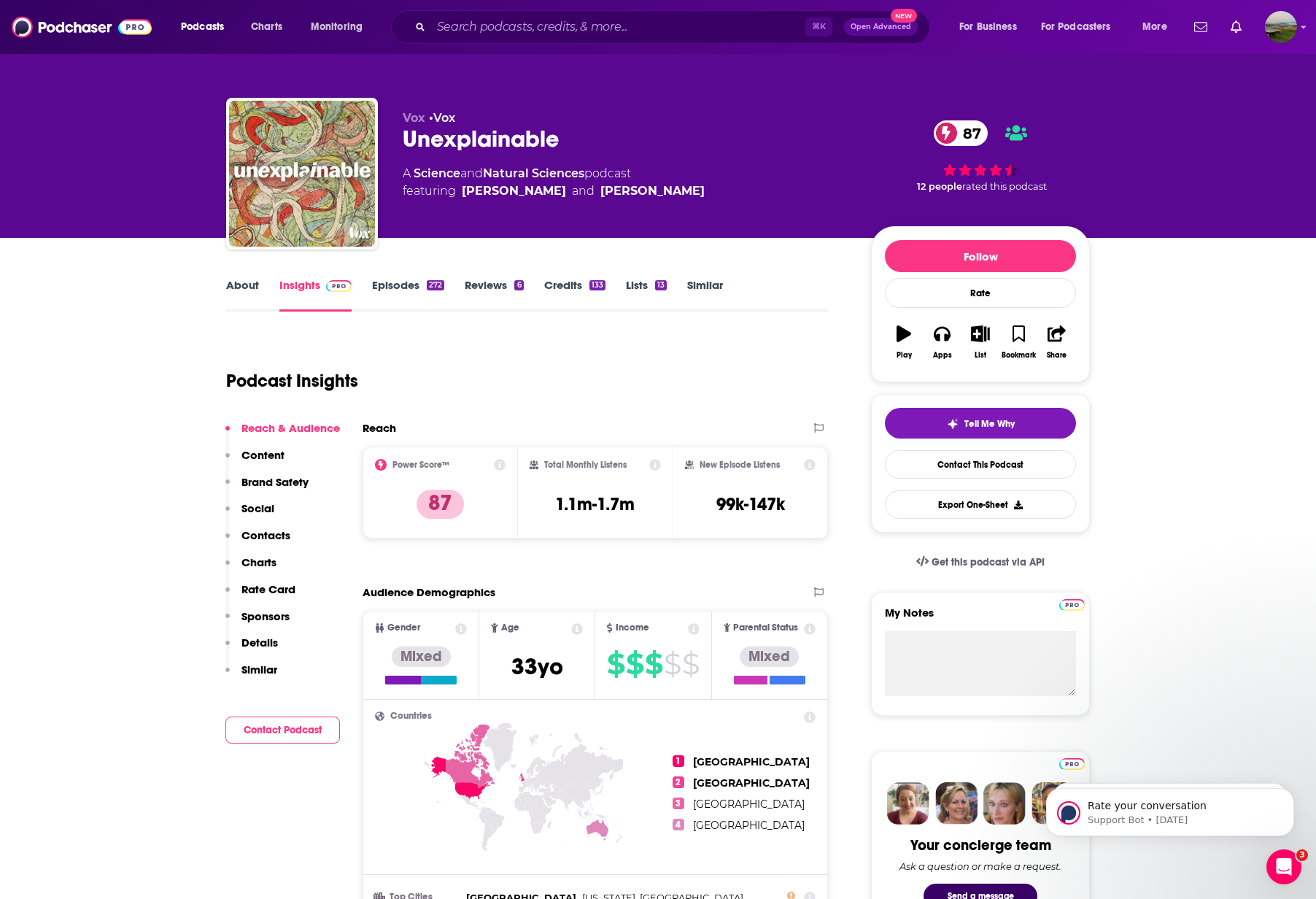
click at [262, 531] on p "Contacts" at bounding box center [266, 535] width 49 height 14
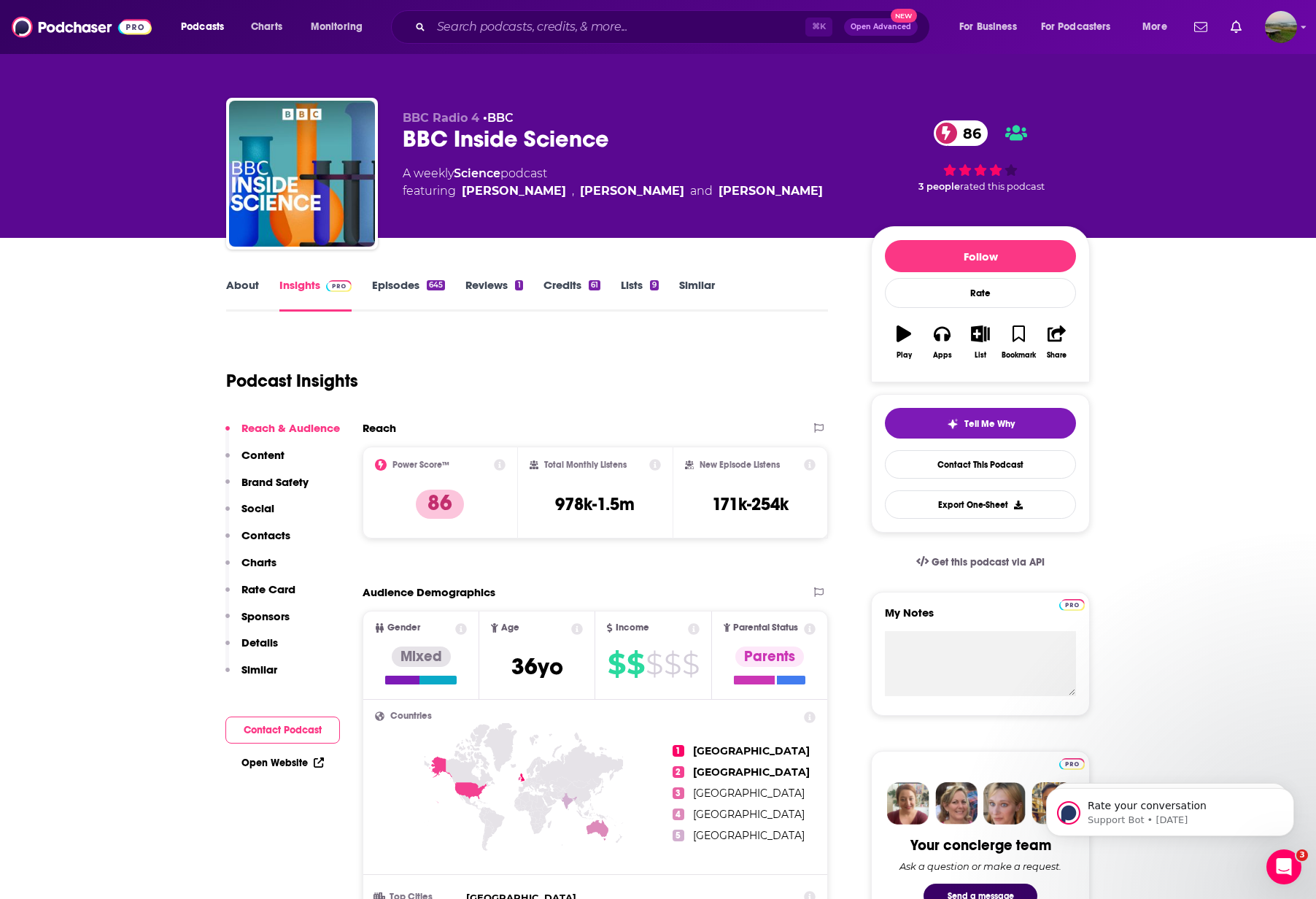
click at [264, 543] on button "Contacts" at bounding box center [257, 541] width 65 height 27
click at [256, 281] on link "About" at bounding box center [243, 295] width 33 height 33
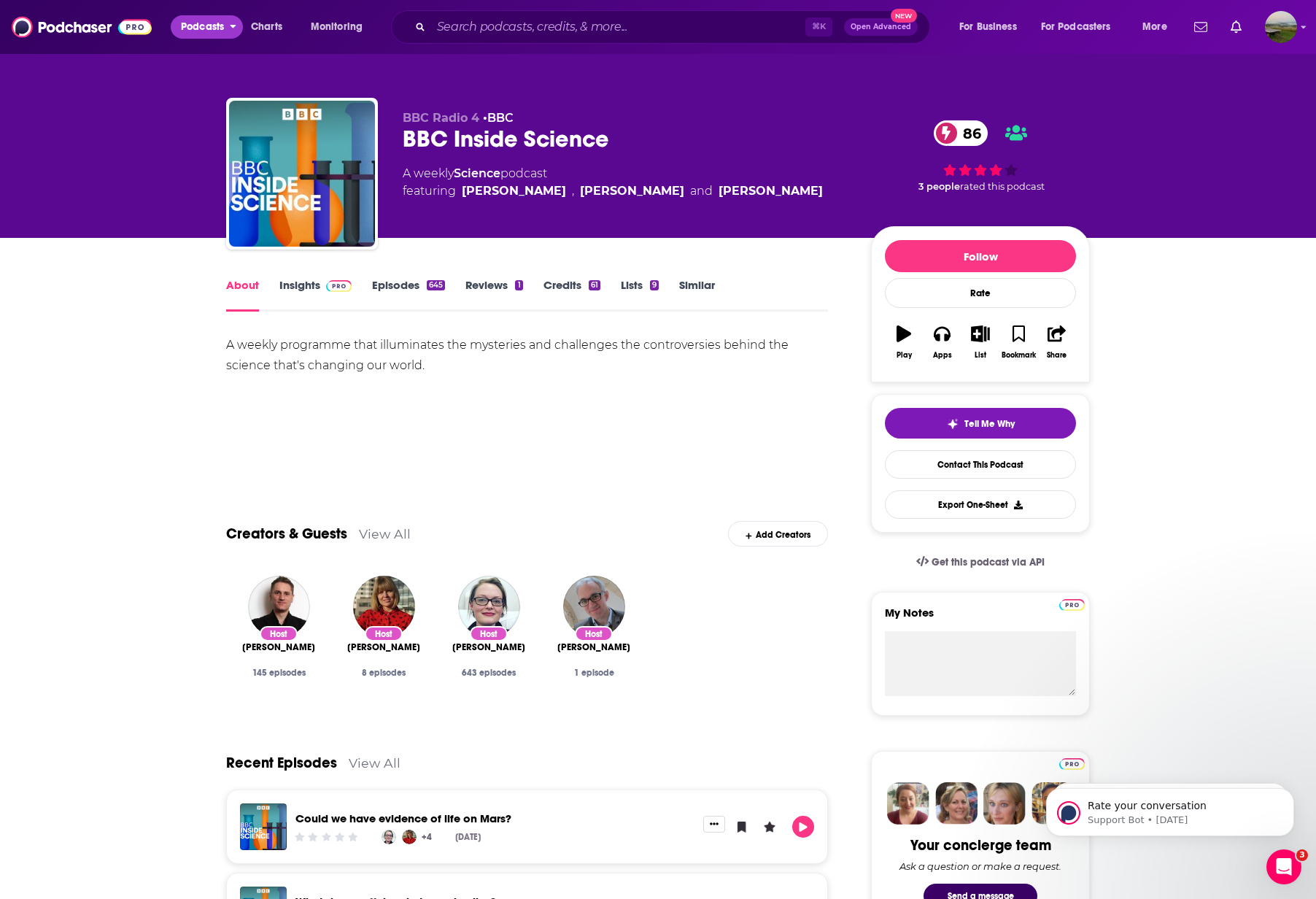
click at [209, 33] on span "Podcasts" at bounding box center [202, 26] width 43 height 20
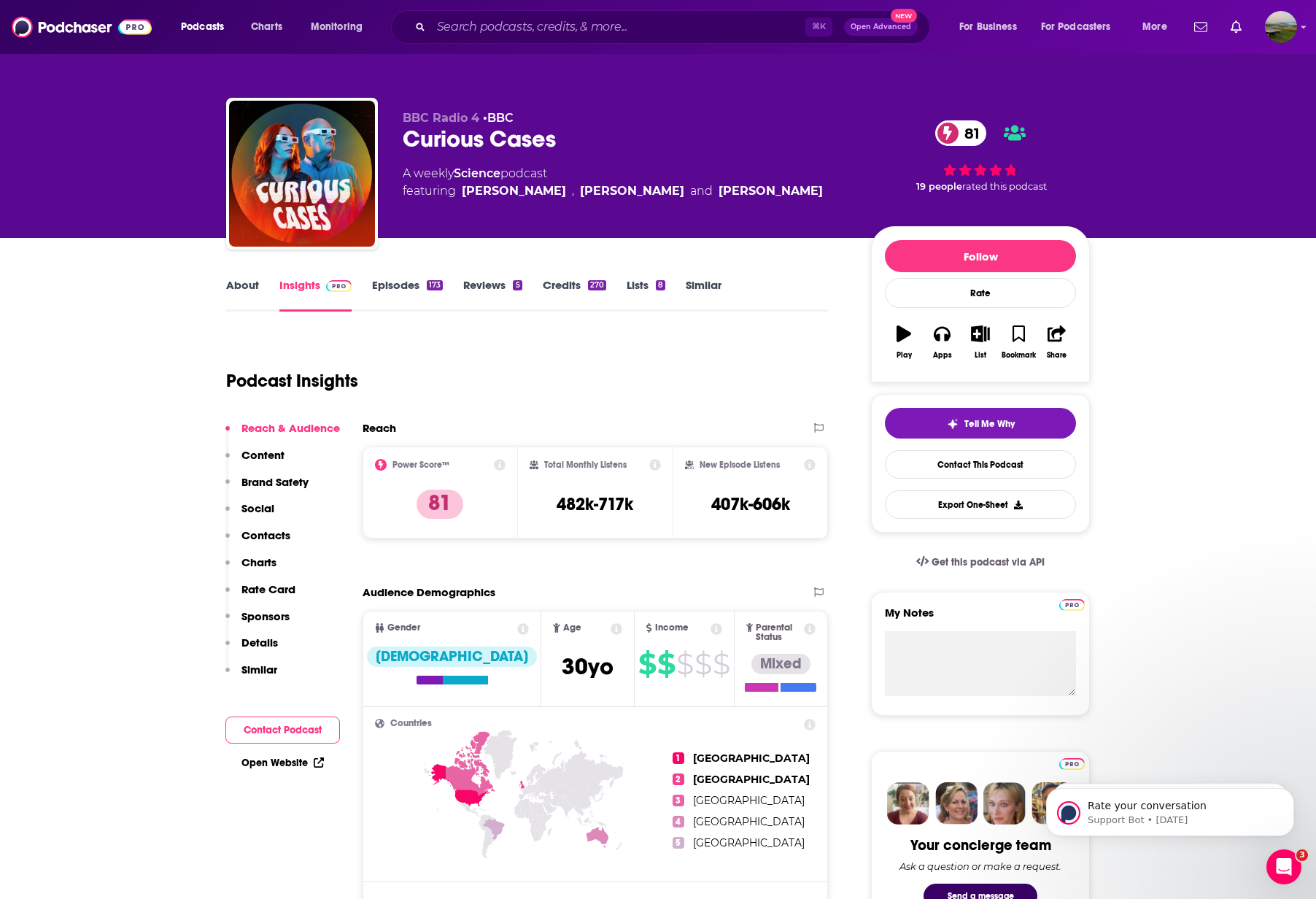
click at [395, 285] on link "Episodes 173" at bounding box center [407, 295] width 71 height 33
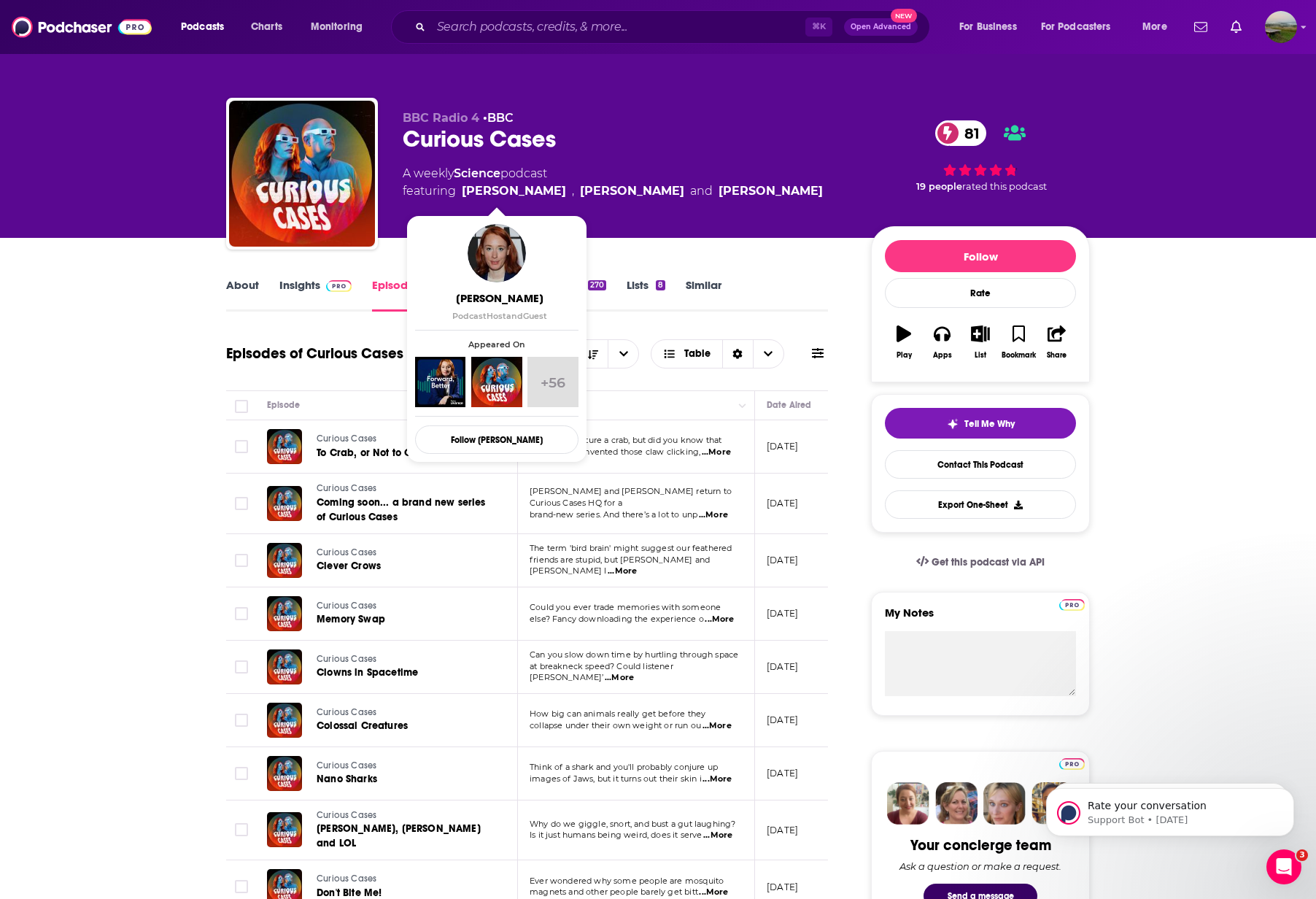
click at [496, 193] on link "[PERSON_NAME]" at bounding box center [514, 191] width 105 height 17
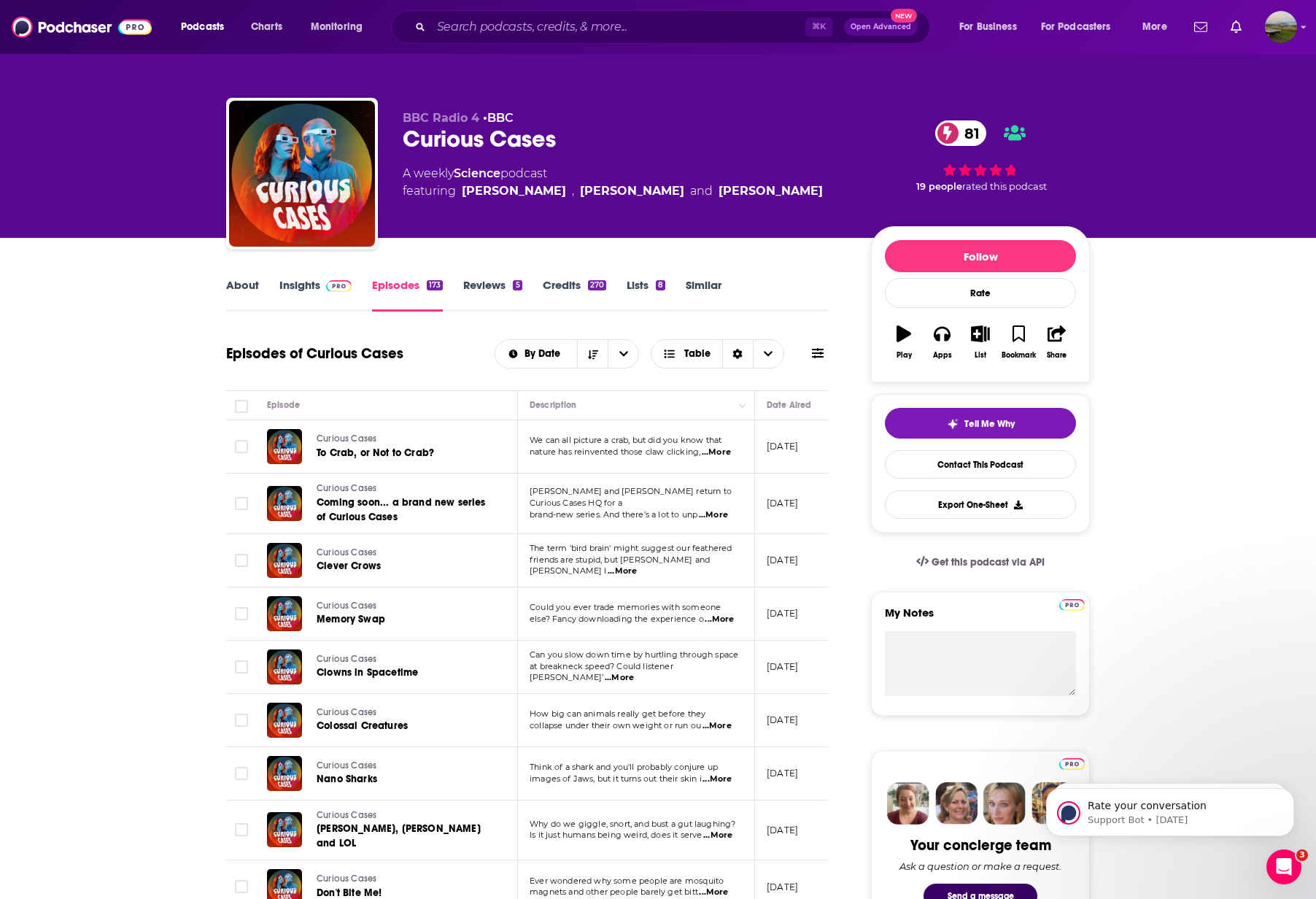
click at [300, 283] on link "Insights" at bounding box center [315, 295] width 72 height 33
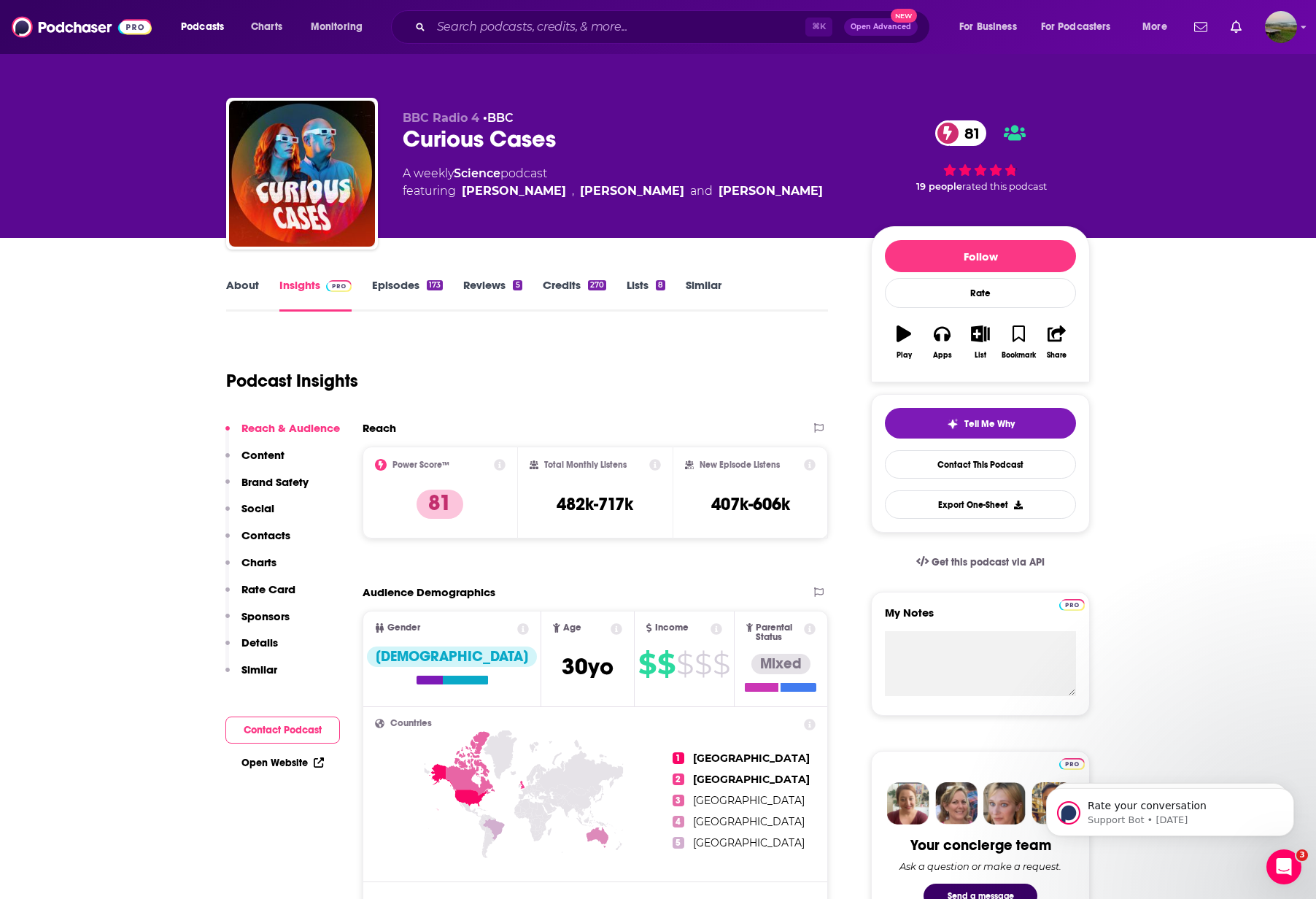
click at [273, 535] on p "Contacts" at bounding box center [266, 535] width 49 height 14
click at [246, 288] on link "About" at bounding box center [243, 295] width 33 height 33
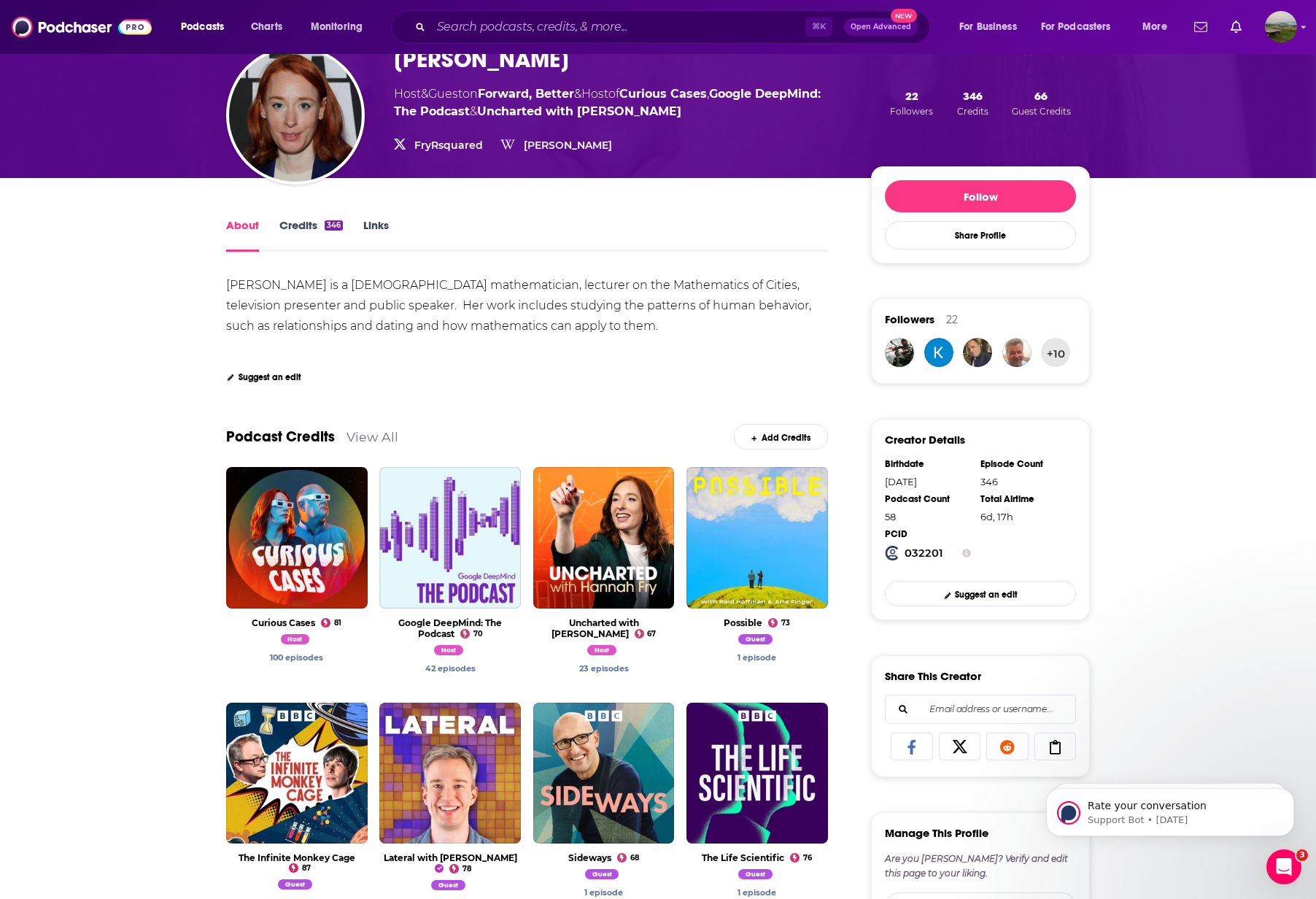
scroll to position [104, 0]
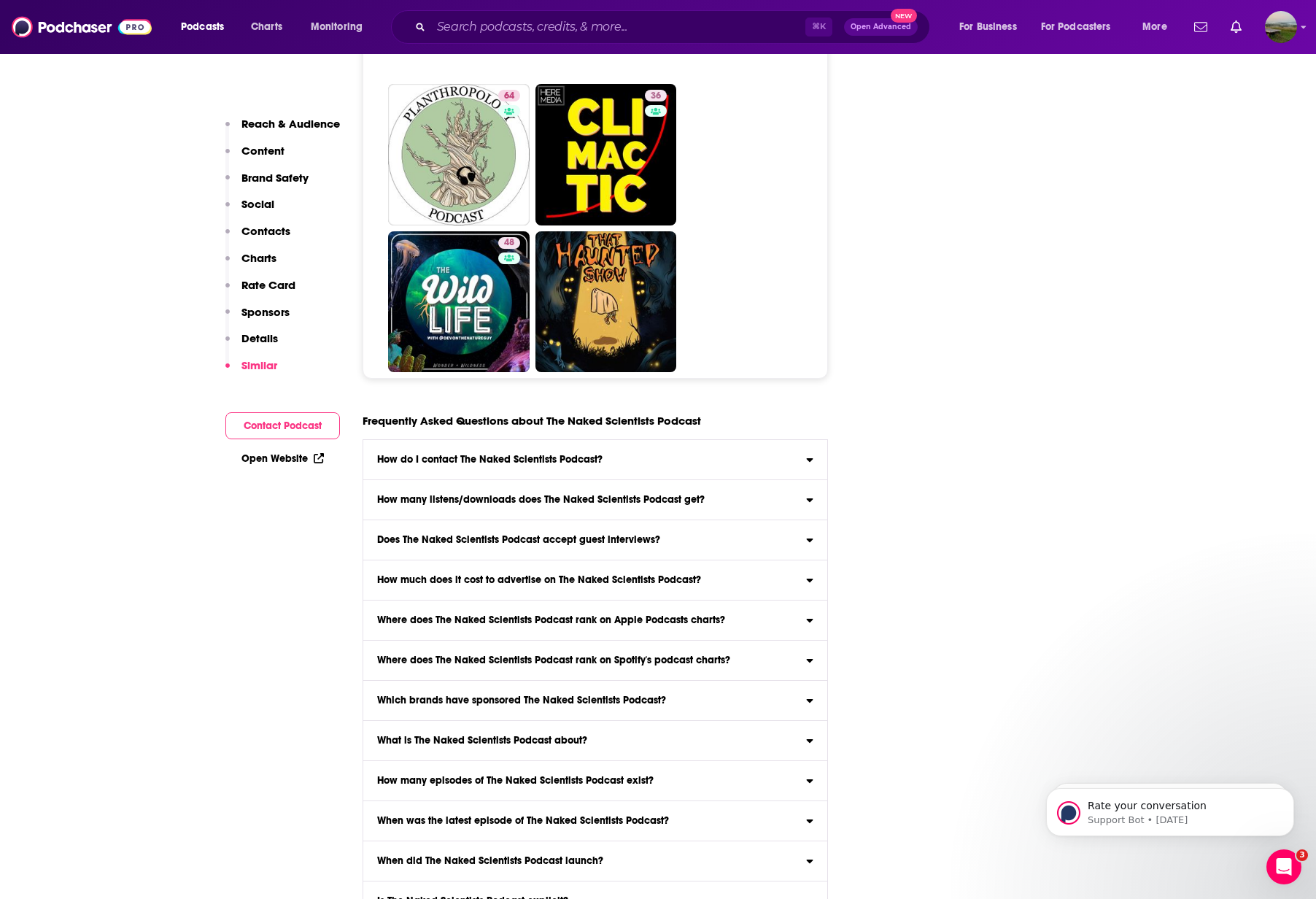
scroll to position [7952, 0]
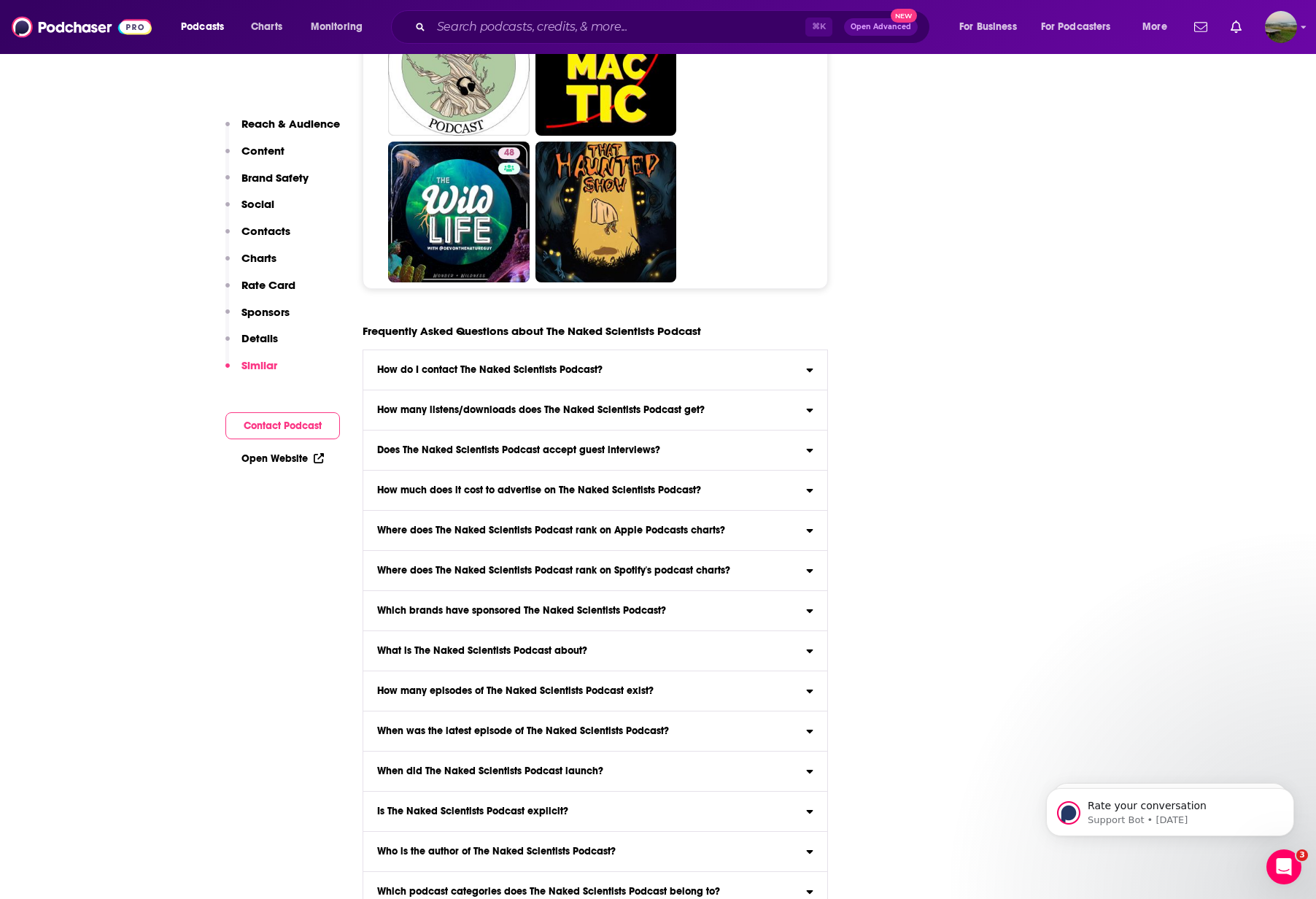
click at [812, 642] on icon at bounding box center [810, 648] width 7 height 11
click at [0, 0] on input "What is The Naked Scientists Podcast about? Here is the podcast description for…" at bounding box center [0, 0] width 0 height 0
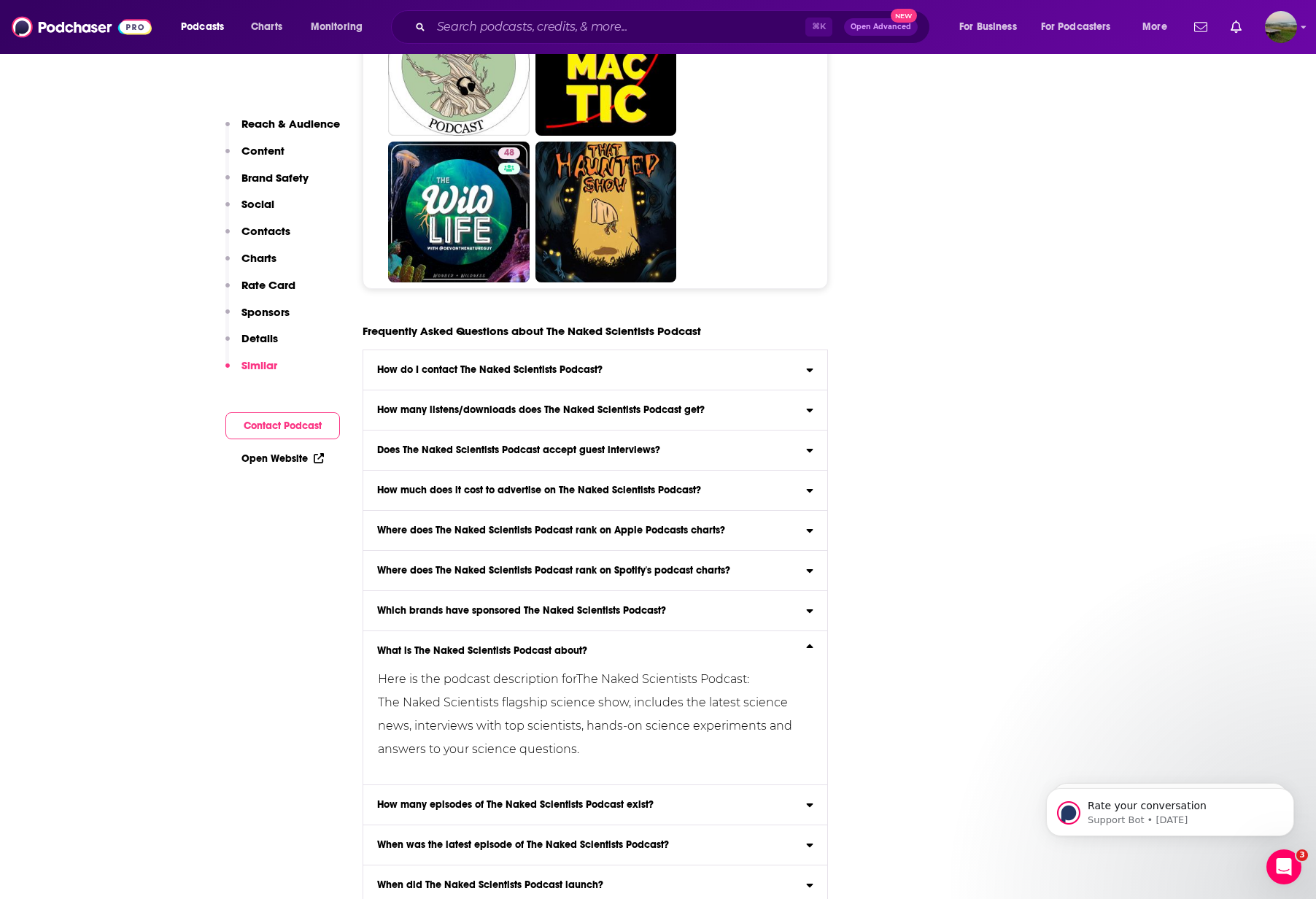
click at [812, 642] on icon at bounding box center [810, 648] width 7 height 11
click at [0, 0] on input "What is The Naked Scientists Podcast about? Here is the podcast description for…" at bounding box center [0, 0] width 0 height 0
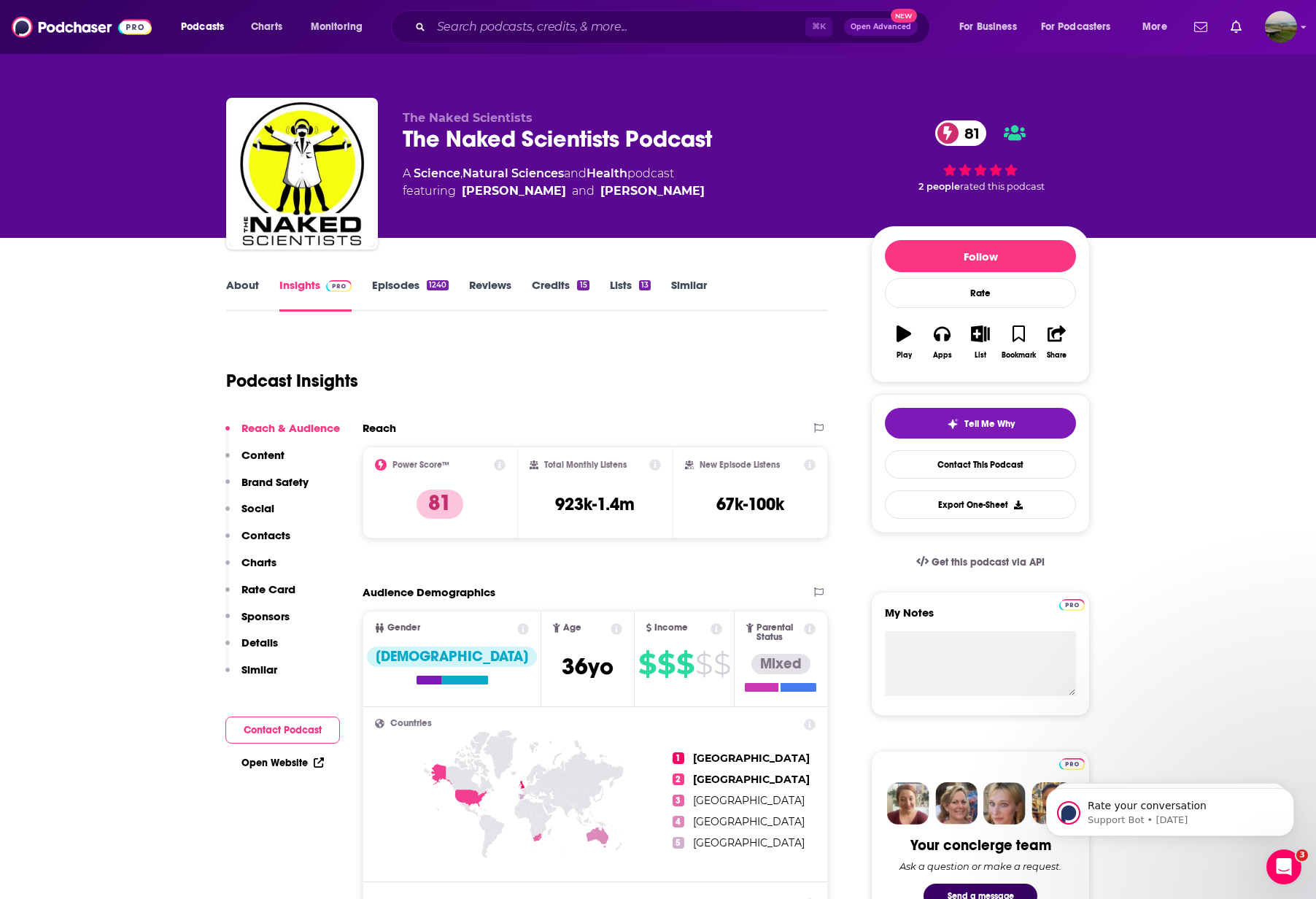
scroll to position [0, 0]
click at [264, 532] on p "Contacts" at bounding box center [266, 535] width 49 height 14
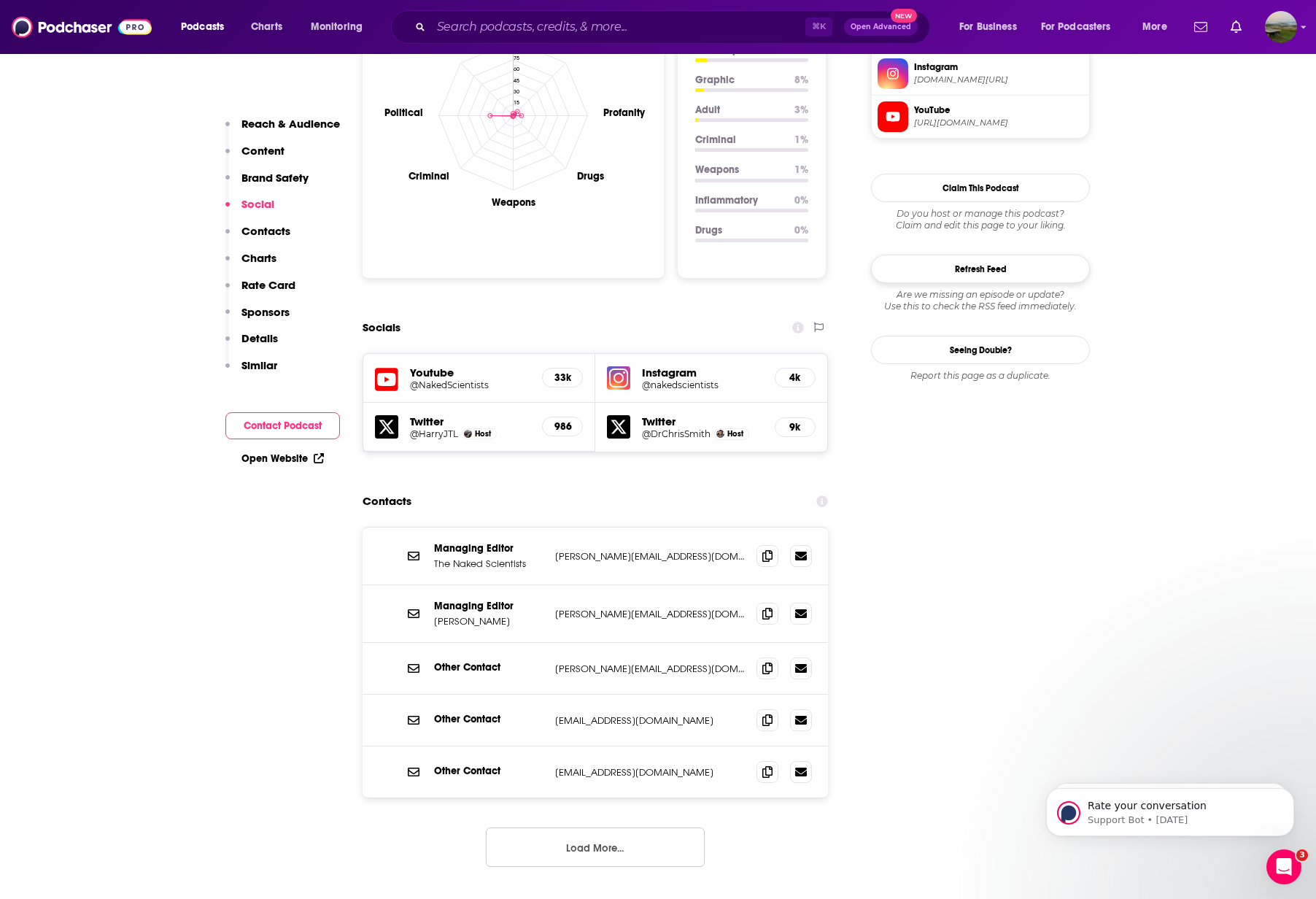
scroll to position [1391, 0]
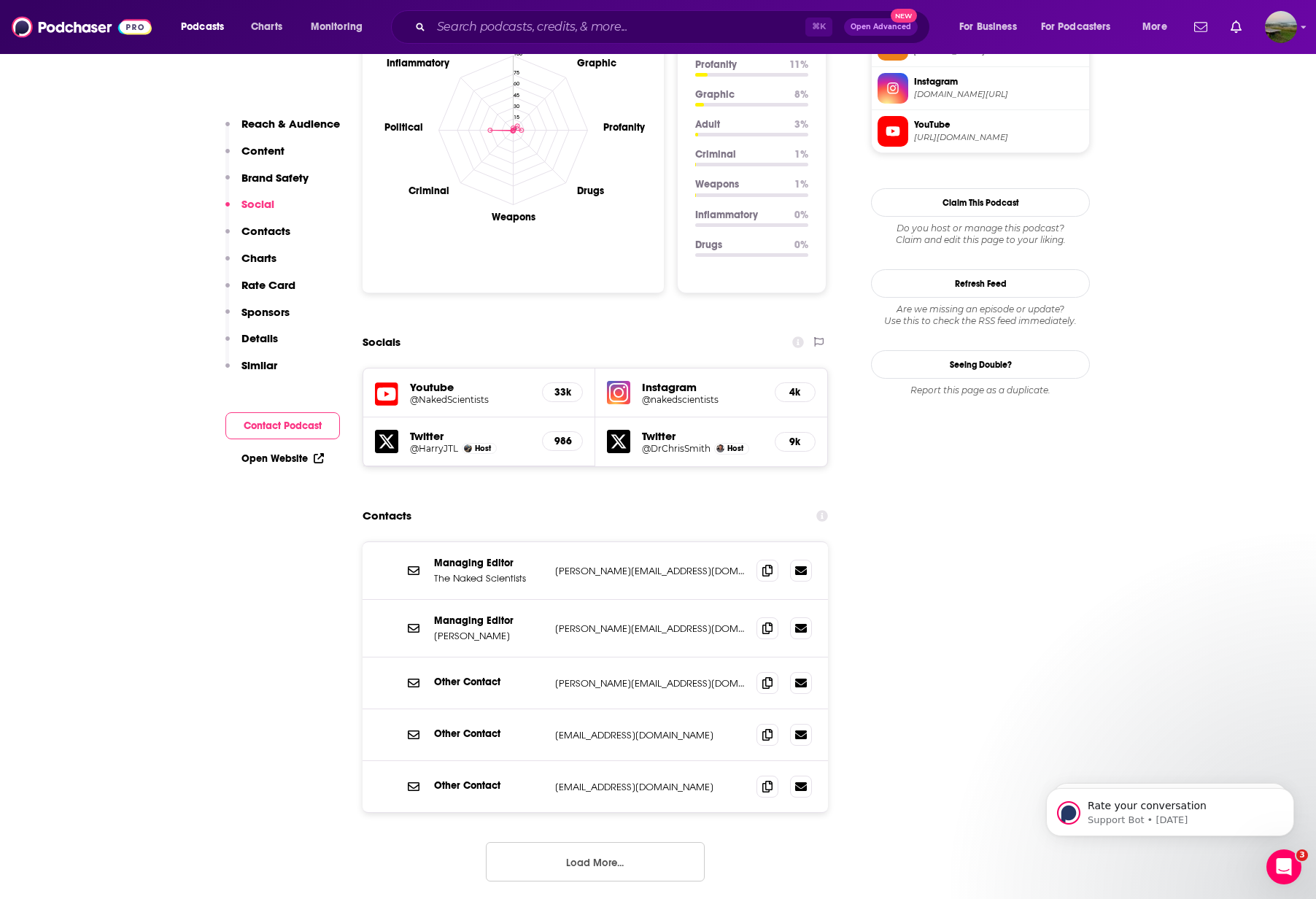
click at [1056, 0] on div "Podcasts Charts Monitoring ⌘ K Open Advanced New For Business For Podcasters Mo…" at bounding box center [658, 27] width 1316 height 54
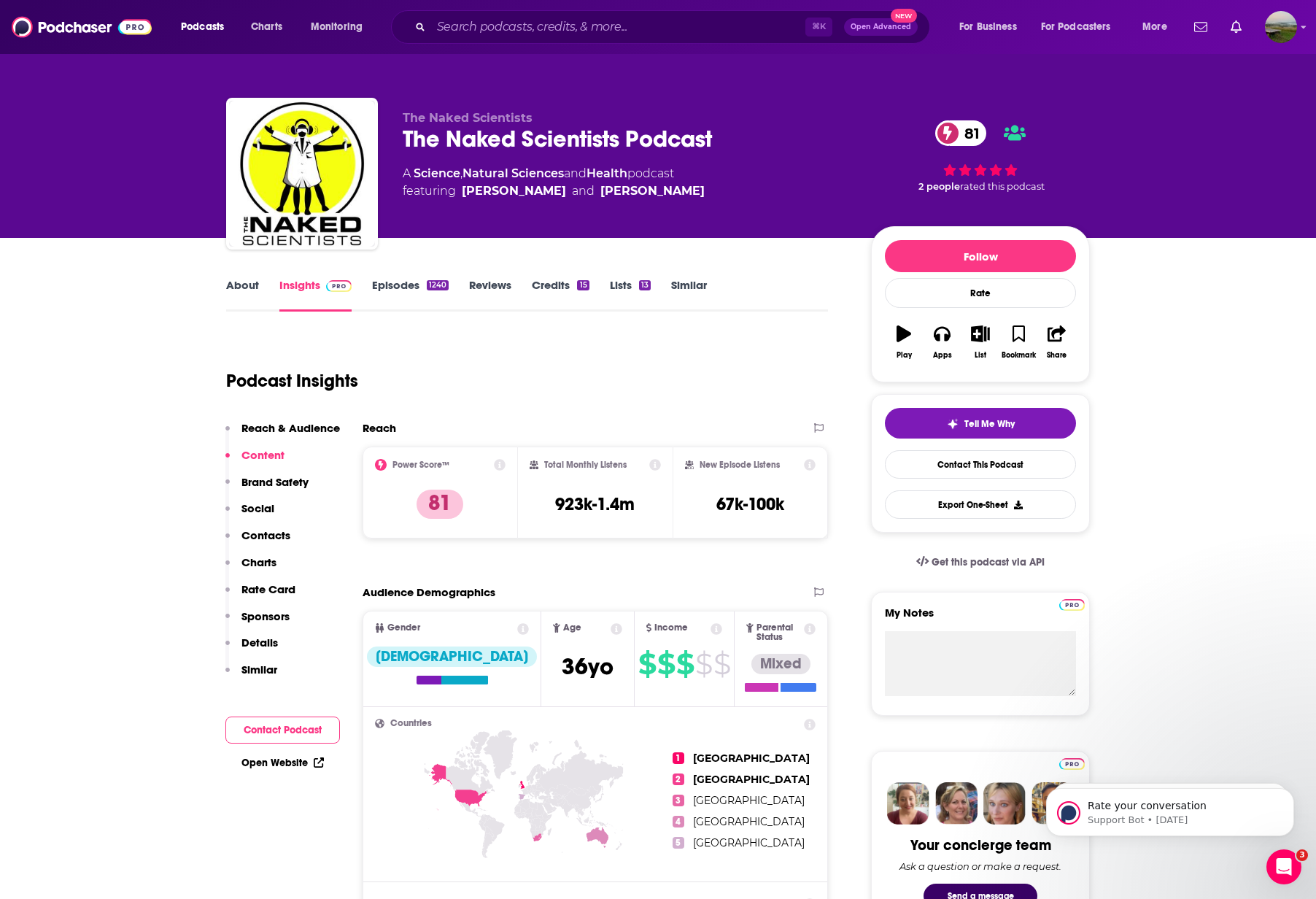
scroll to position [0, 0]
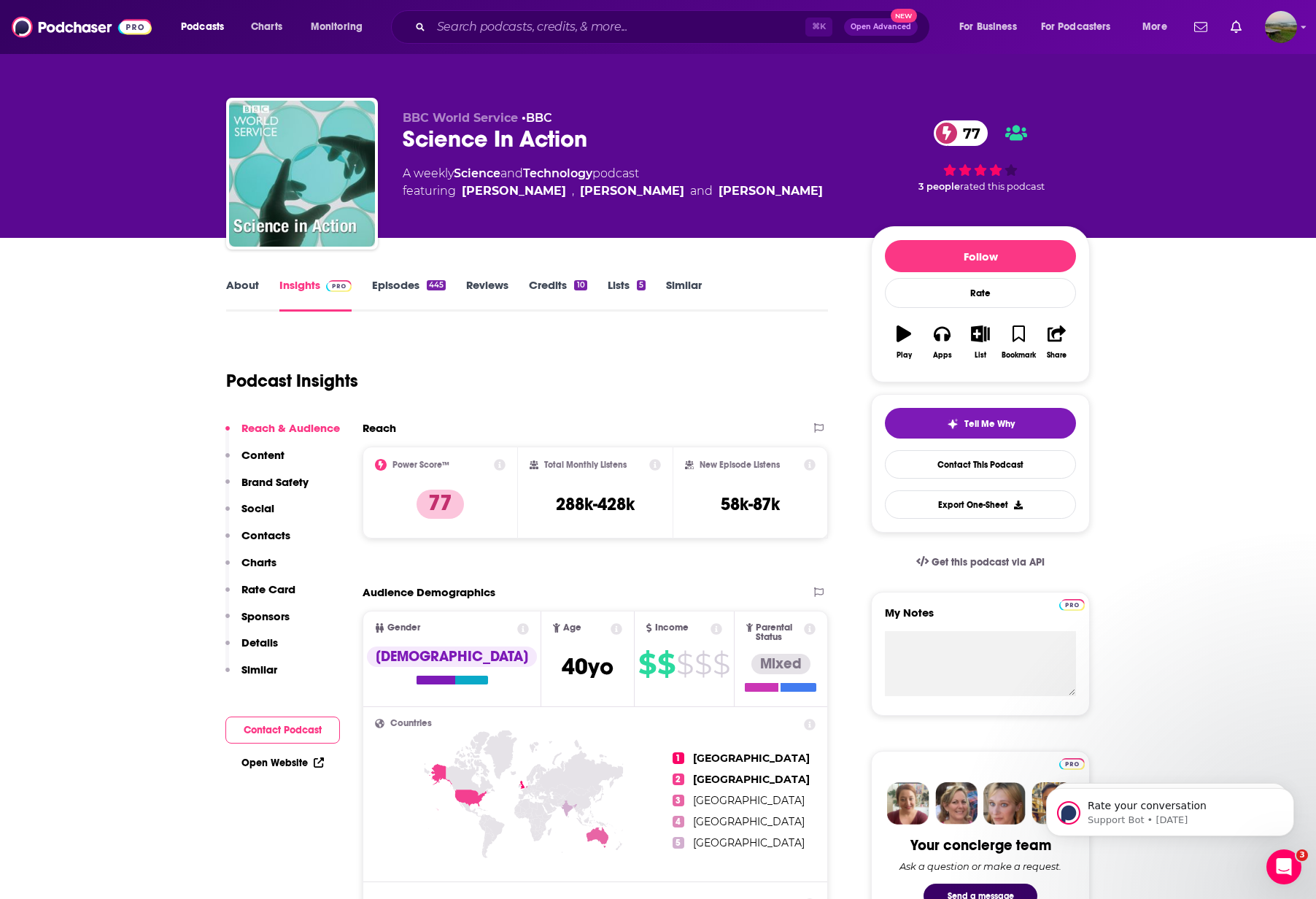
click at [268, 537] on p "Contacts" at bounding box center [266, 535] width 49 height 14
click at [249, 287] on link "About" at bounding box center [243, 295] width 33 height 33
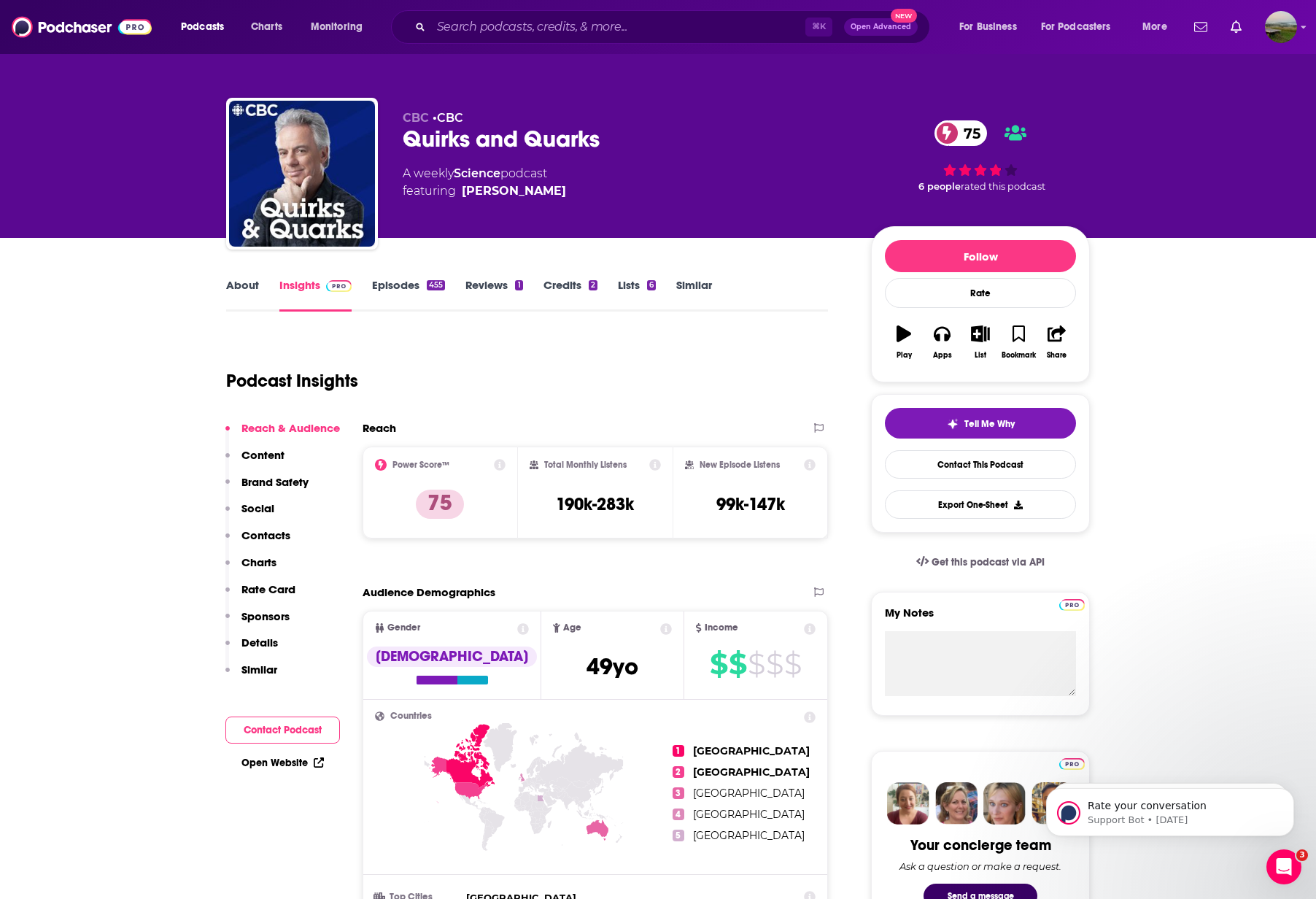
scroll to position [1, 0]
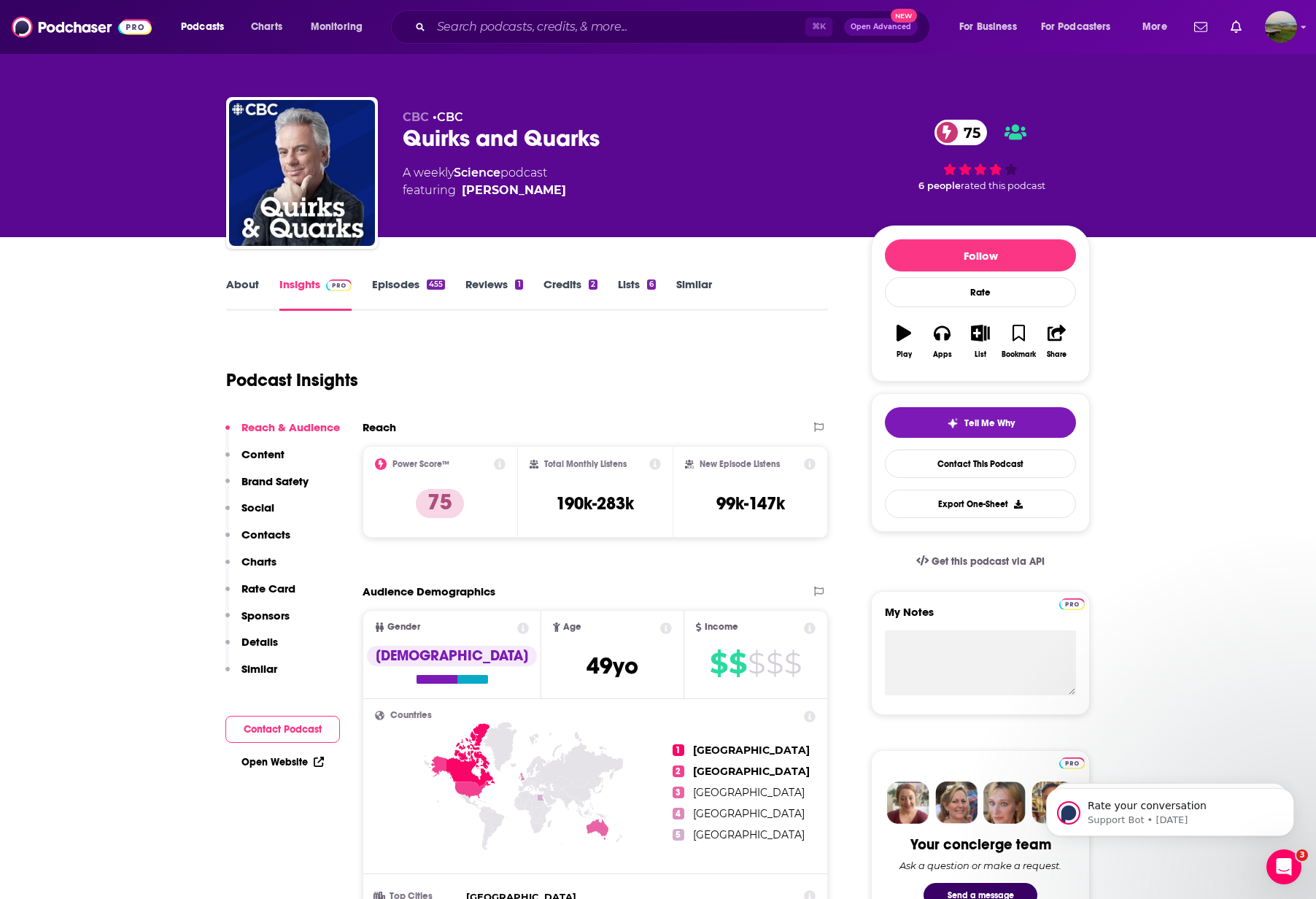
click at [250, 530] on p "Contacts" at bounding box center [266, 534] width 49 height 14
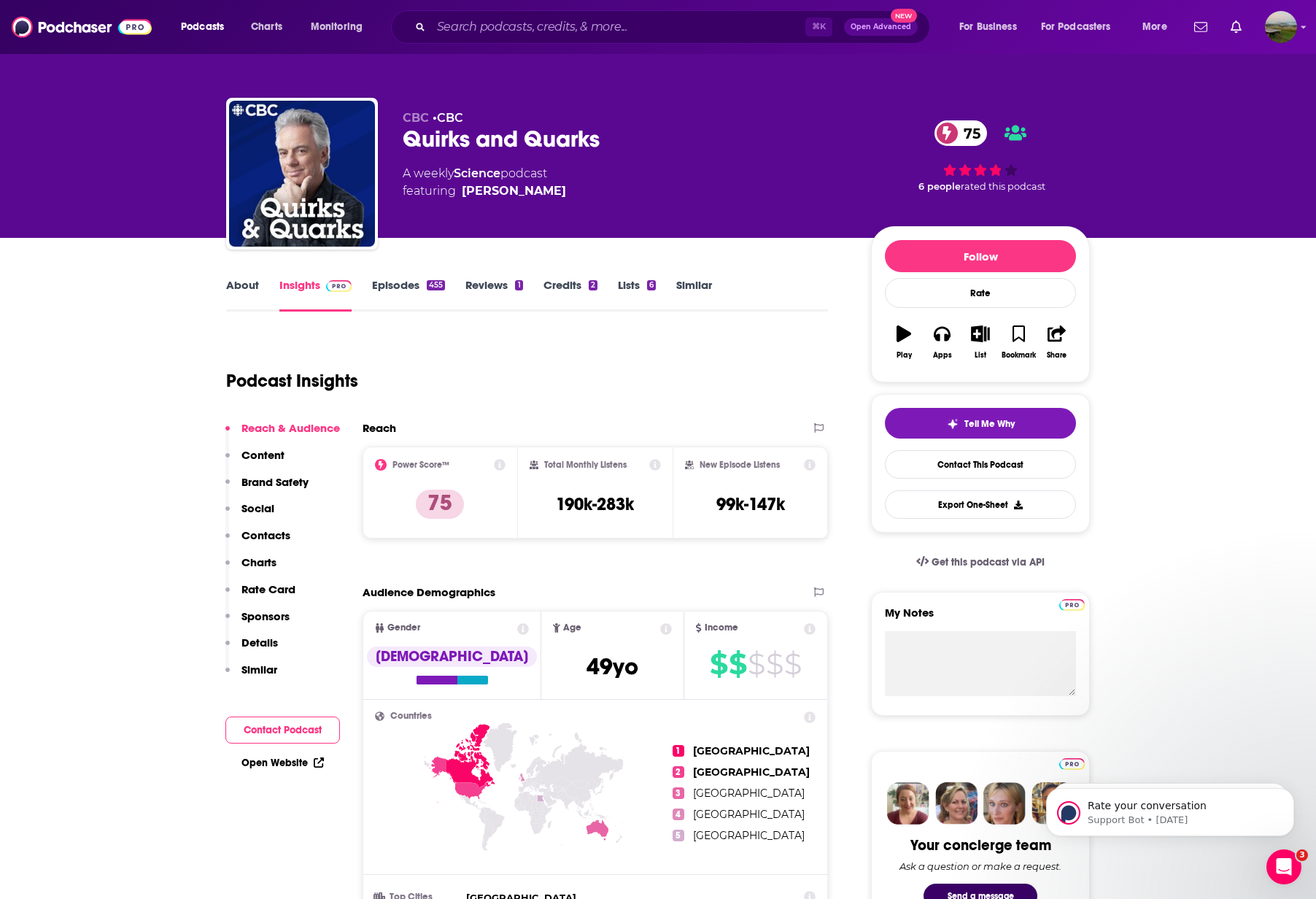
scroll to position [0, 0]
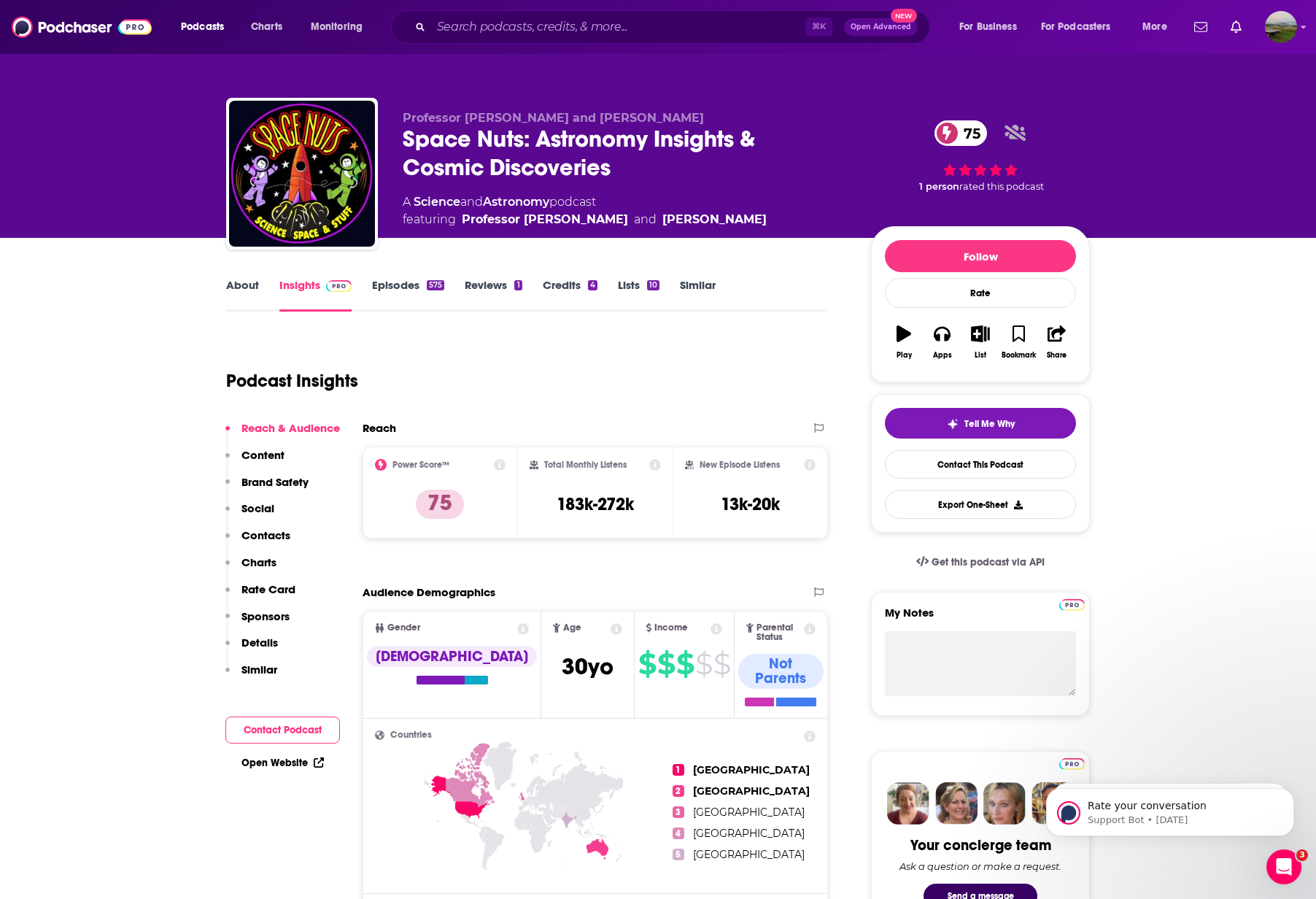
click at [273, 532] on p "Contacts" at bounding box center [266, 535] width 49 height 14
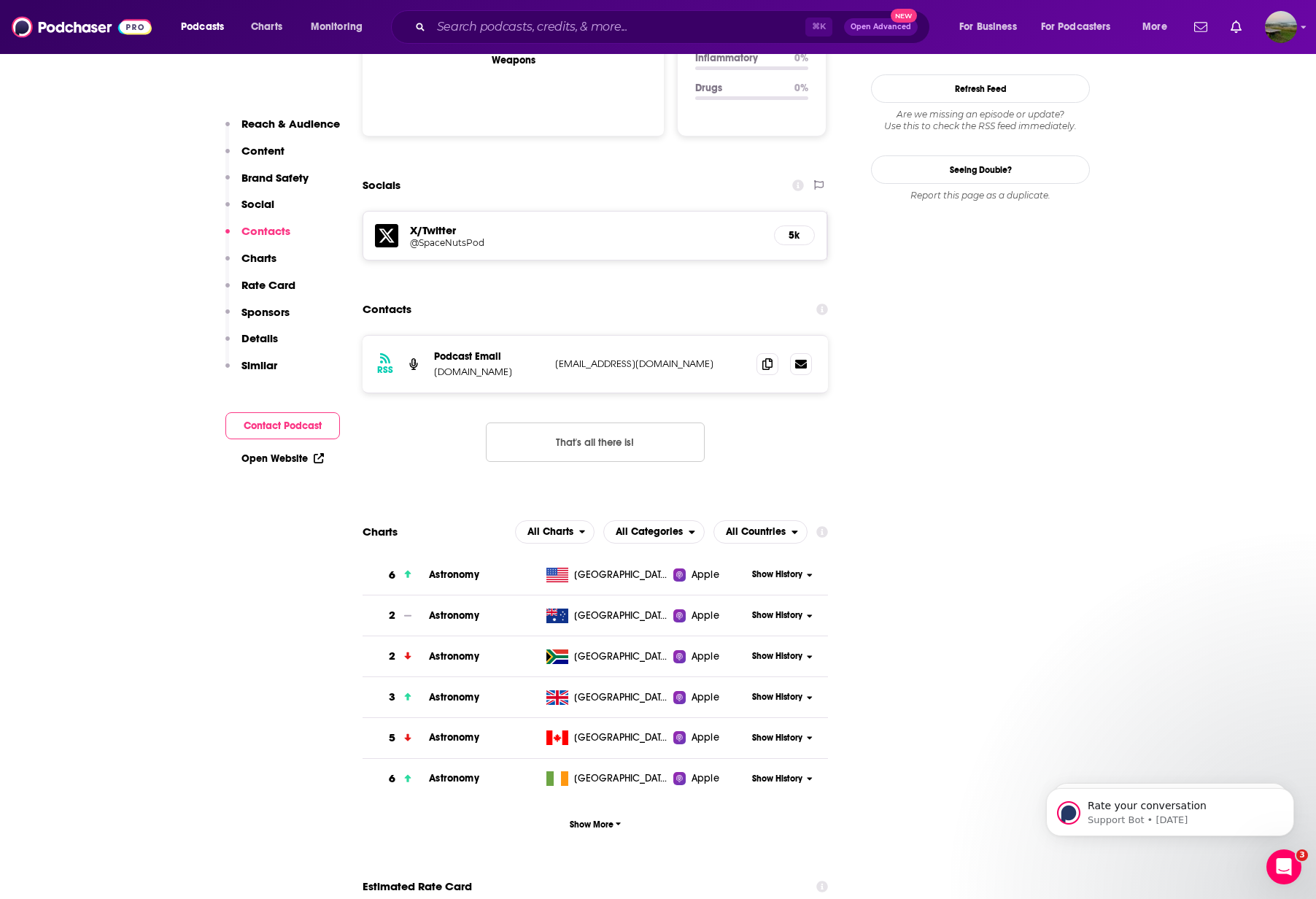
scroll to position [1550, 0]
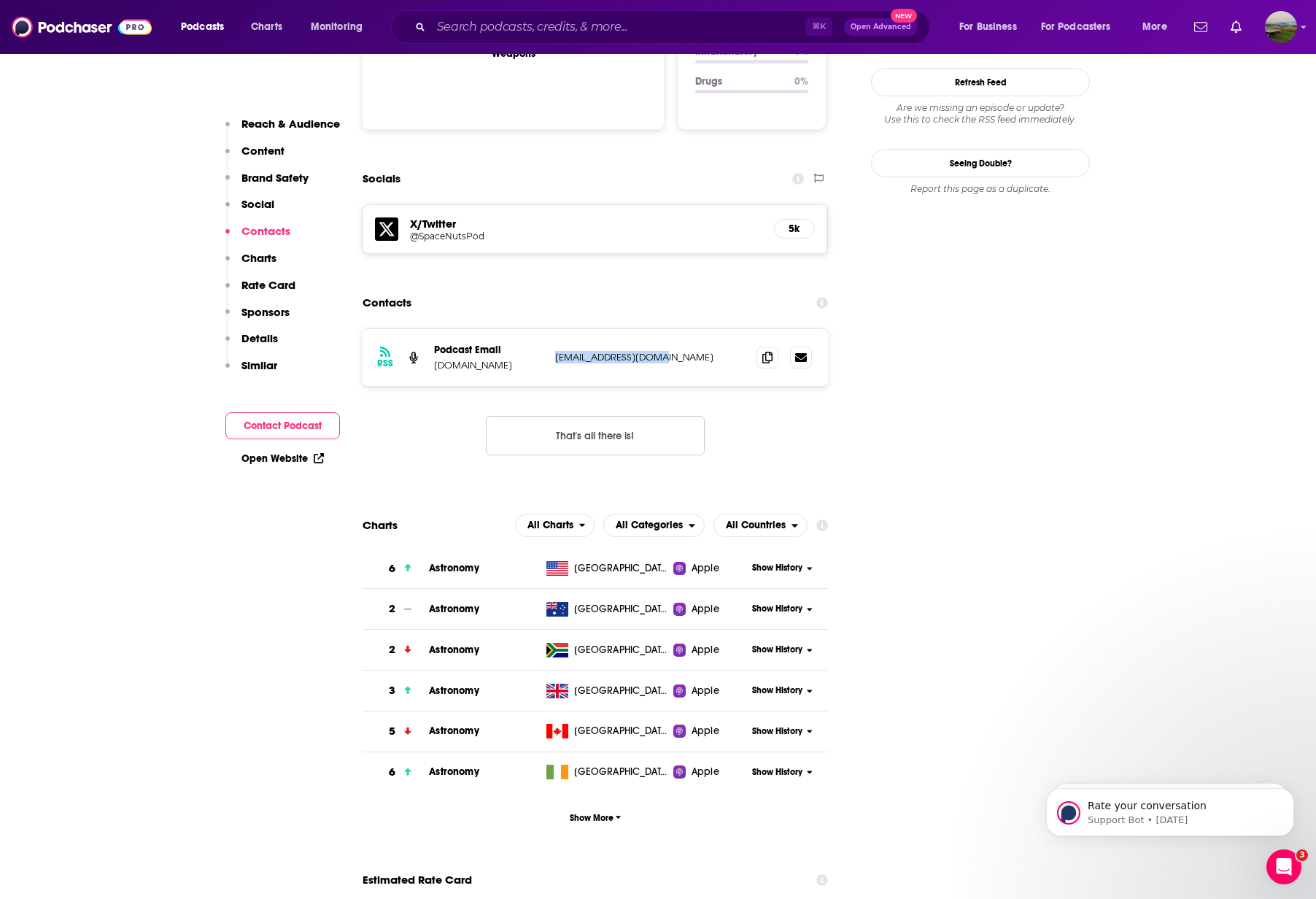
drag, startPoint x: 661, startPoint y: 273, endPoint x: 556, endPoint y: 275, distance: 105.0
click at [556, 351] on p "spacenuts@bitesz.com" at bounding box center [649, 357] width 189 height 12
copy p "spacenuts@bitesz.com"
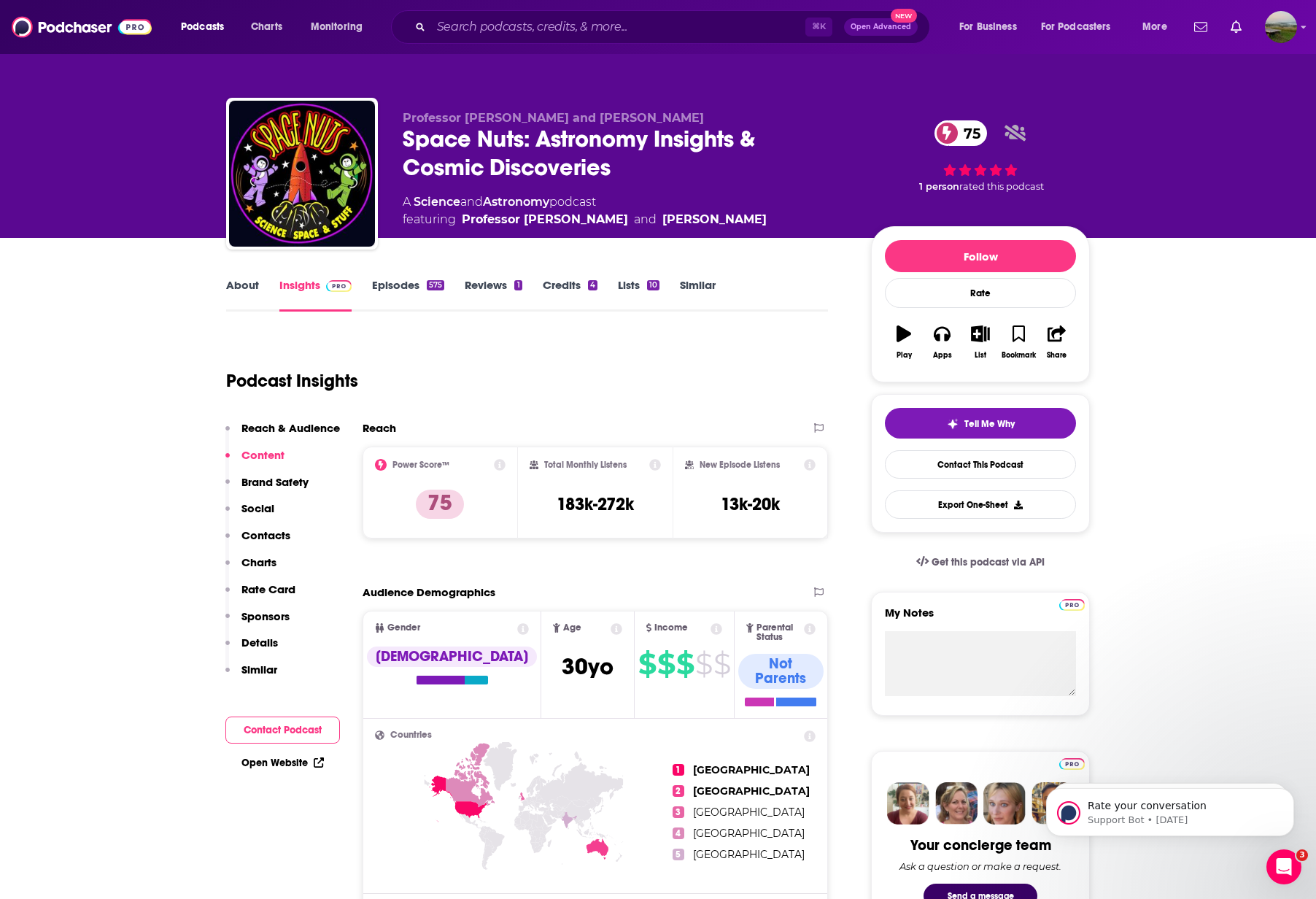
scroll to position [0, 0]
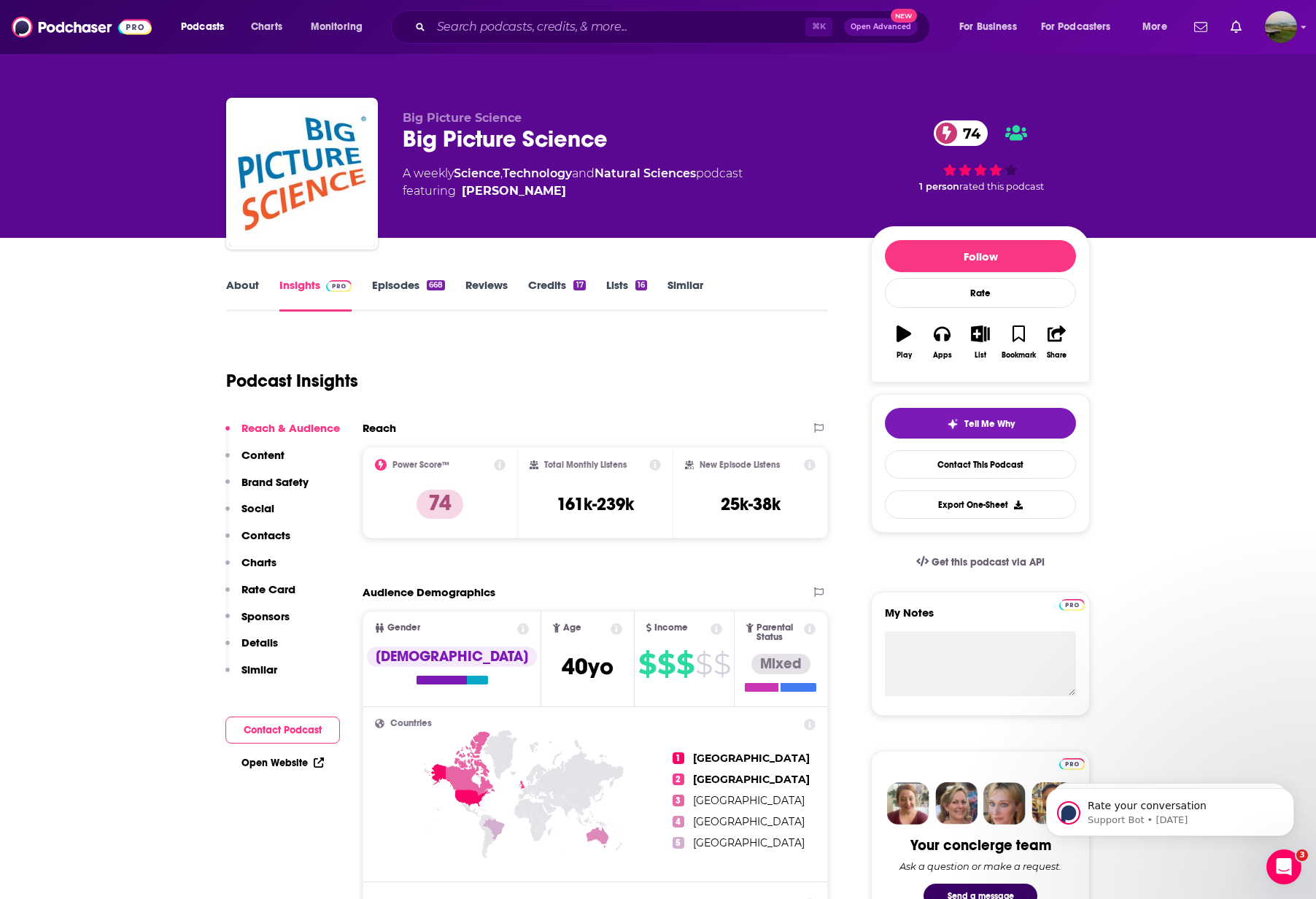
click at [249, 287] on link "About" at bounding box center [243, 295] width 33 height 33
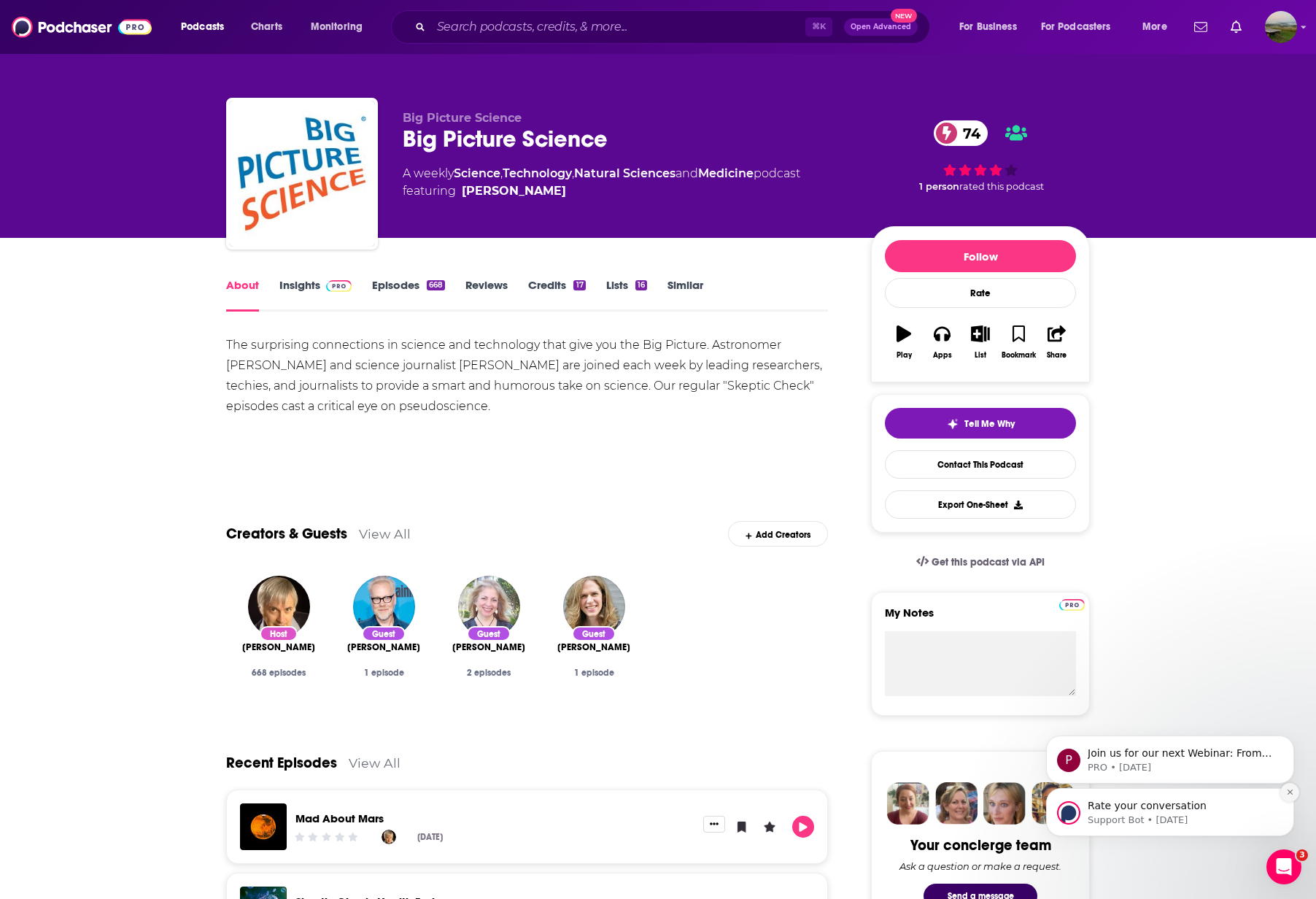
click at [1291, 790] on icon "Dismiss notification" at bounding box center [1290, 792] width 8 height 8
click at [1290, 794] on icon "Dismiss notification" at bounding box center [1290, 792] width 8 height 8
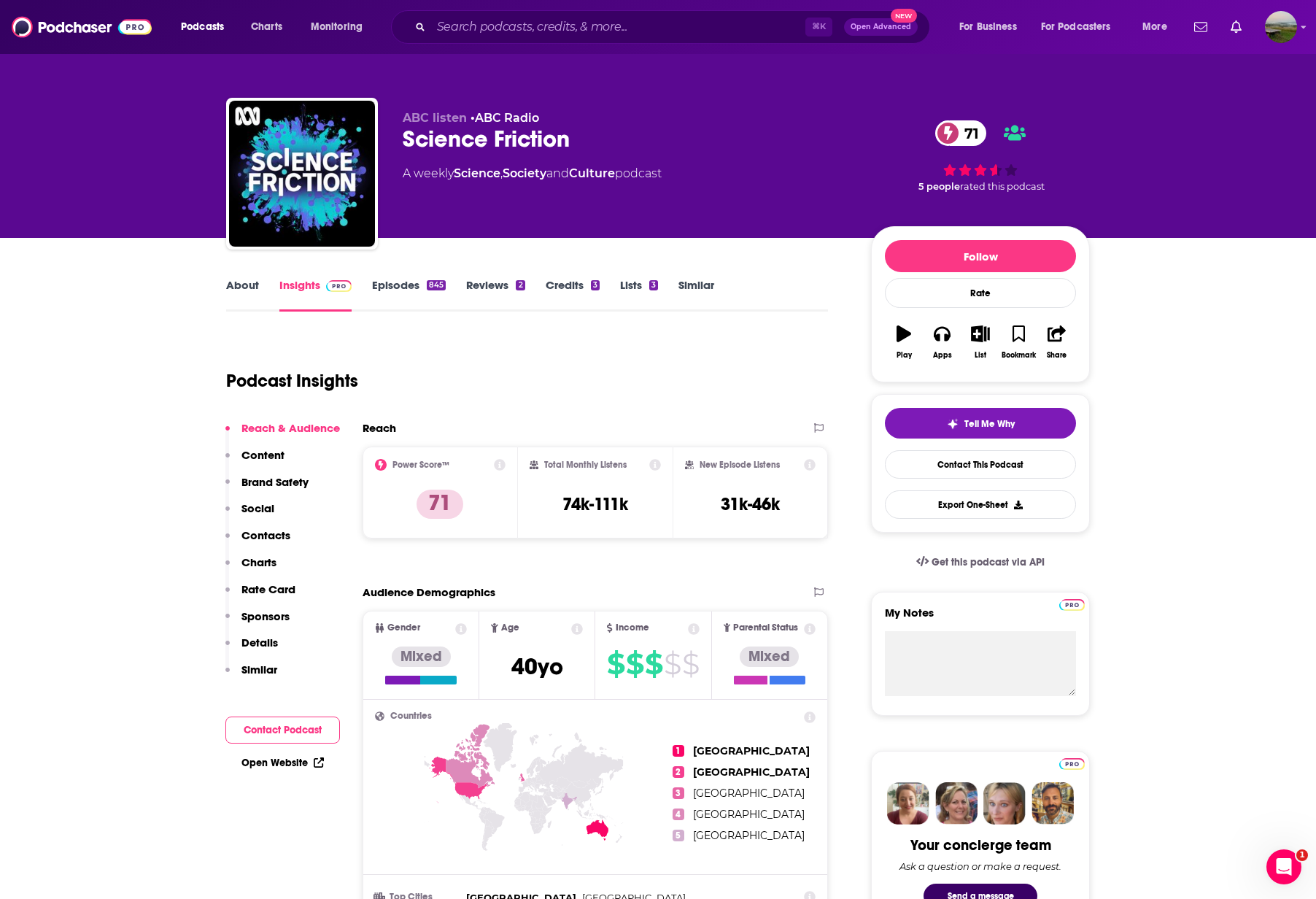
click at [248, 291] on link "About" at bounding box center [243, 295] width 33 height 33
